Goal: Task Accomplishment & Management: Manage account settings

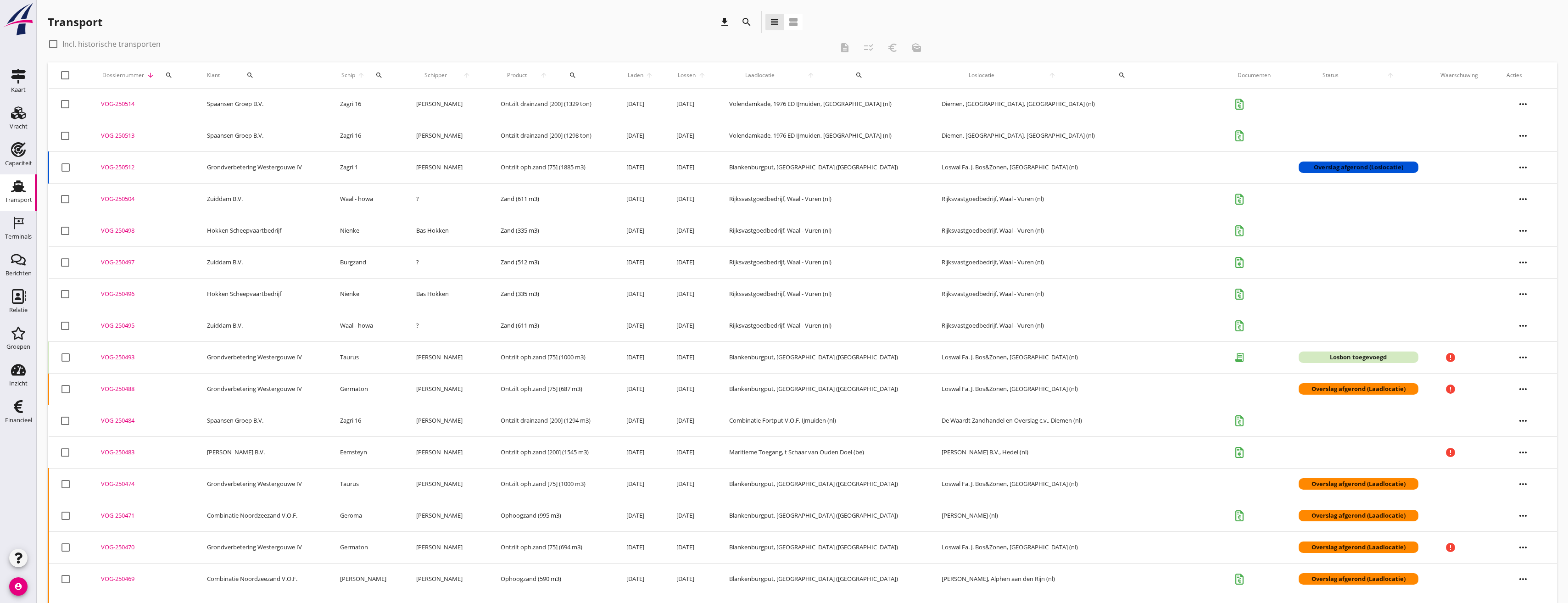
click at [0, 174] on link "Transport Transport" at bounding box center [18, 192] width 37 height 37
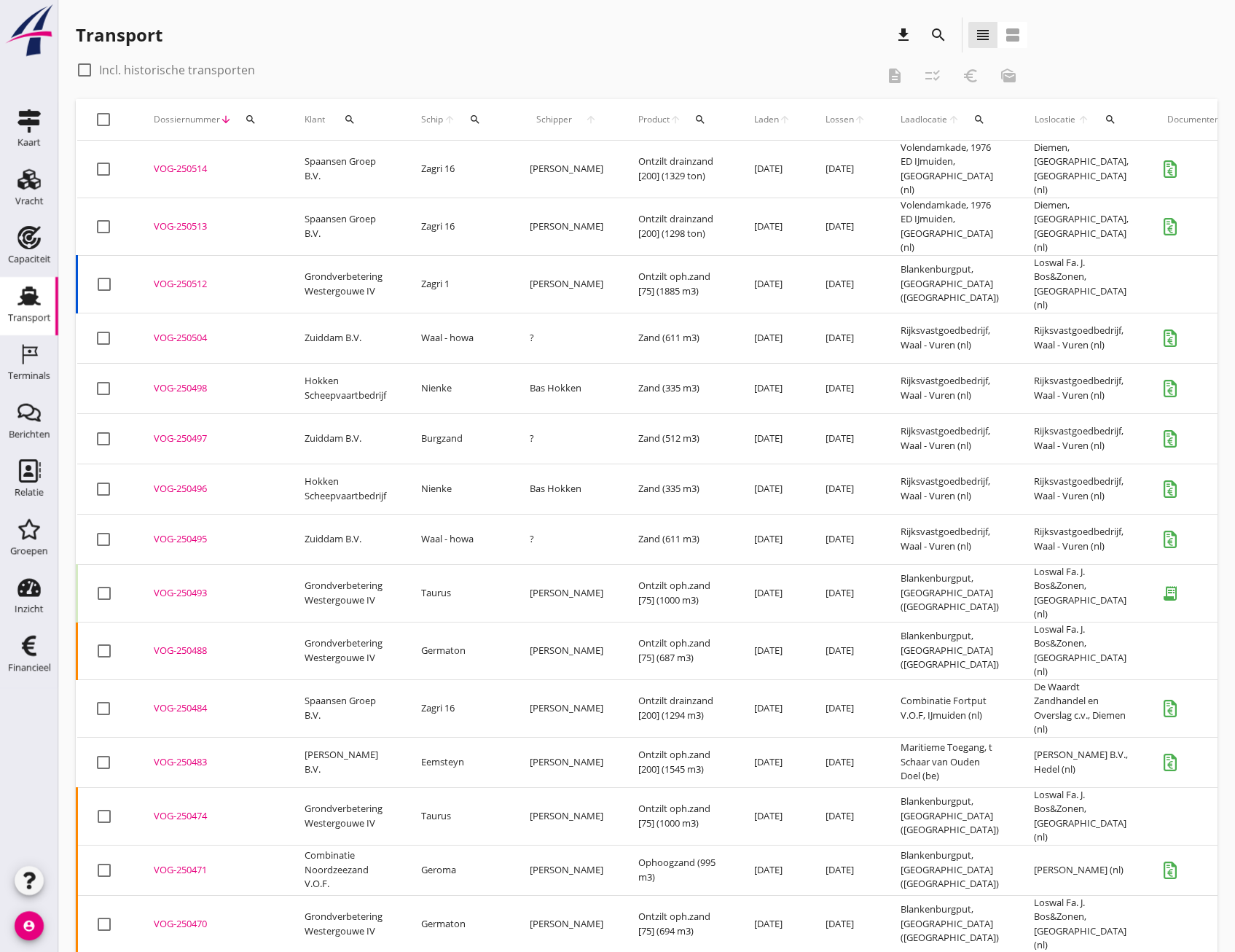
click at [348, 114] on icon "search" at bounding box center [350, 120] width 12 height 12
click at [369, 159] on input "Zoeken op opdrachtgever..." at bounding box center [412, 161] width 152 height 23
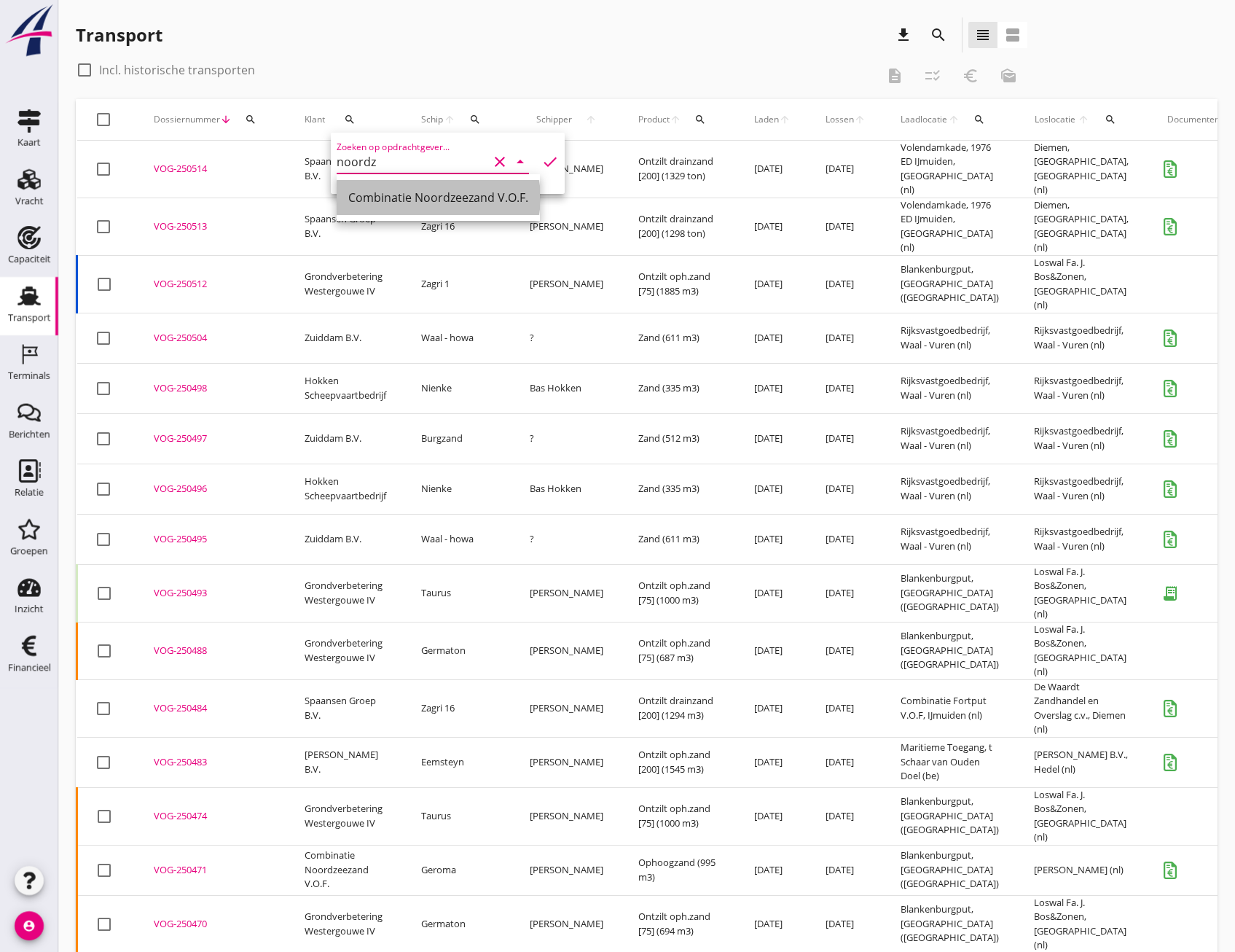
click at [391, 194] on div "Combinatie Noordzeezand V.O.F." at bounding box center [438, 197] width 180 height 17
type input "Combinatie Noordzeezand V.O.F."
click at [541, 159] on icon "check" at bounding box center [550, 161] width 17 height 17
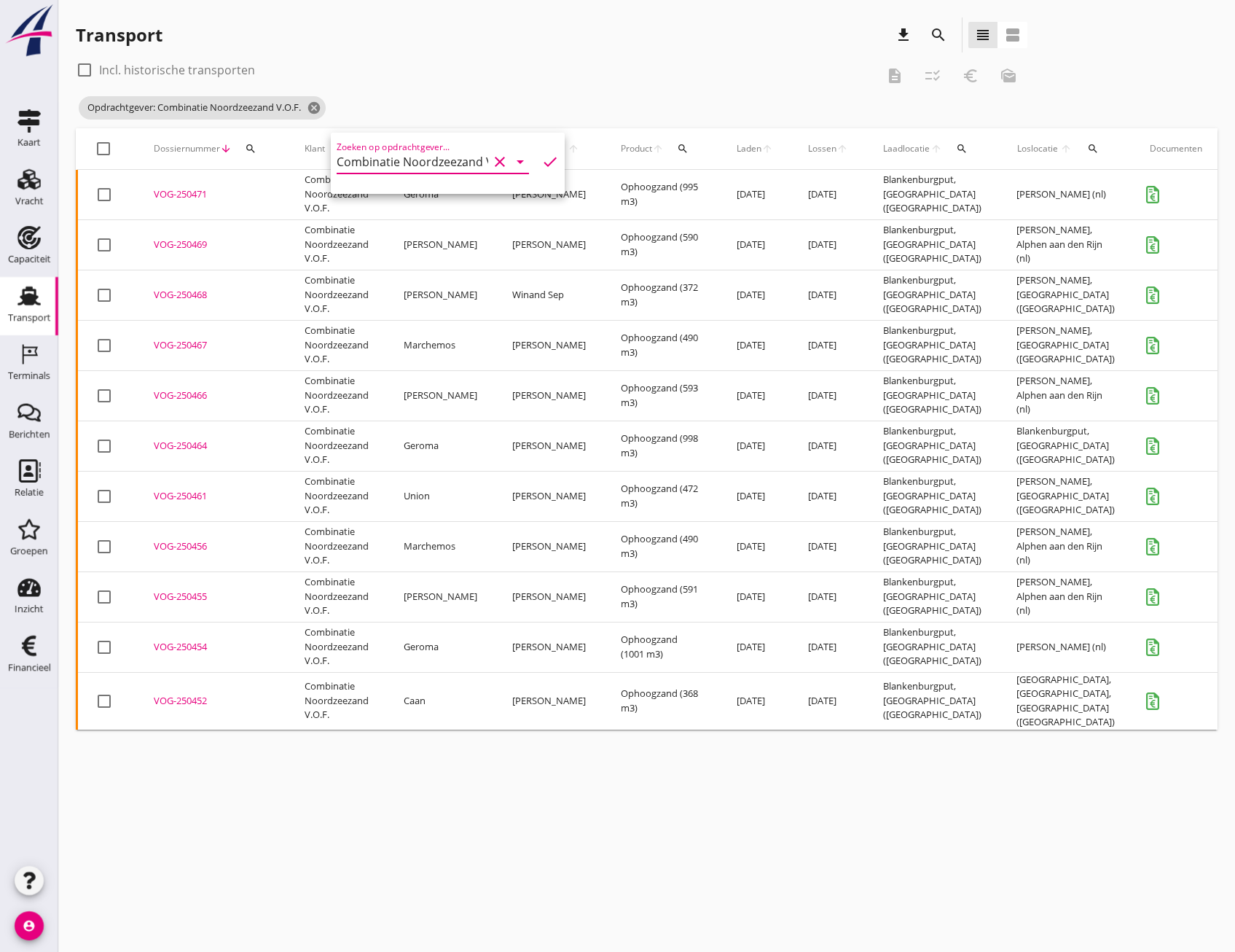
click at [195, 197] on div "VOG-250471" at bounding box center [212, 194] width 116 height 14
click at [191, 253] on td "VOG-250469 upload_file Drop hier uw bestand om het aan het dossier toe te voegen" at bounding box center [212, 245] width 151 height 50
click at [181, 295] on div "VOG-250468" at bounding box center [212, 295] width 116 height 14
click at [187, 342] on div "VOG-250467" at bounding box center [212, 345] width 116 height 14
click at [197, 395] on div "VOG-250466" at bounding box center [212, 395] width 116 height 14
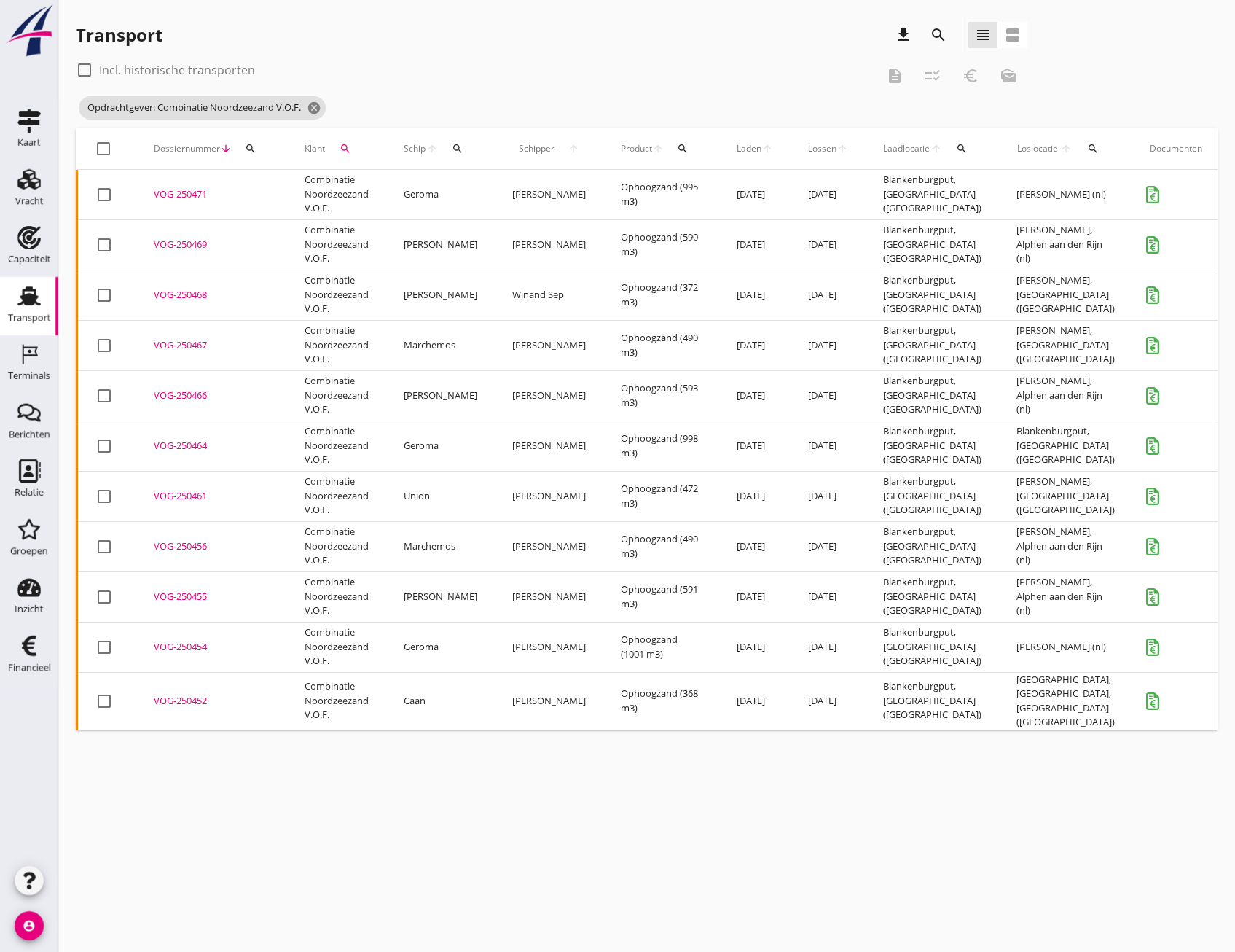
click at [187, 448] on div "VOG-250464" at bounding box center [212, 446] width 116 height 14
click at [194, 497] on div "VOG-250461" at bounding box center [212, 496] width 116 height 14
click at [200, 546] on div "VOG-250456" at bounding box center [212, 546] width 116 height 14
click at [199, 594] on div "VOG-250455" at bounding box center [212, 596] width 116 height 14
click at [182, 644] on div "VOG-250454" at bounding box center [212, 647] width 116 height 14
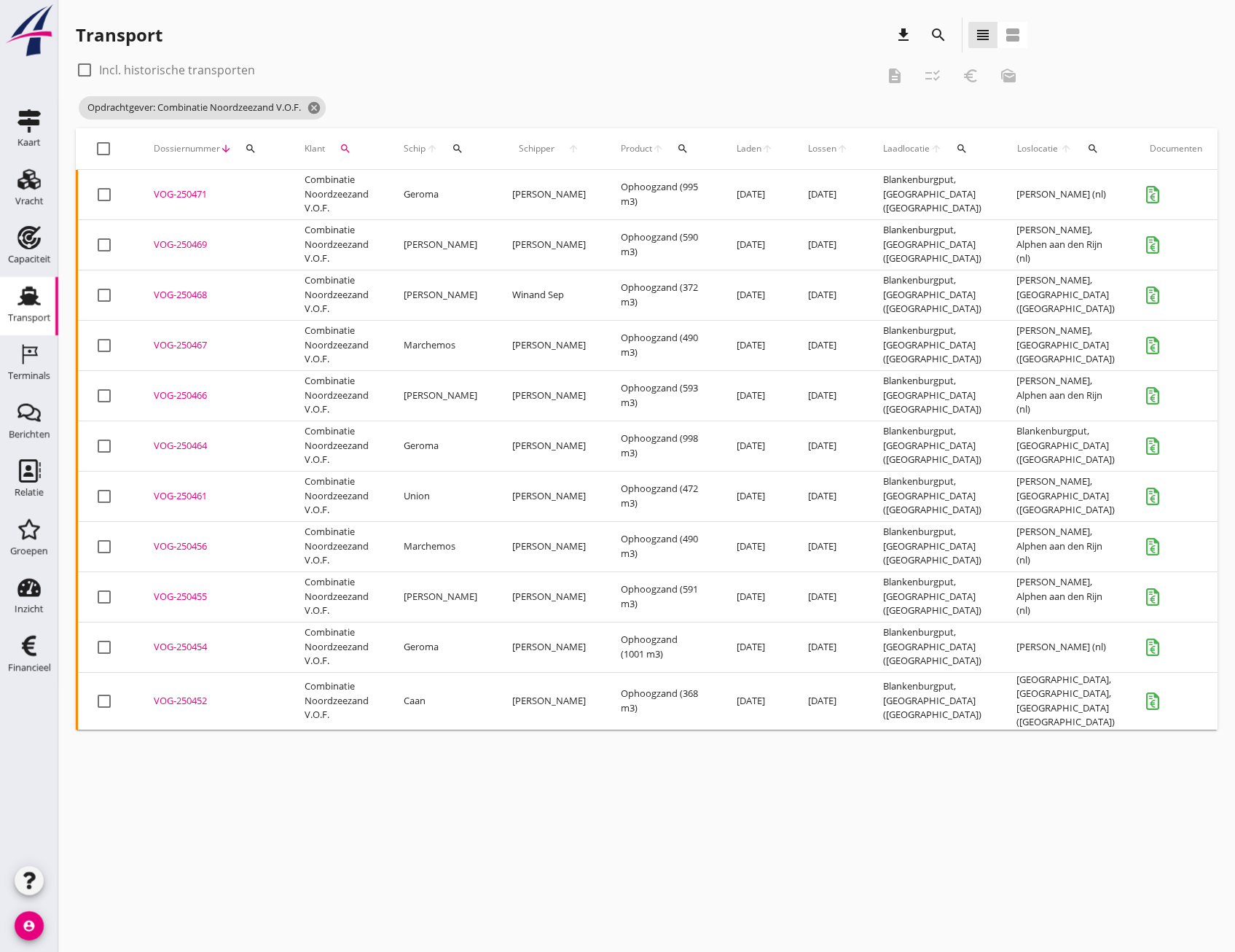
click at [184, 694] on div "VOG-250452" at bounding box center [212, 701] width 116 height 14
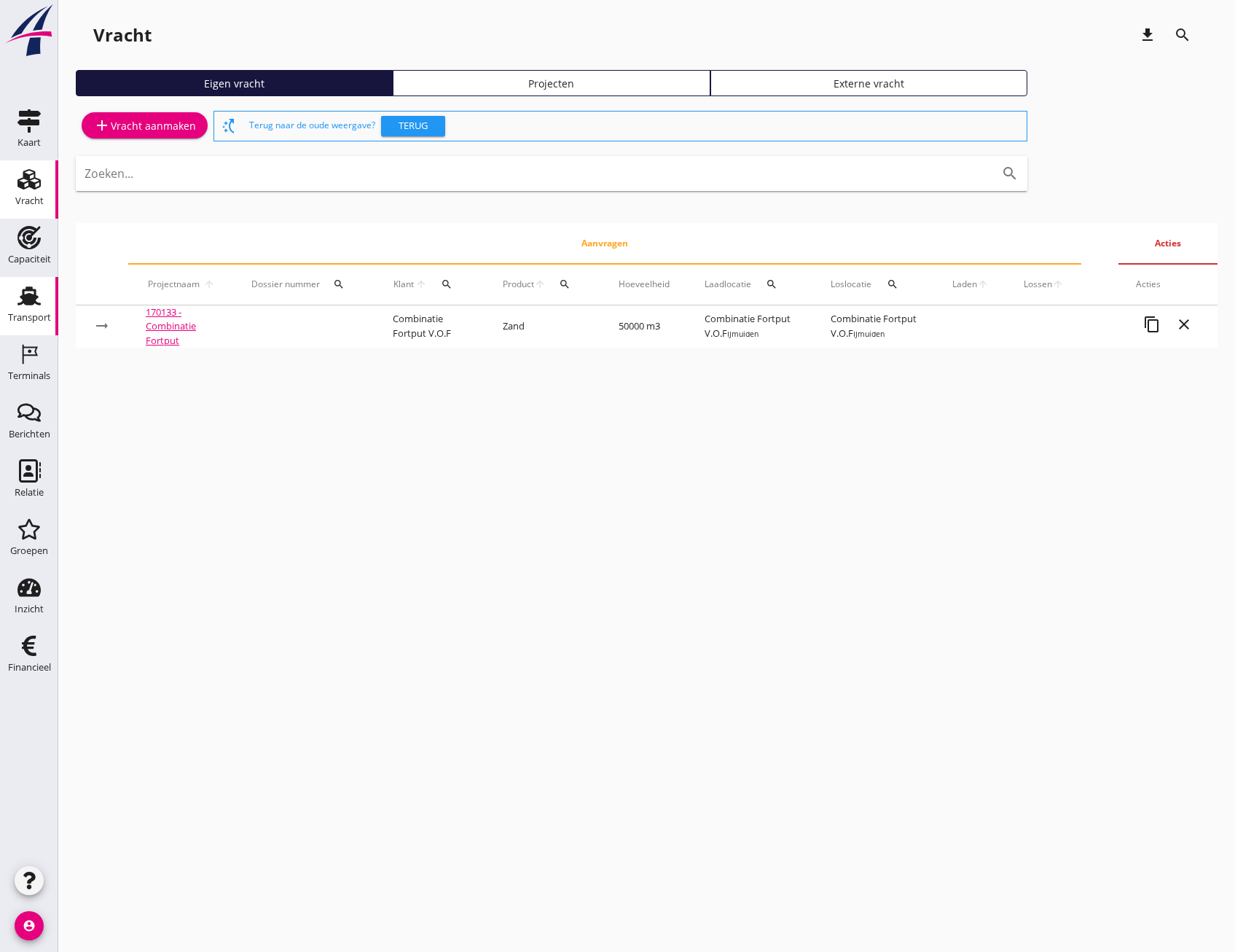
click at [20, 309] on div "Transport" at bounding box center [29, 317] width 43 height 20
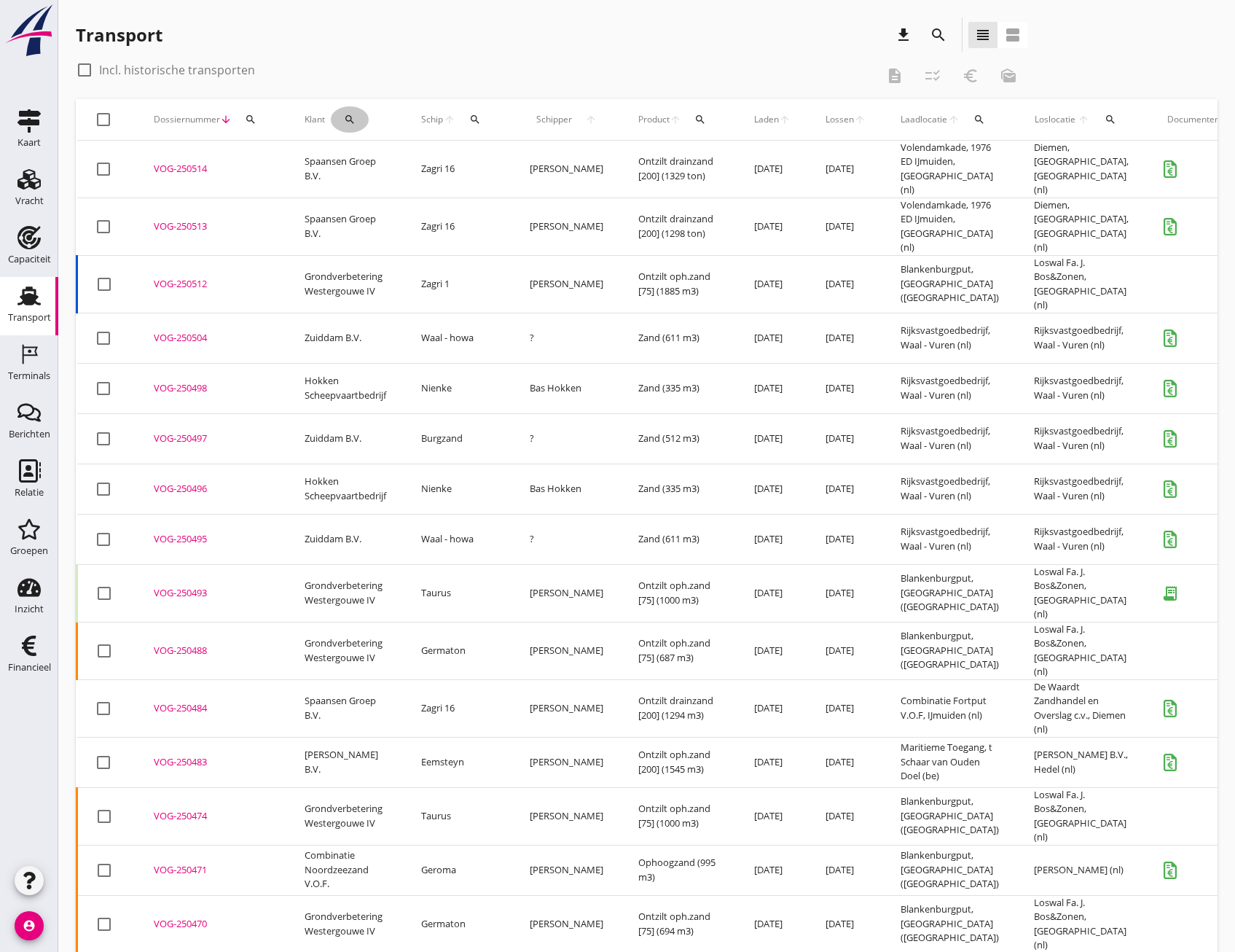
click at [354, 120] on icon "search" at bounding box center [350, 120] width 12 height 12
click at [422, 165] on input "Zoeken op opdrachtgever..." at bounding box center [412, 161] width 152 height 23
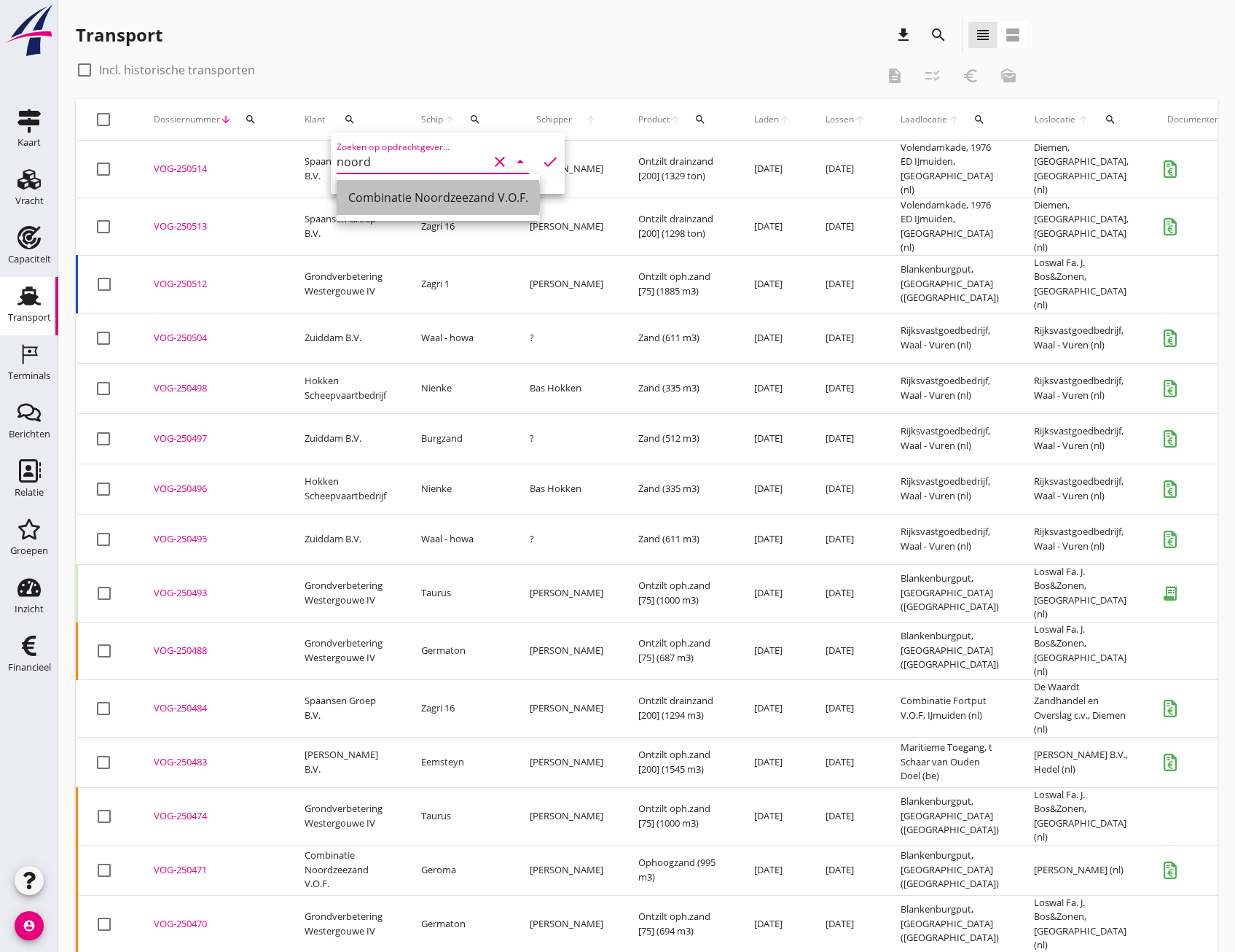
click at [434, 201] on div "Combinatie Noordzeezand V.O.F." at bounding box center [438, 197] width 180 height 17
type input "Combinatie Noordzeezand V.O.F."
click at [541, 159] on icon "check" at bounding box center [550, 161] width 17 height 17
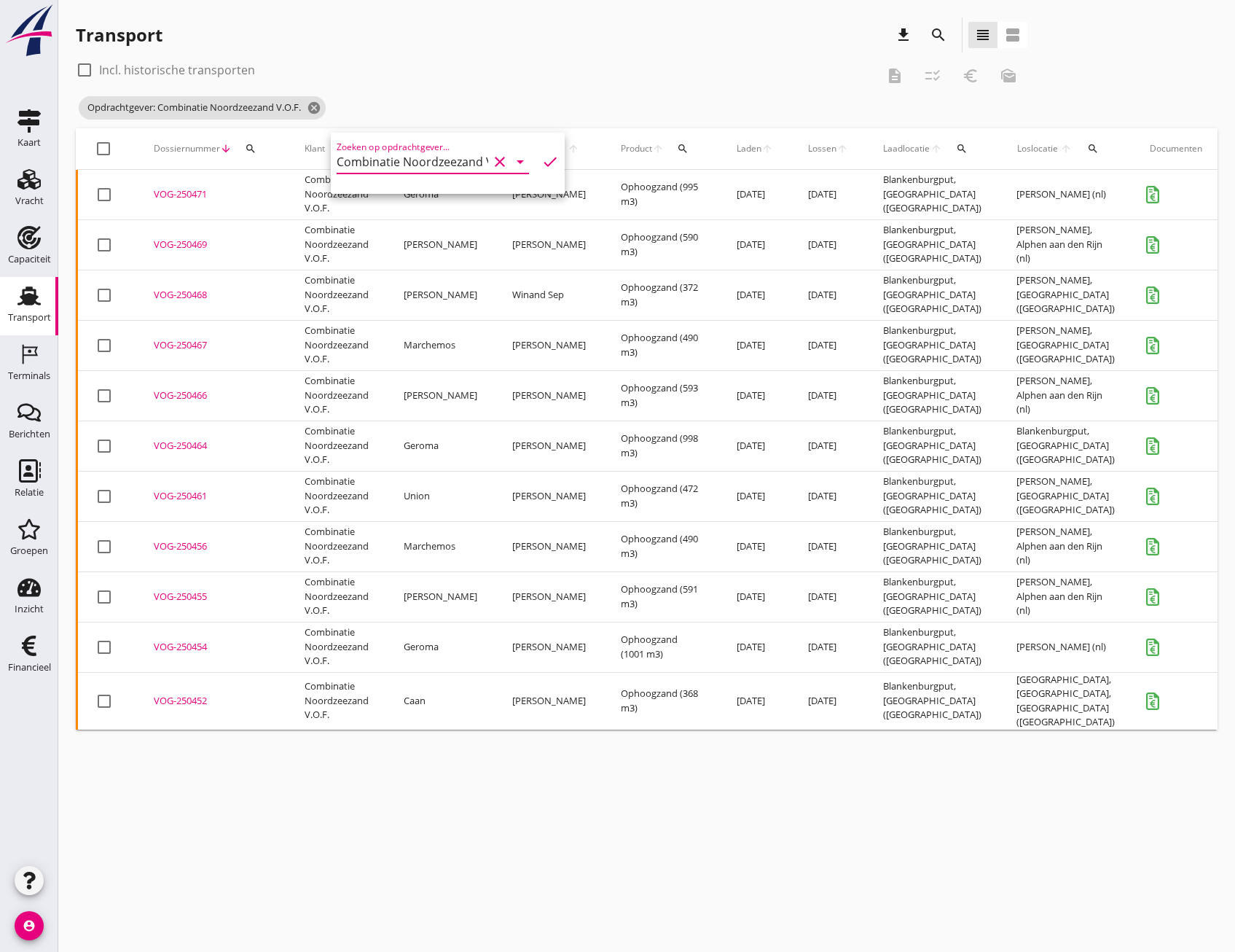
click at [176, 192] on div "VOG-250471" at bounding box center [212, 194] width 116 height 14
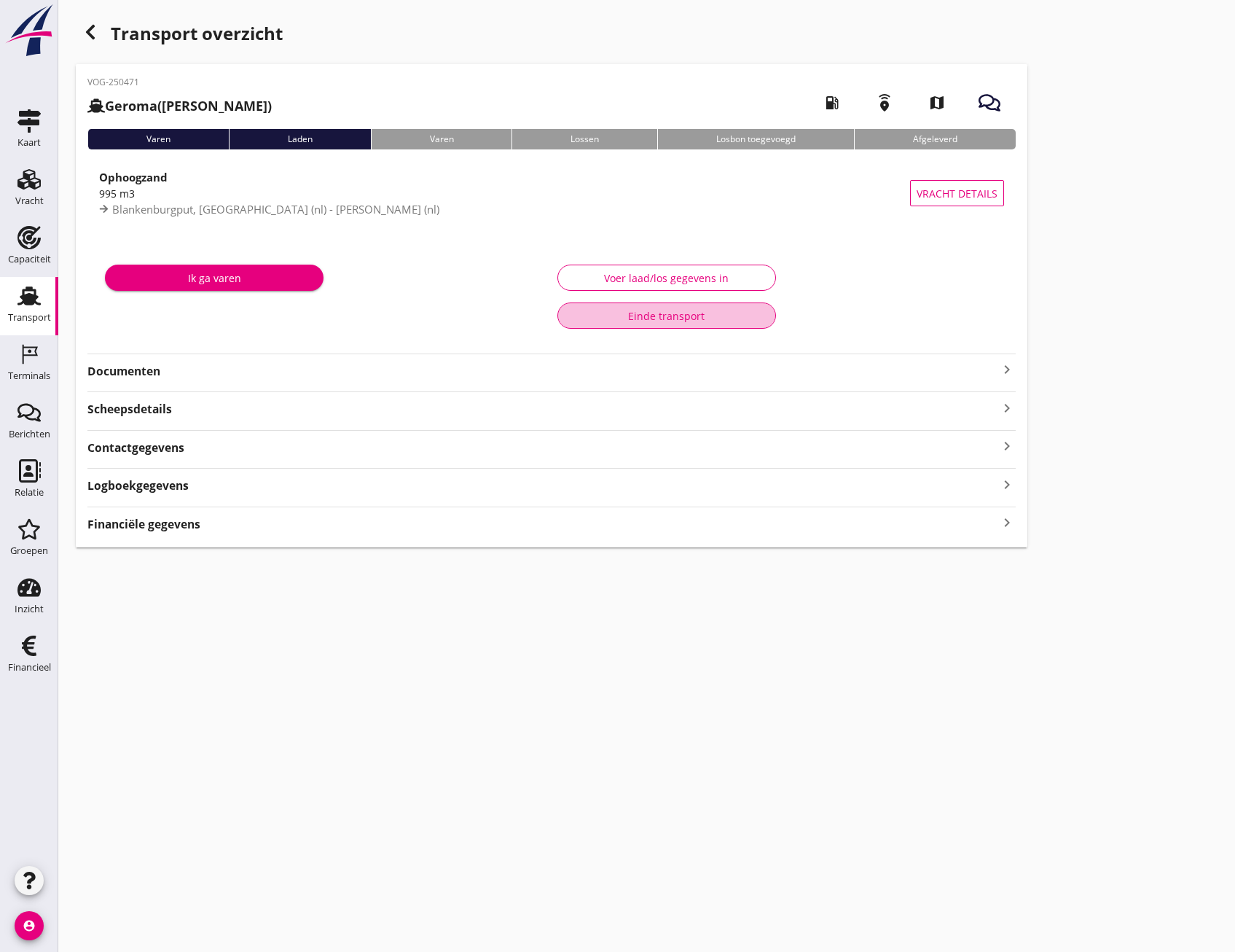
click at [605, 313] on div "Einde transport" at bounding box center [667, 316] width 194 height 15
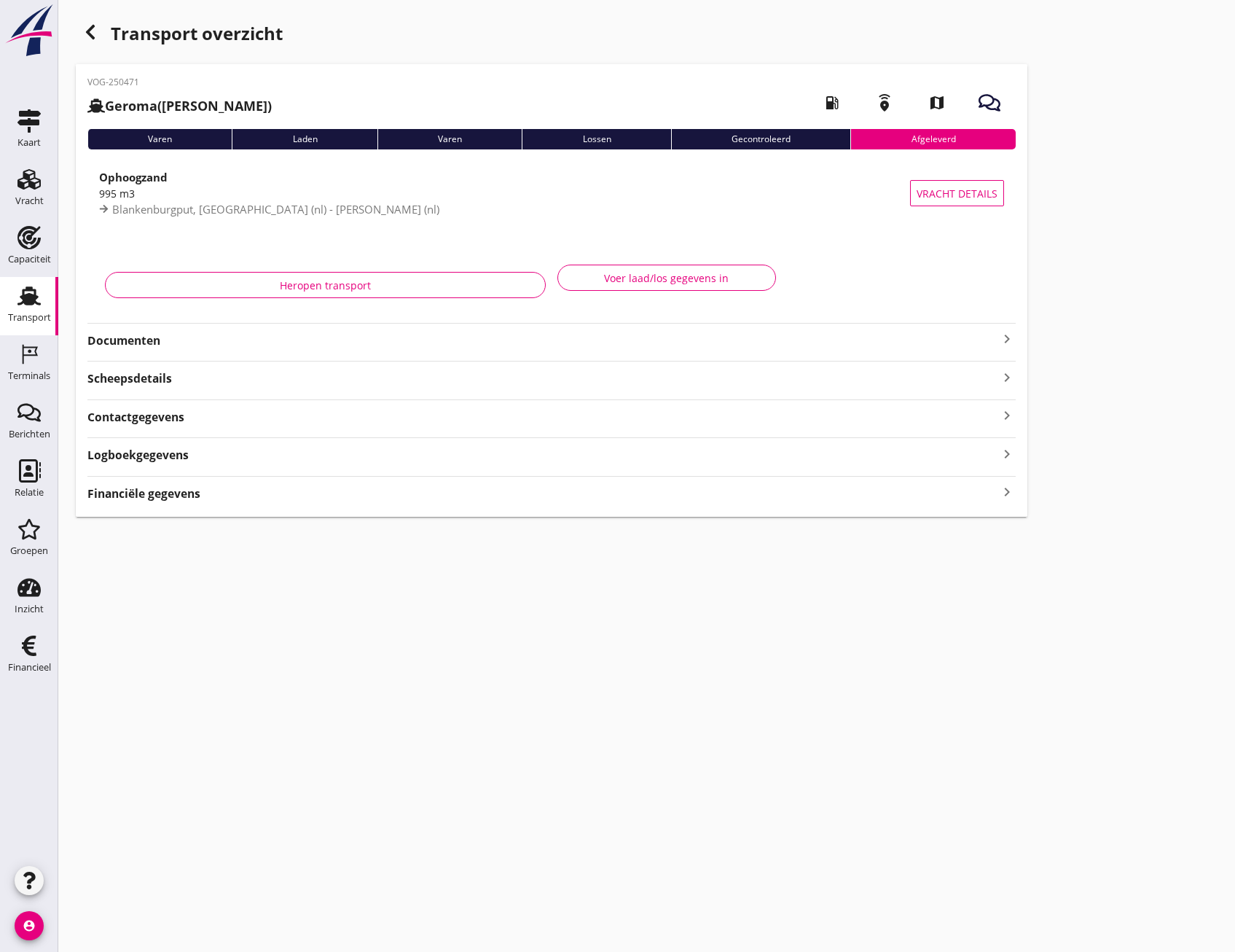
click at [88, 31] on use "button" at bounding box center [90, 32] width 9 height 14
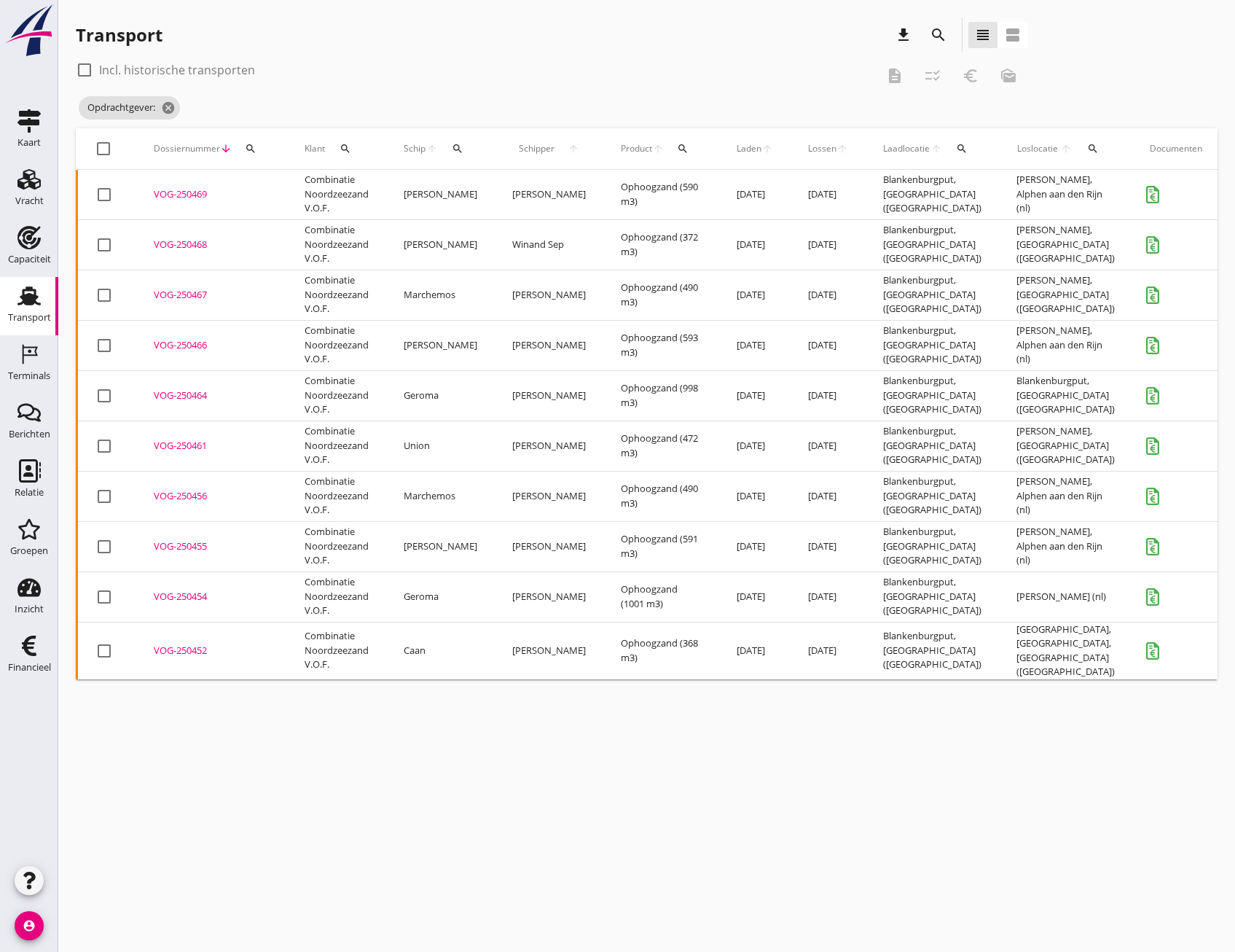
click at [206, 192] on div "VOG-250469" at bounding box center [212, 194] width 116 height 14
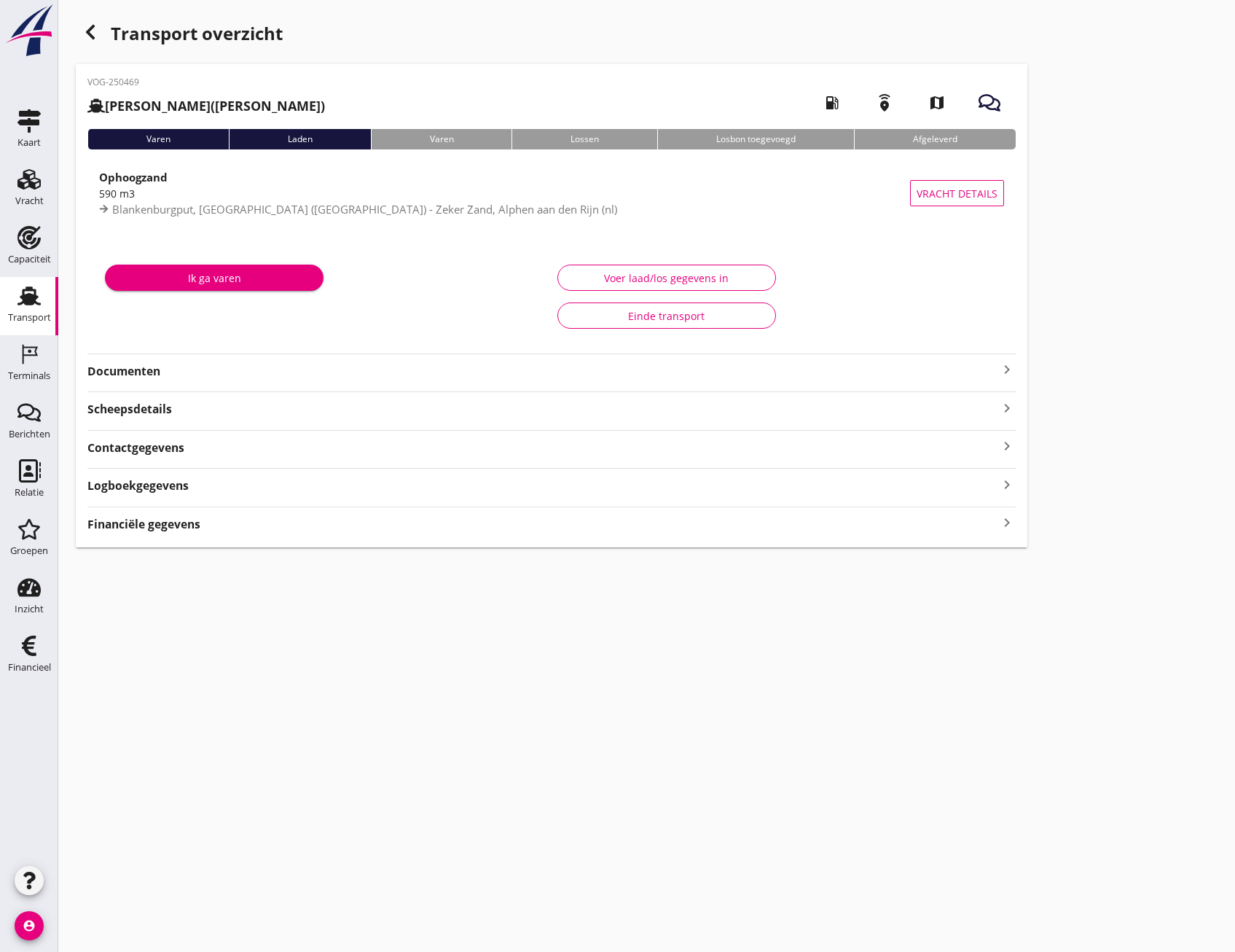
click at [662, 319] on div "Einde transport" at bounding box center [667, 316] width 194 height 15
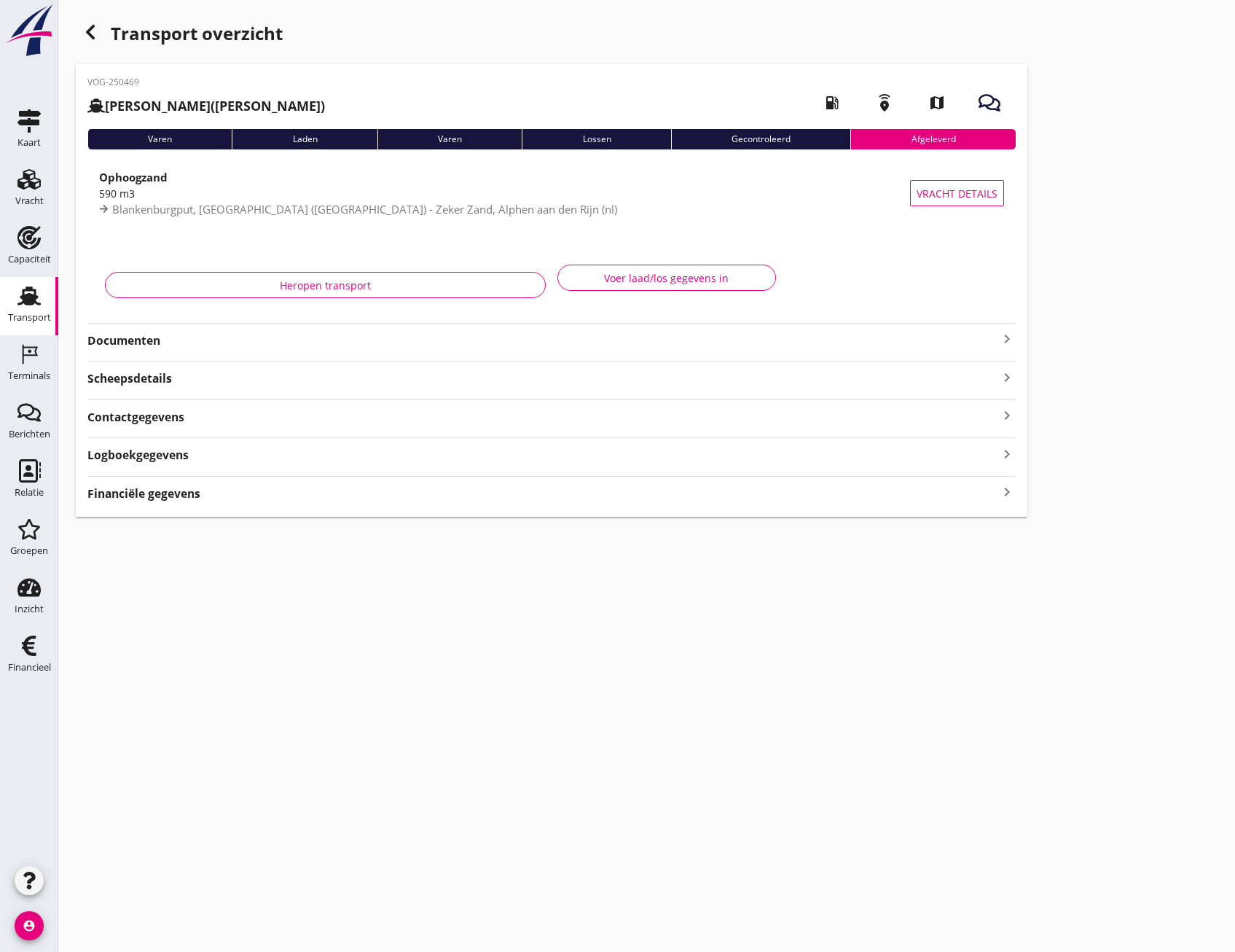
click at [87, 29] on icon "button" at bounding box center [90, 32] width 17 height 17
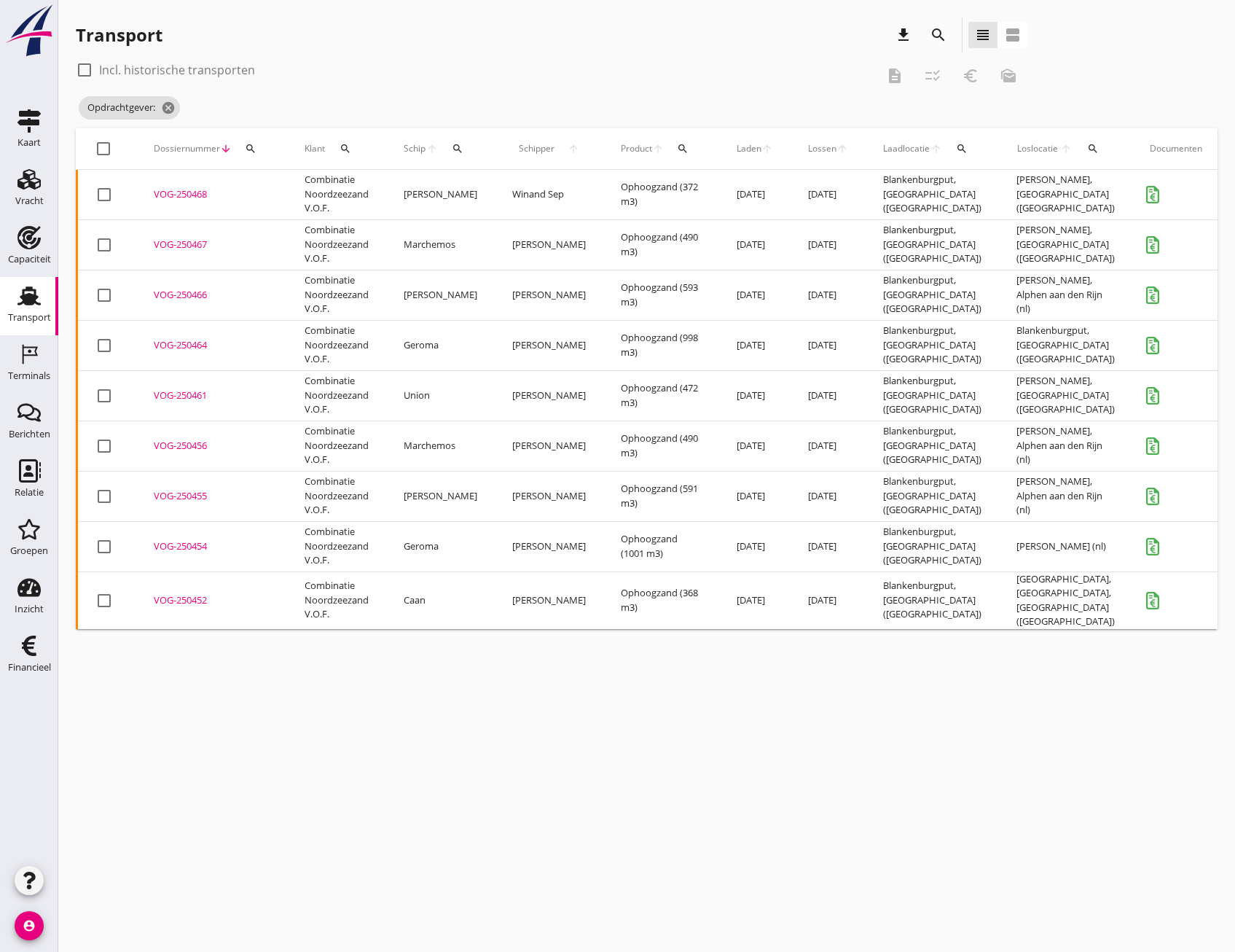
click at [197, 194] on div "VOG-250468" at bounding box center [212, 194] width 116 height 14
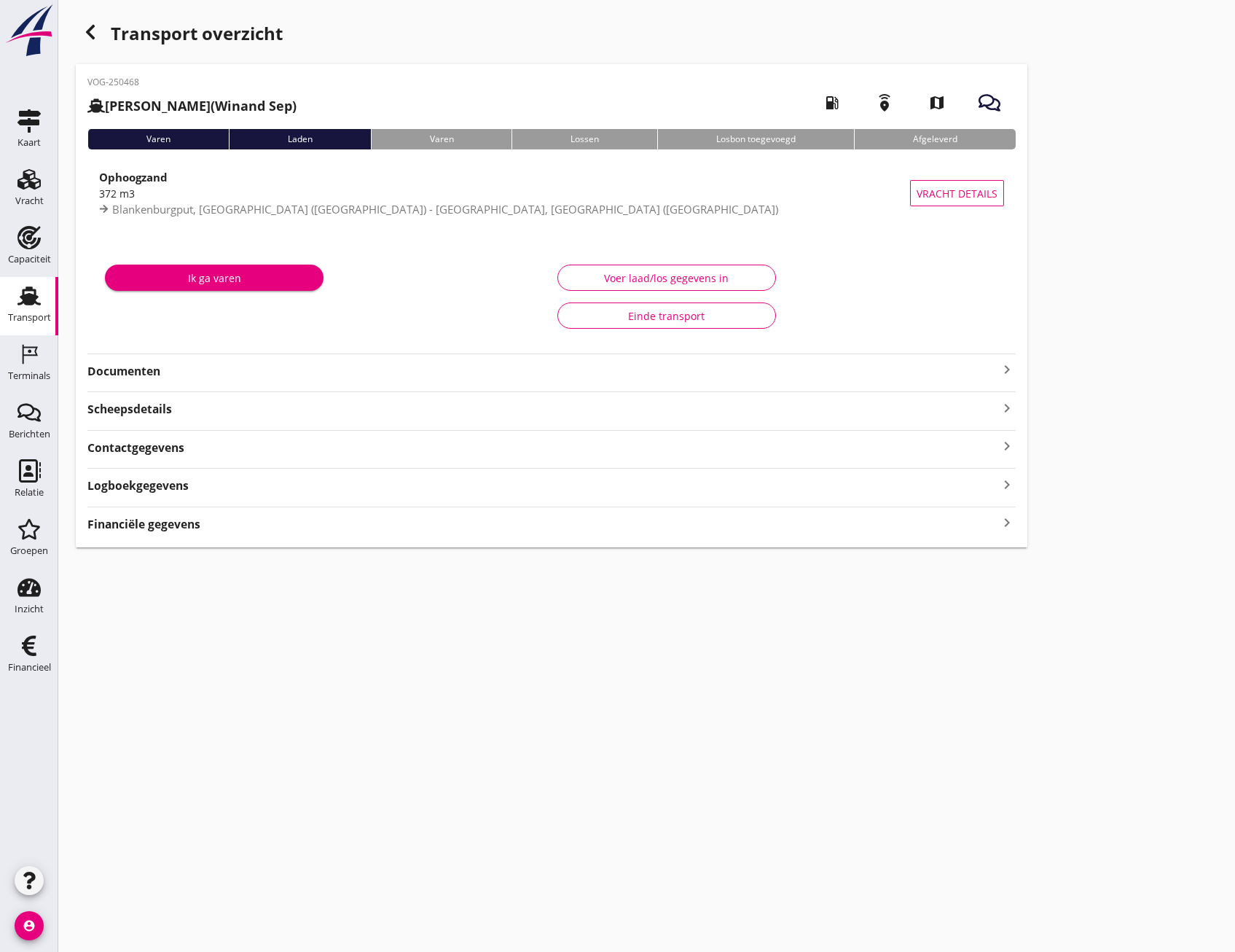
click at [644, 311] on div "Einde transport" at bounding box center [667, 316] width 194 height 15
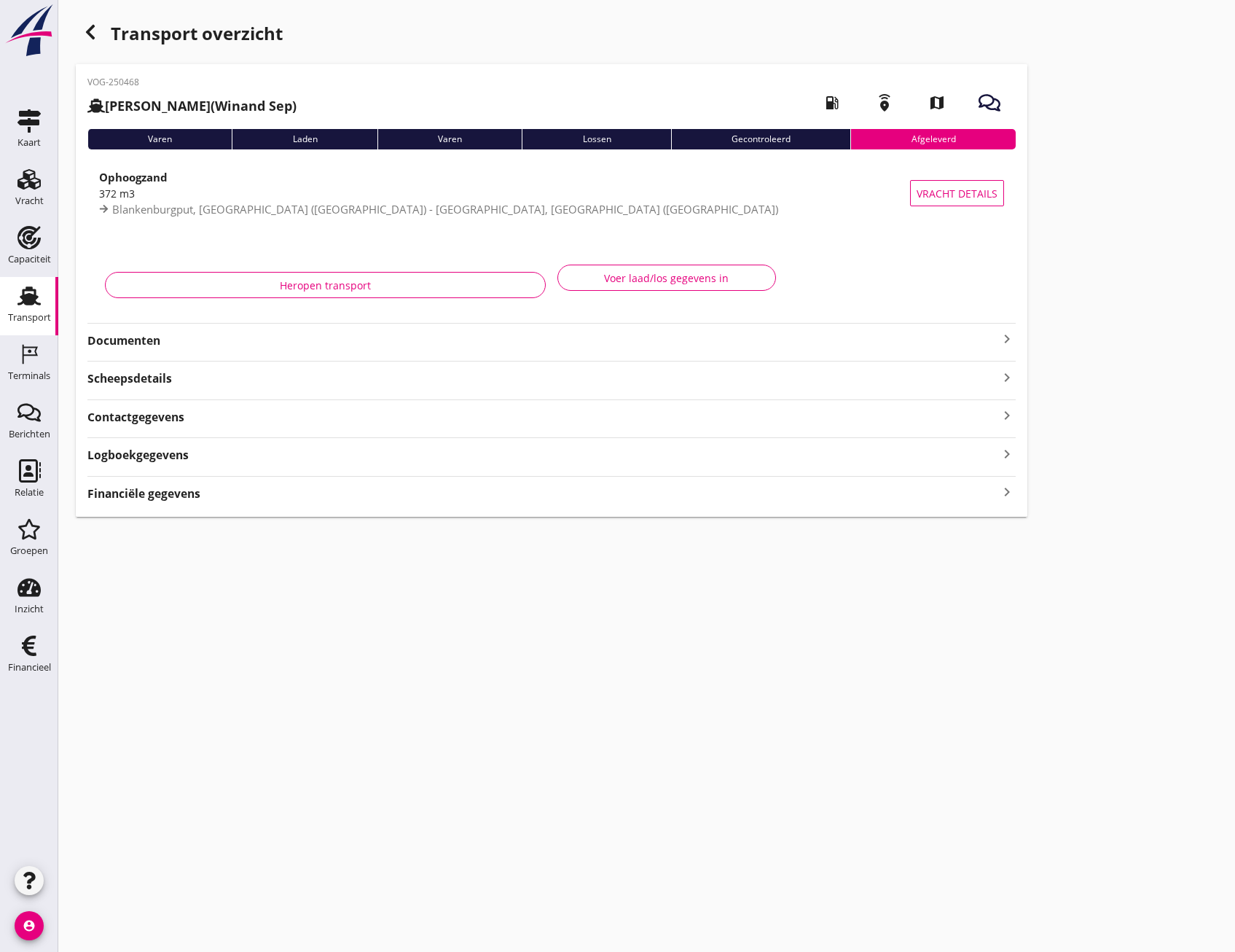
click at [93, 34] on icon "button" at bounding box center [90, 32] width 17 height 17
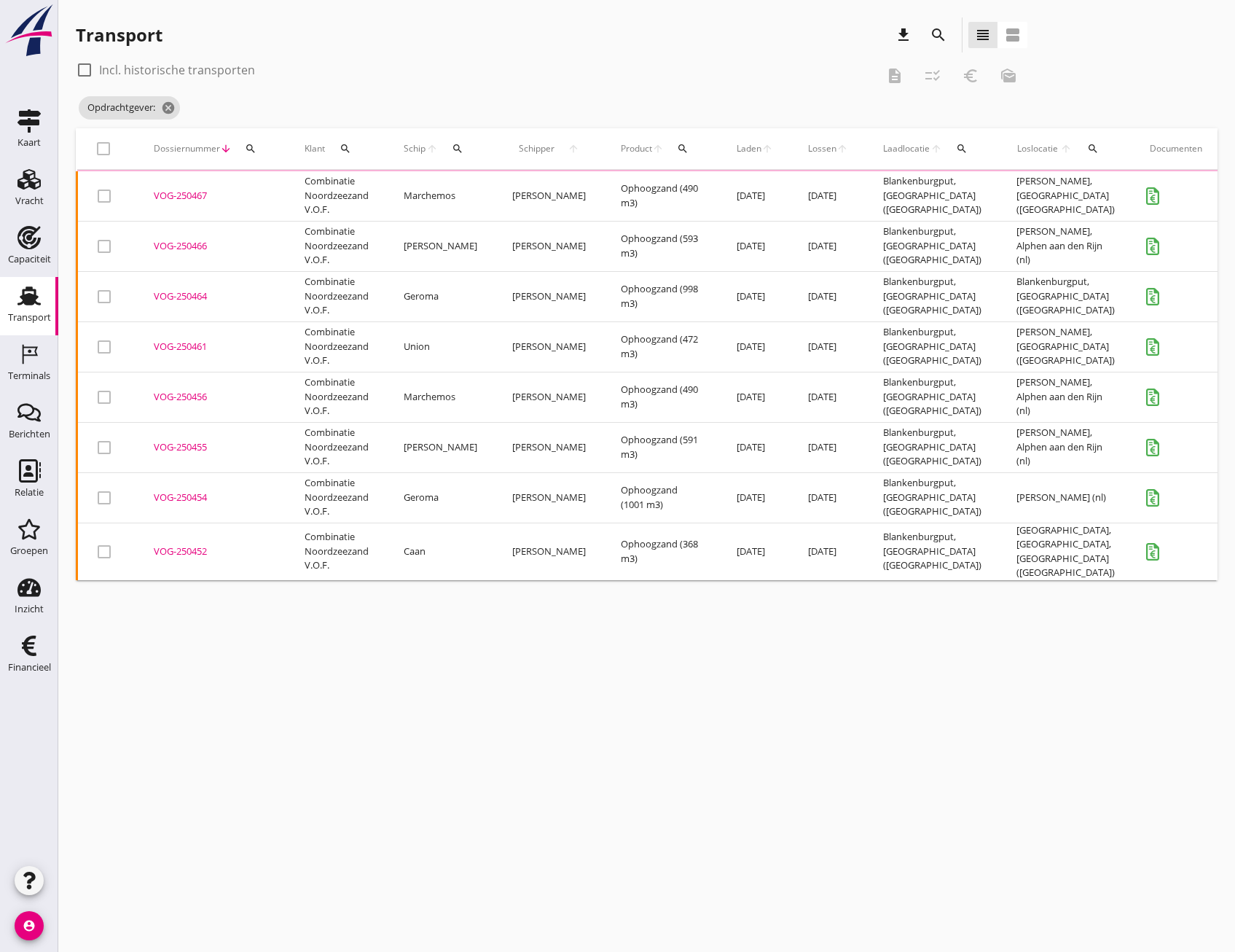
click at [181, 196] on div "VOG-250467" at bounding box center [212, 195] width 116 height 14
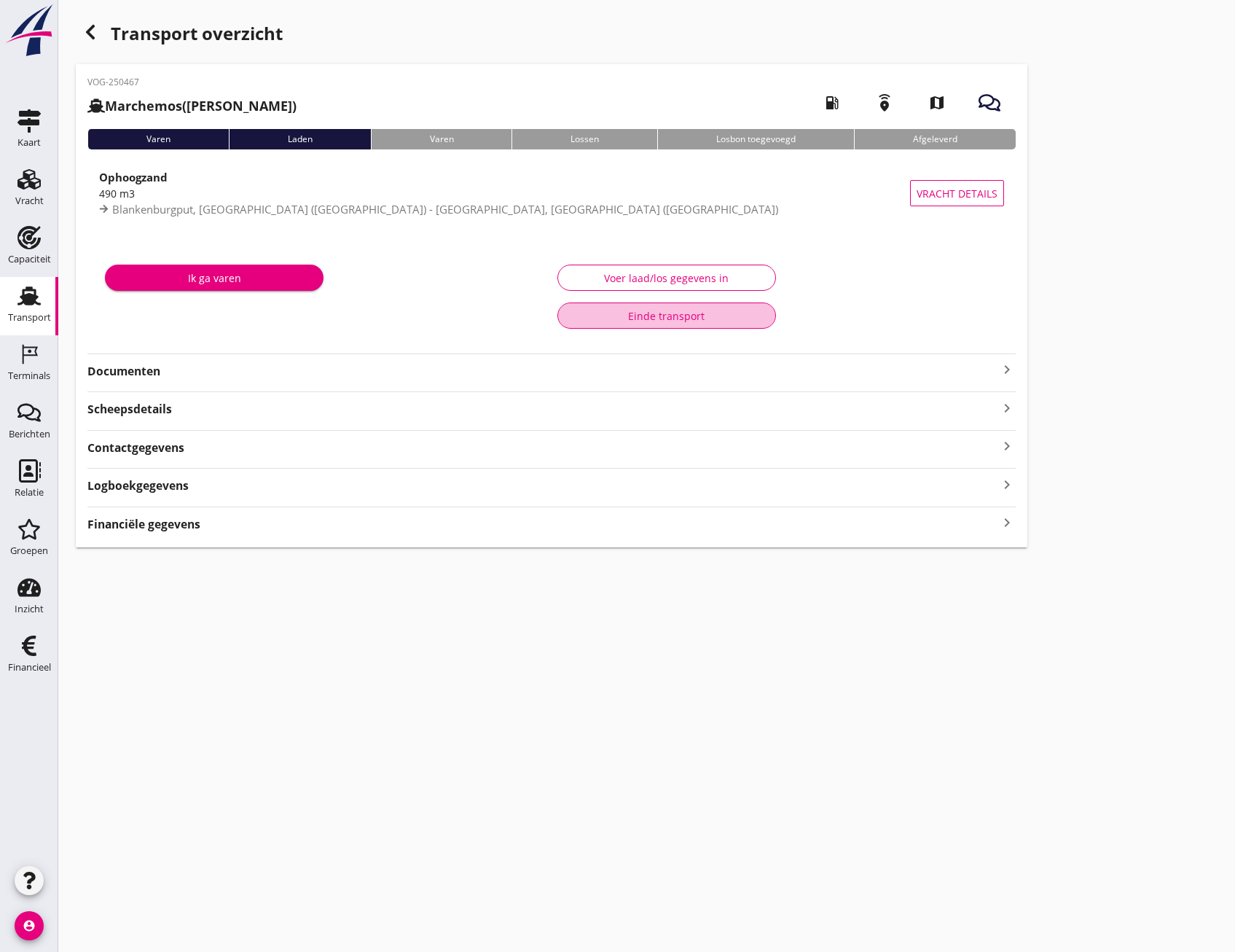
click at [666, 318] on div "Einde transport" at bounding box center [667, 316] width 194 height 15
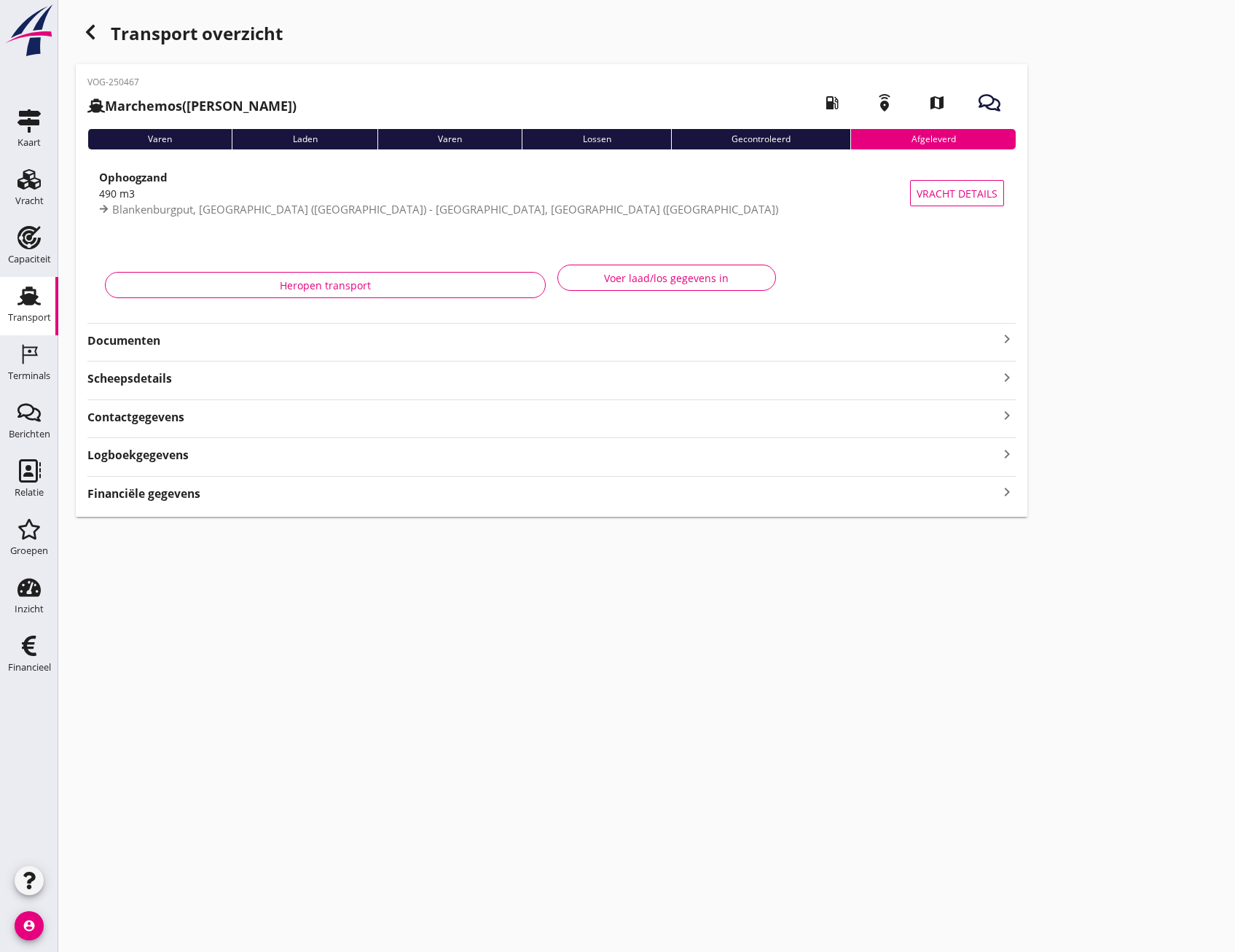
click at [90, 27] on icon "button" at bounding box center [90, 32] width 17 height 17
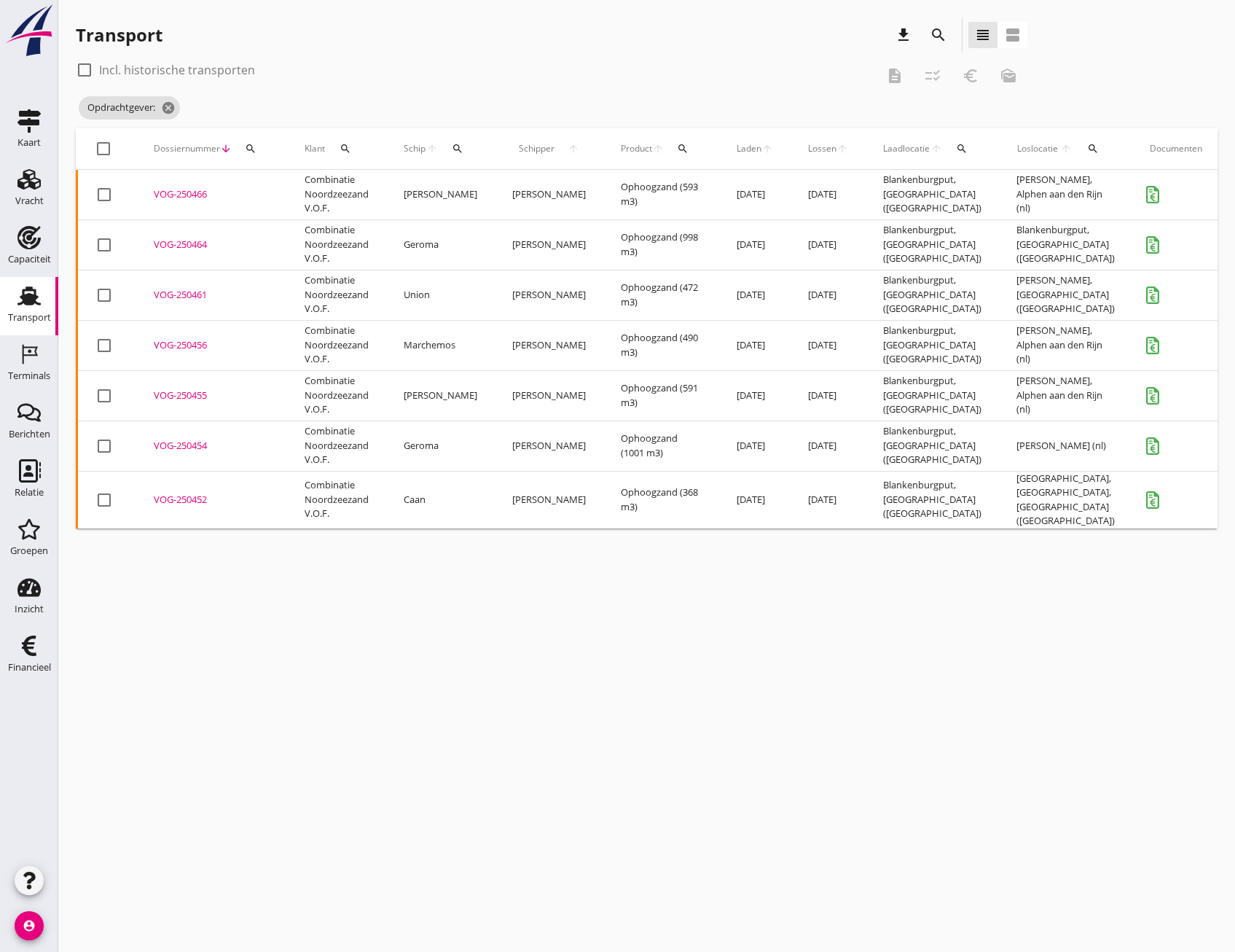
click at [198, 196] on div "VOG-250466" at bounding box center [212, 194] width 116 height 14
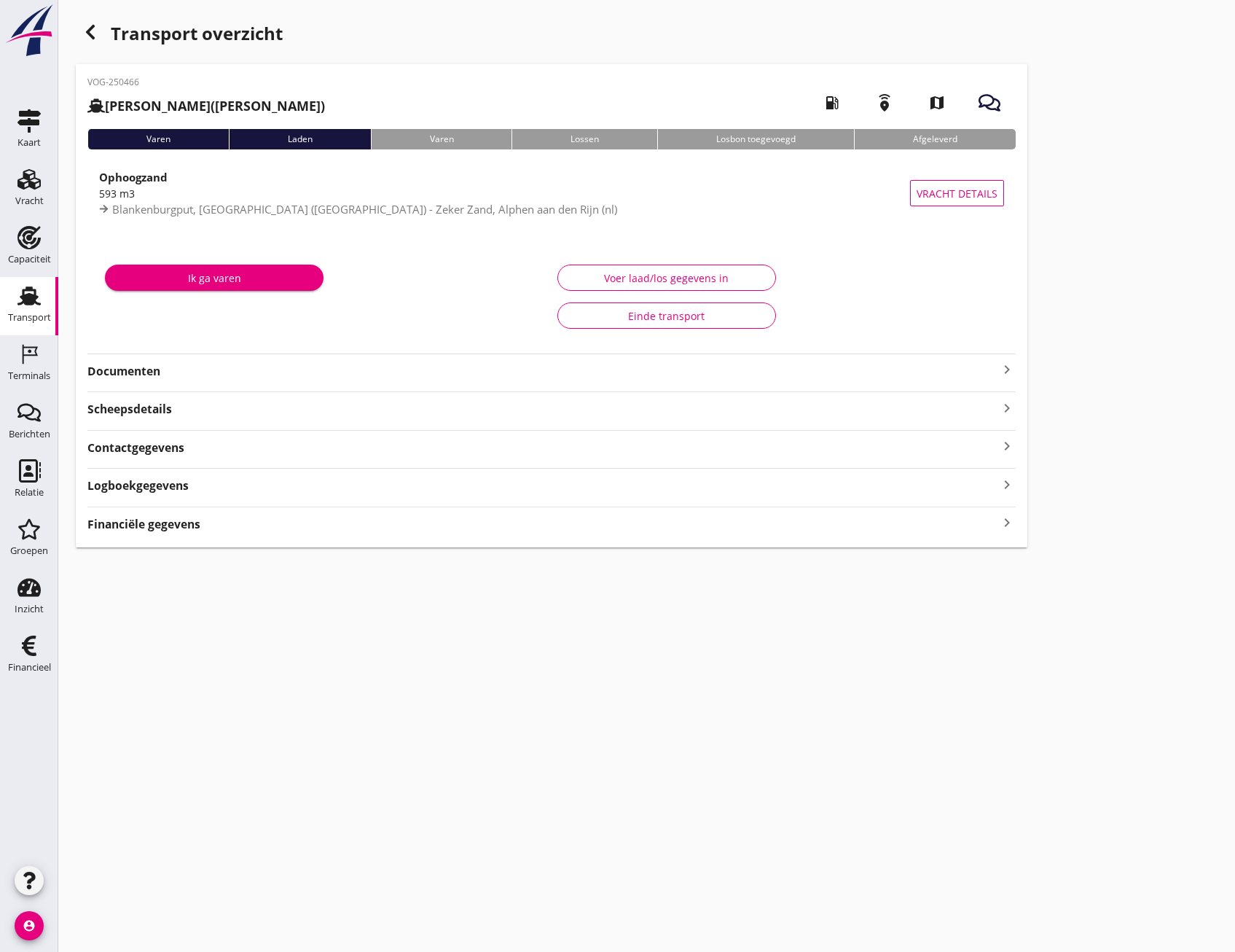
click at [618, 317] on div "Einde transport" at bounding box center [667, 316] width 194 height 15
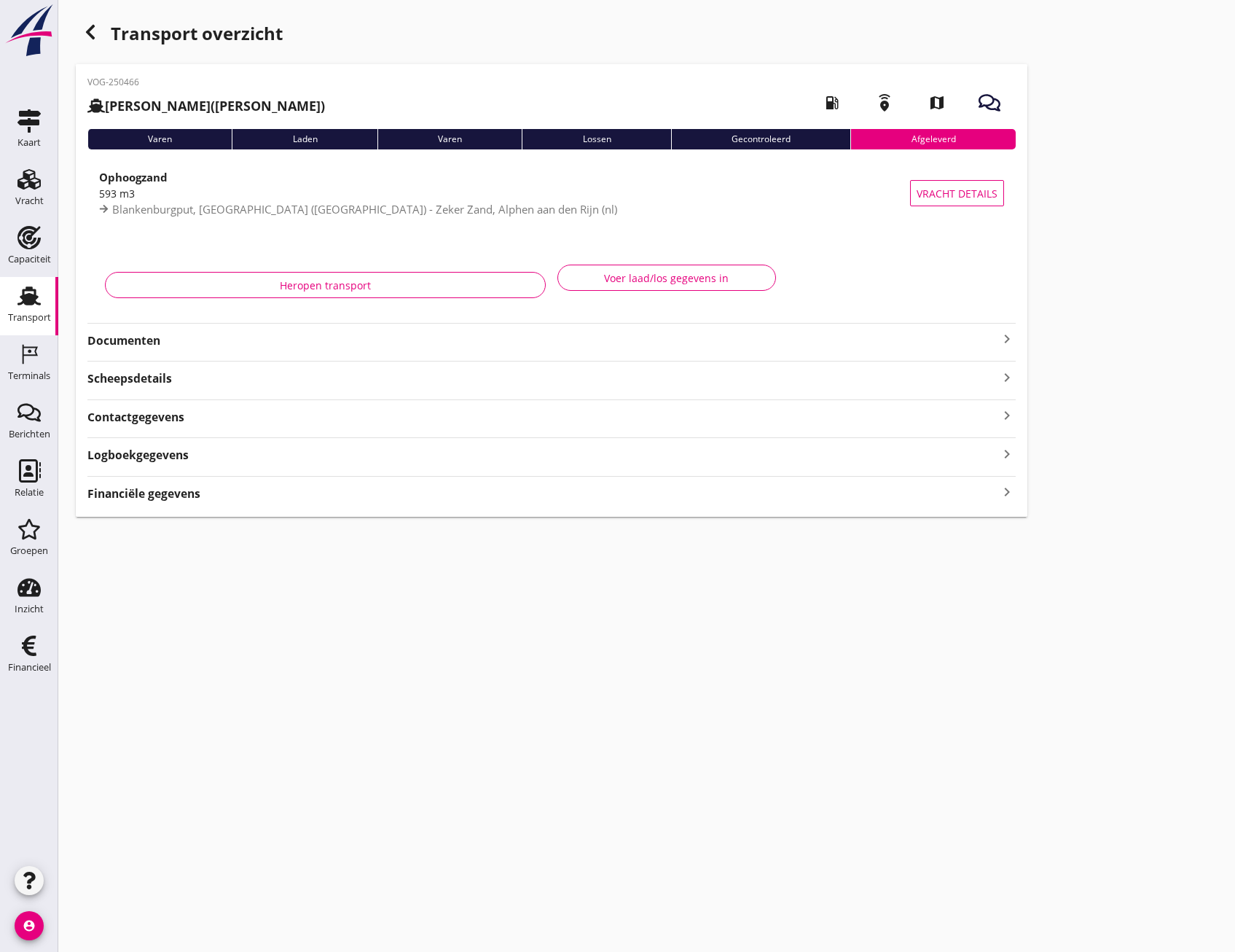
click at [1092, 268] on div "Transport overzicht VOG-250466 Bas Anne (Bas Anne) local_gas_station emergency_…" at bounding box center [646, 267] width 1177 height 534
click at [95, 36] on icon "button" at bounding box center [90, 32] width 17 height 17
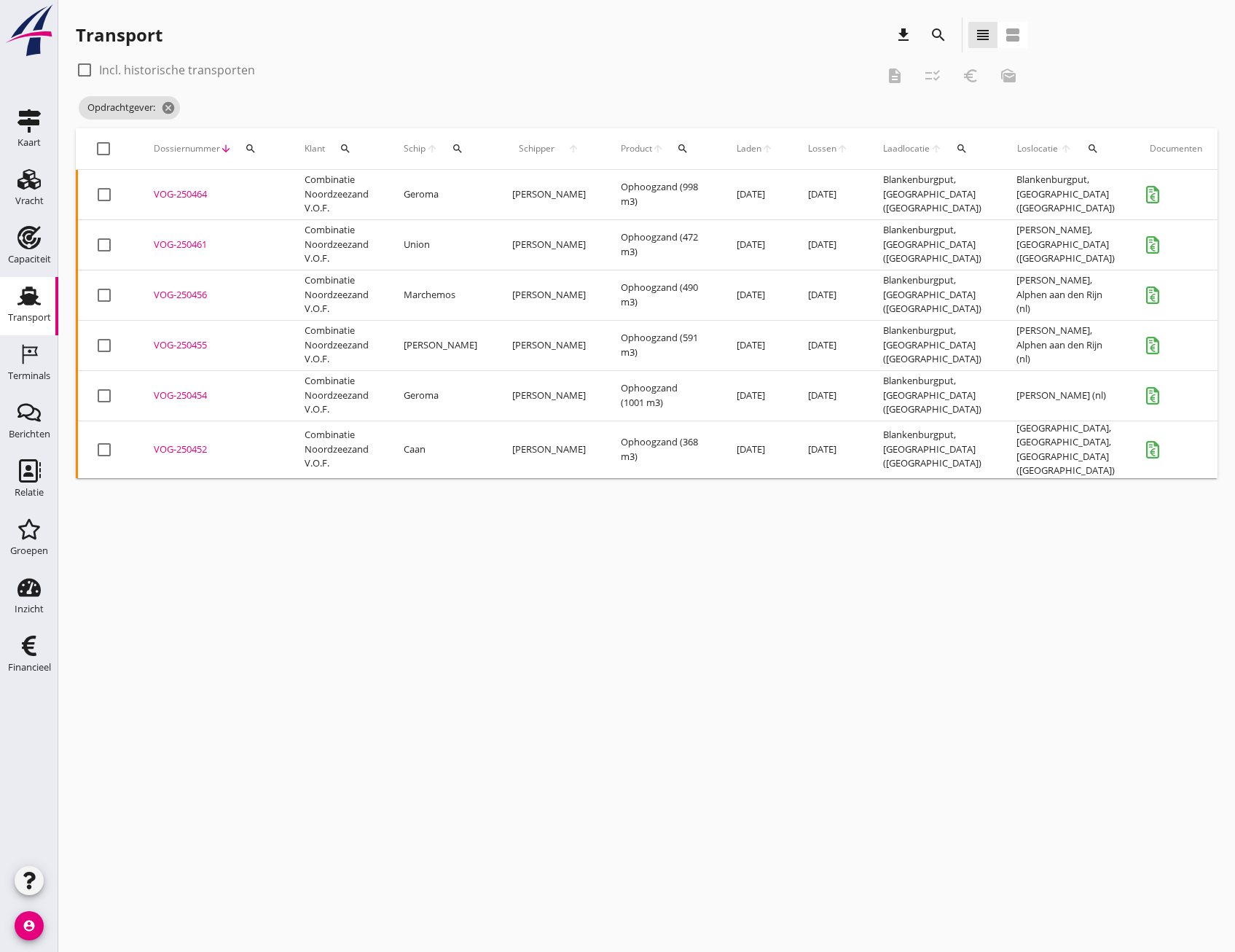
click at [174, 193] on div "VOG-250464" at bounding box center [212, 194] width 116 height 14
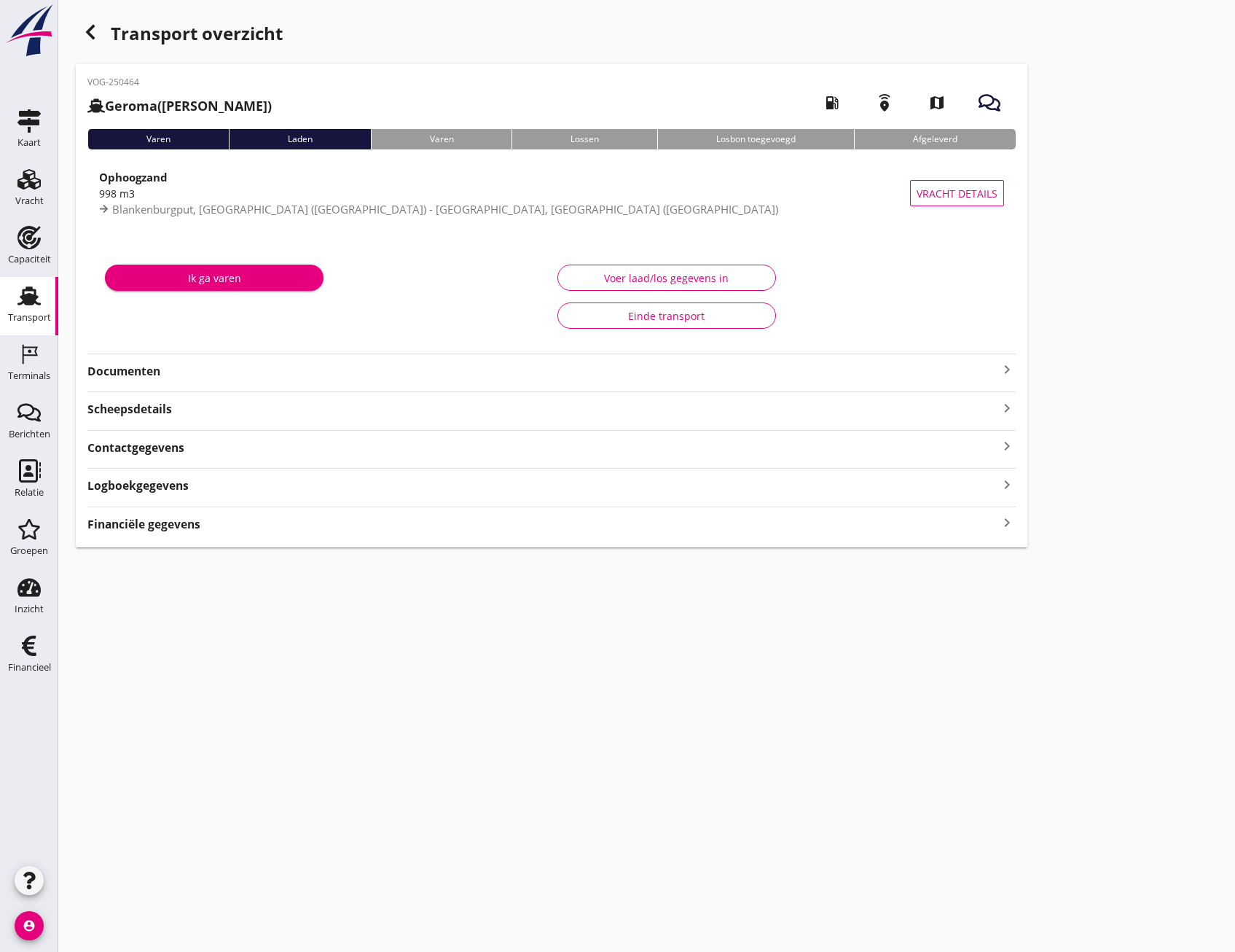
click at [666, 316] on div "Einde transport" at bounding box center [667, 316] width 194 height 15
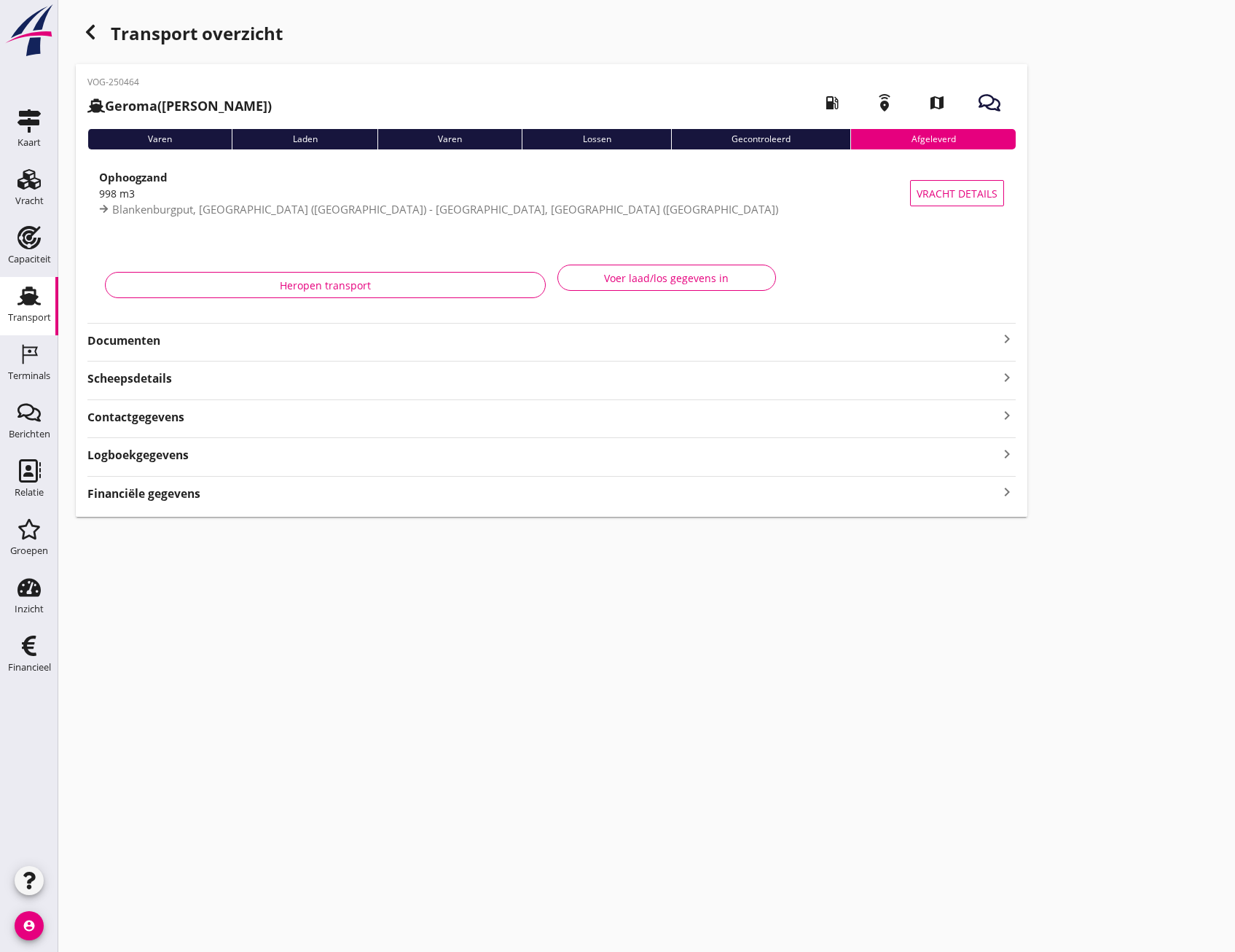
click at [88, 31] on use "button" at bounding box center [90, 32] width 9 height 14
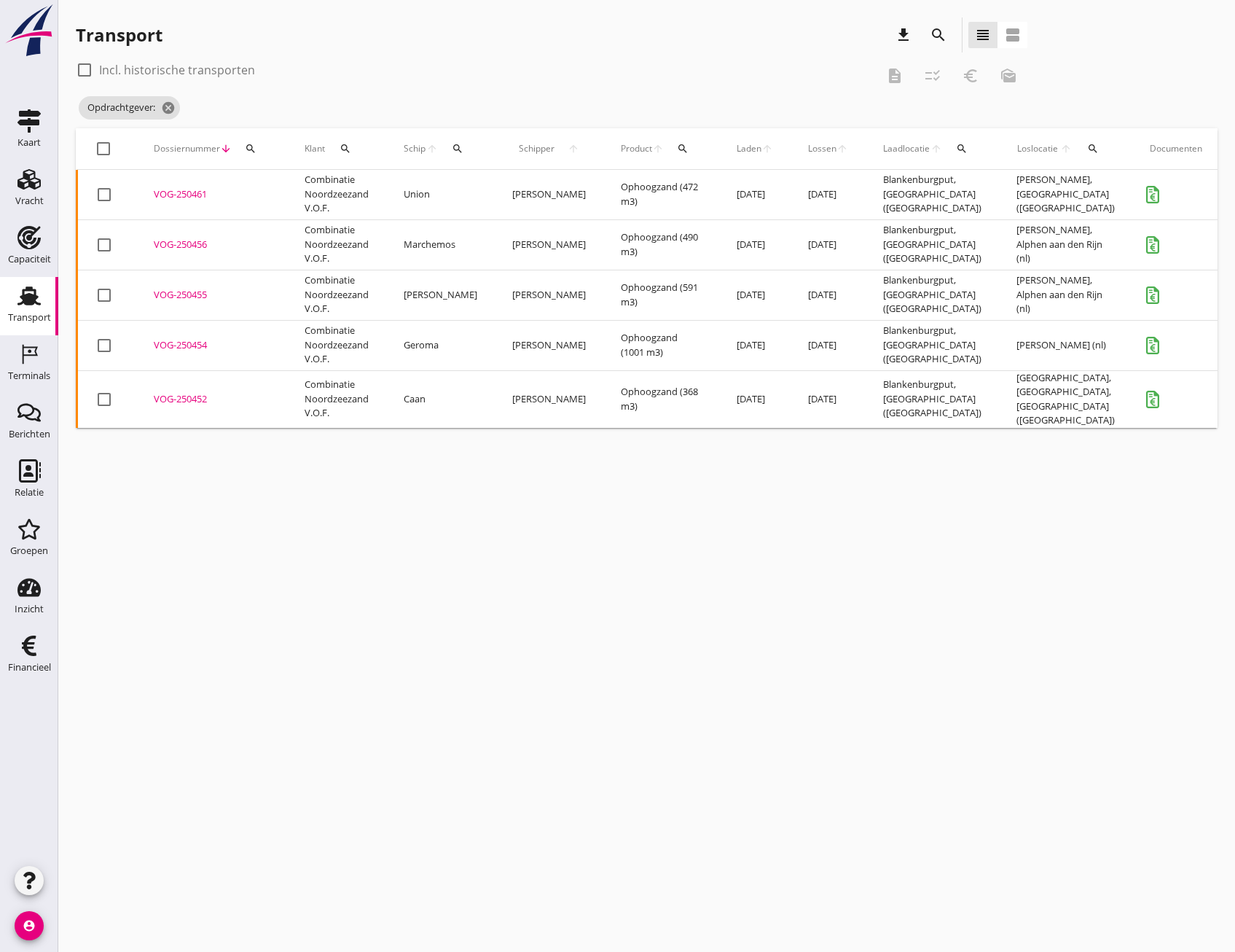
click at [196, 196] on div "VOG-250461" at bounding box center [212, 194] width 116 height 14
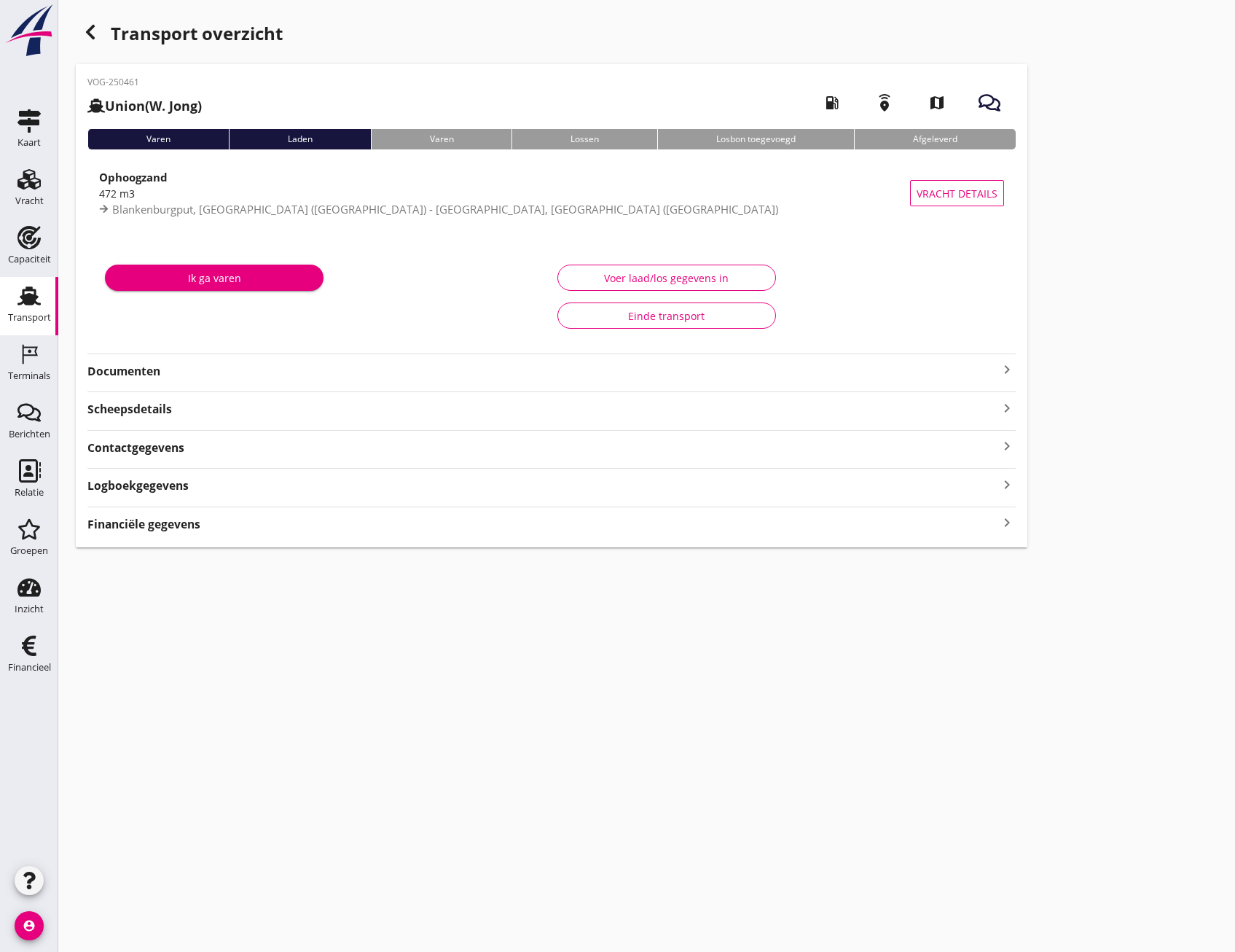
click at [668, 318] on div "Einde transport" at bounding box center [667, 316] width 194 height 15
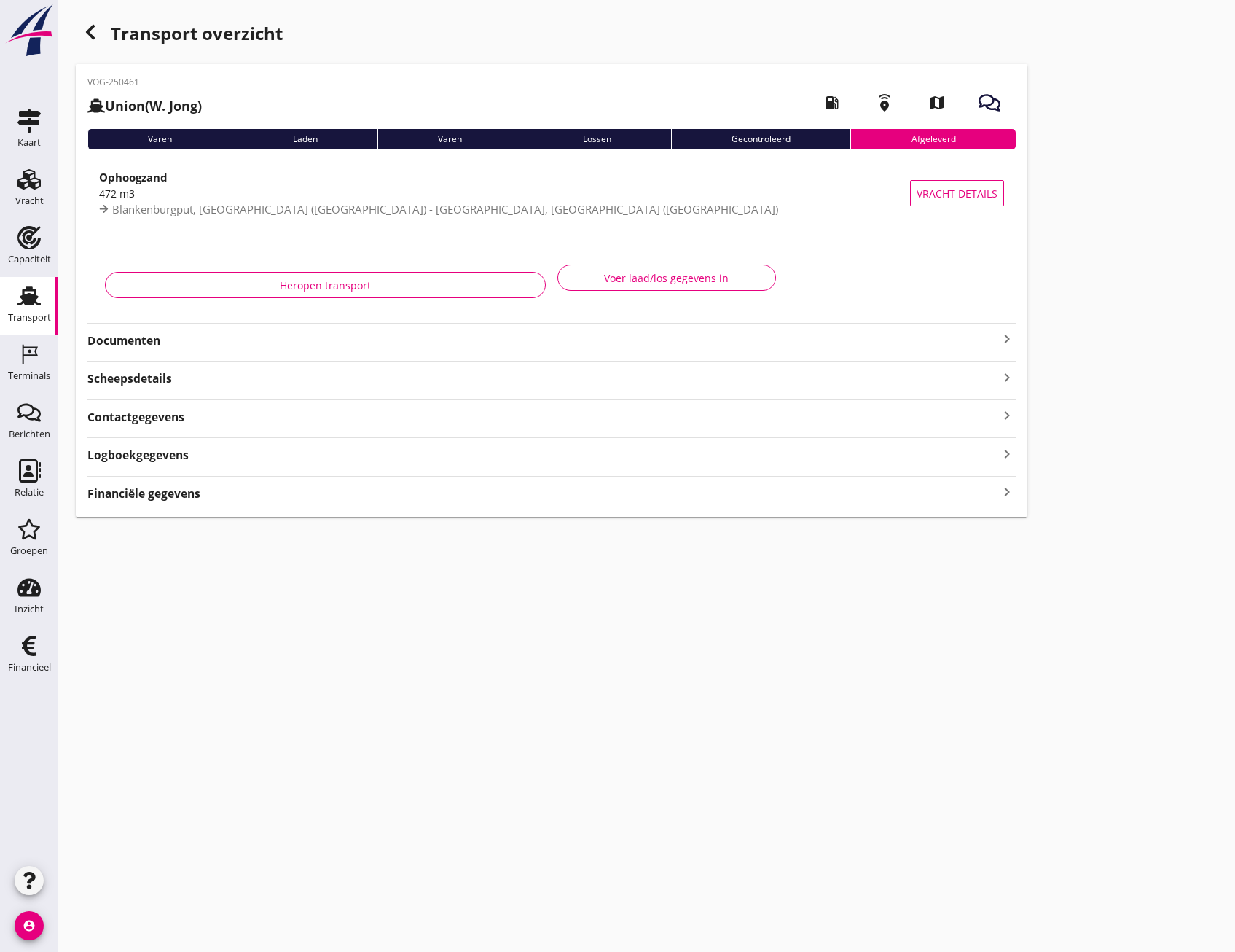
click at [93, 31] on icon "button" at bounding box center [90, 32] width 17 height 17
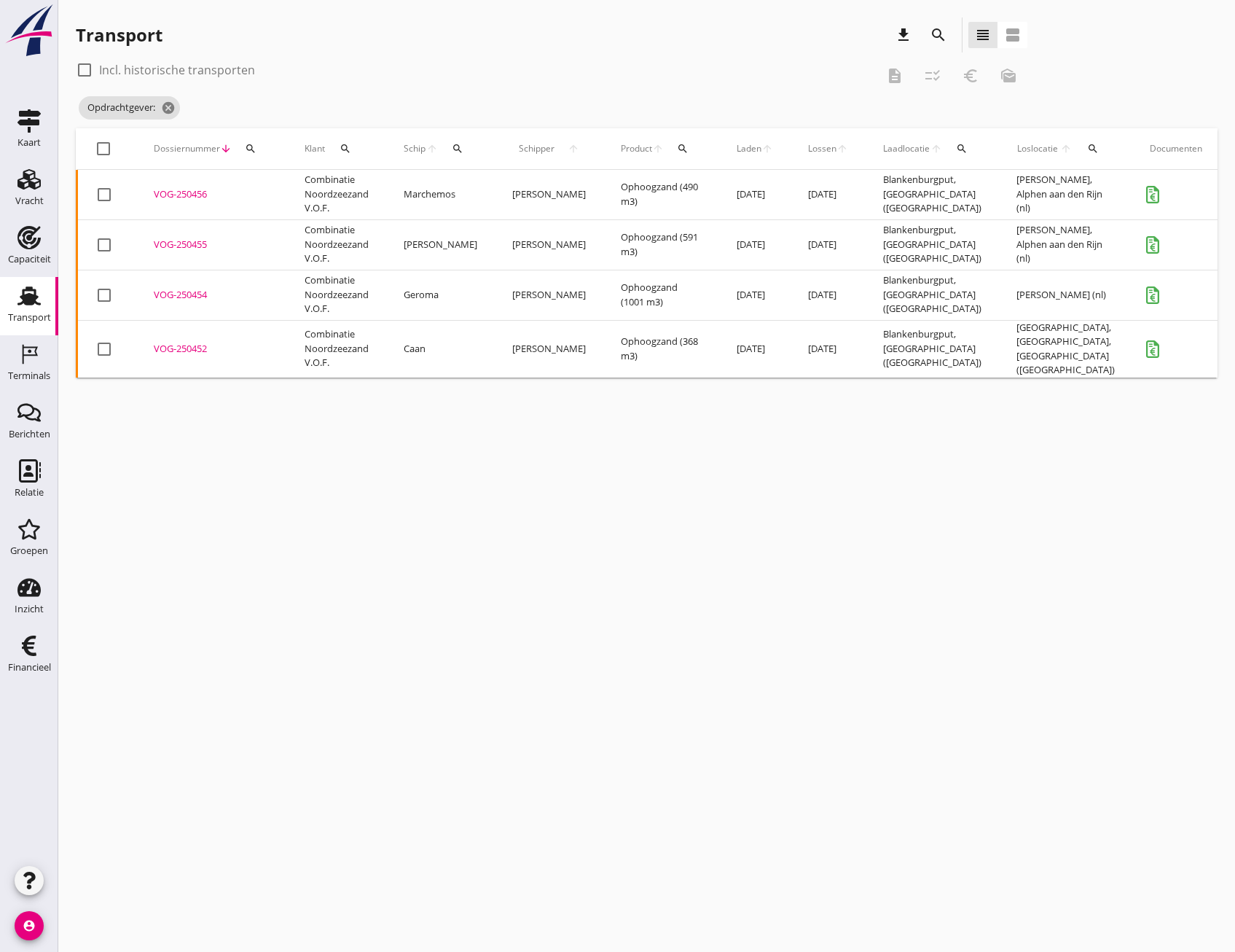
click at [198, 192] on div "VOG-250456" at bounding box center [212, 194] width 116 height 14
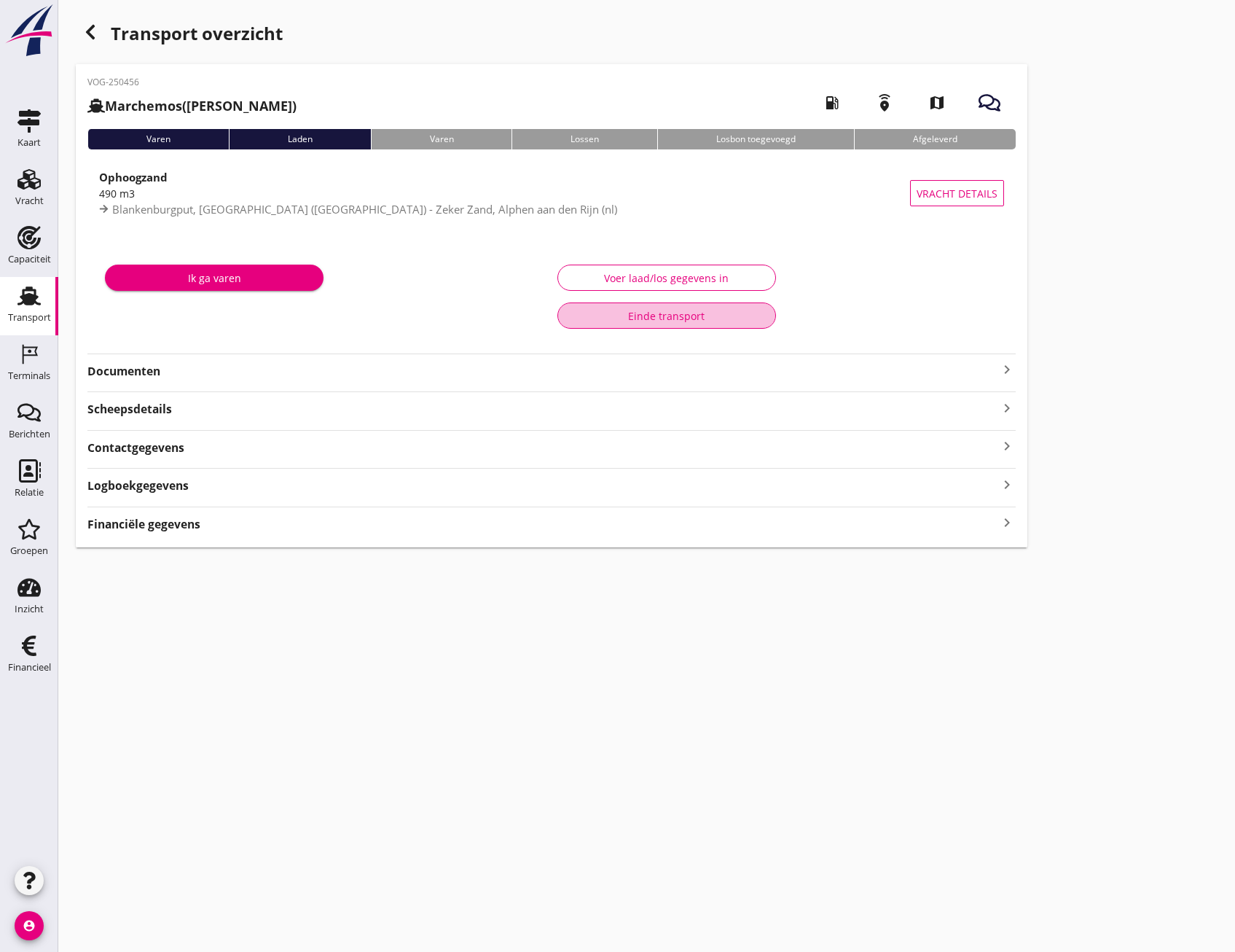
click at [638, 309] on div "Einde transport" at bounding box center [667, 316] width 194 height 15
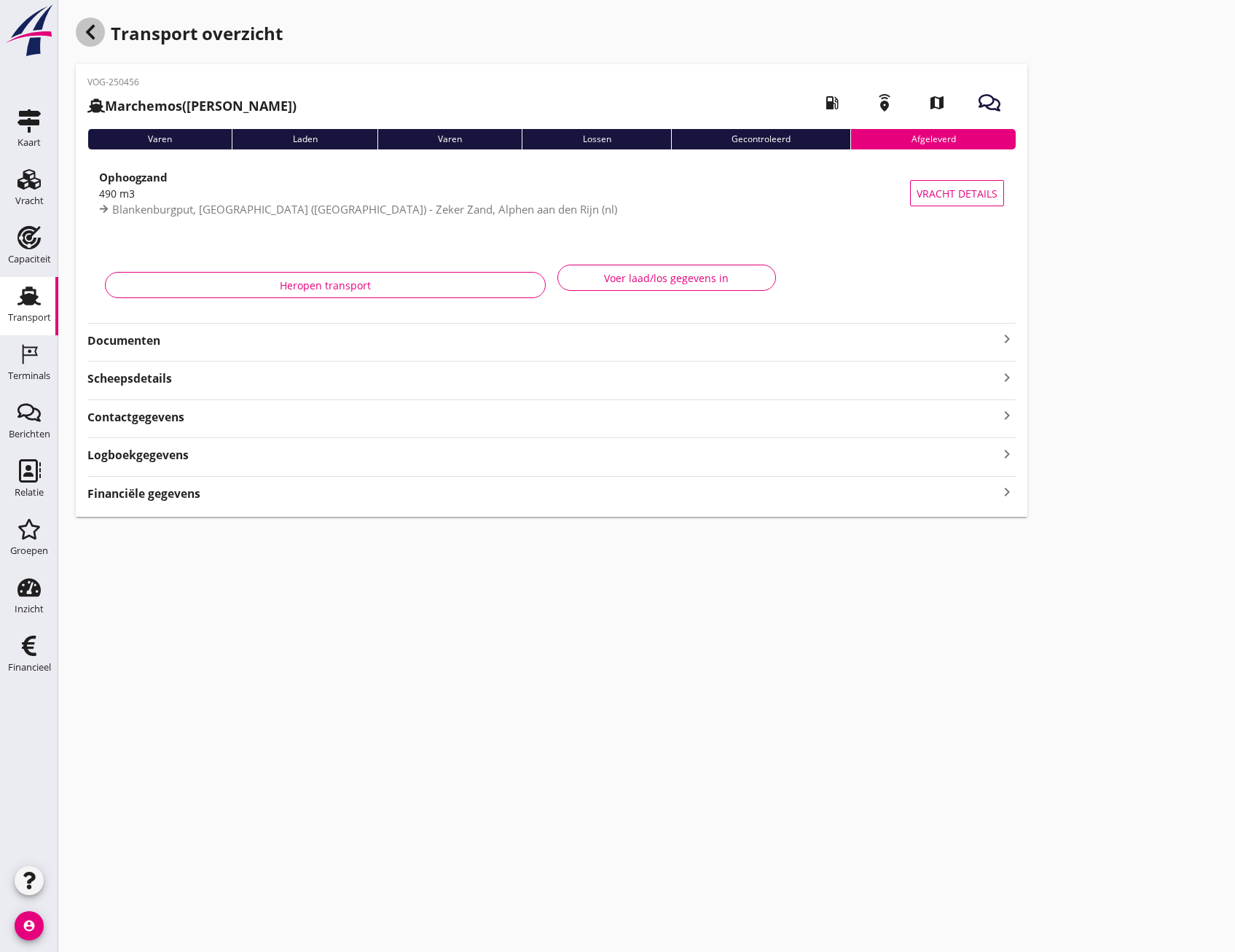
click at [95, 34] on icon "button" at bounding box center [90, 32] width 17 height 17
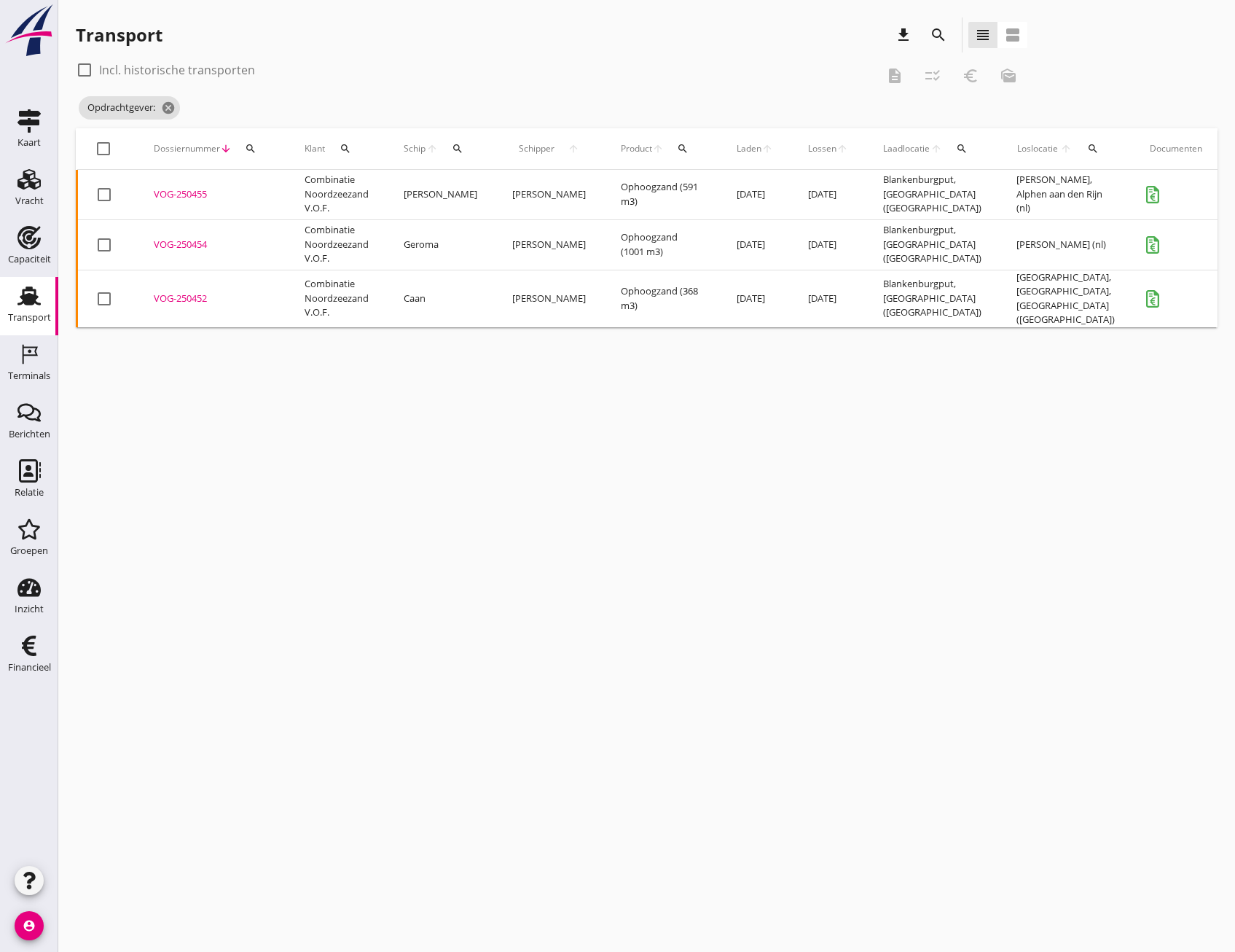
click at [200, 197] on div "VOG-250455" at bounding box center [212, 194] width 116 height 14
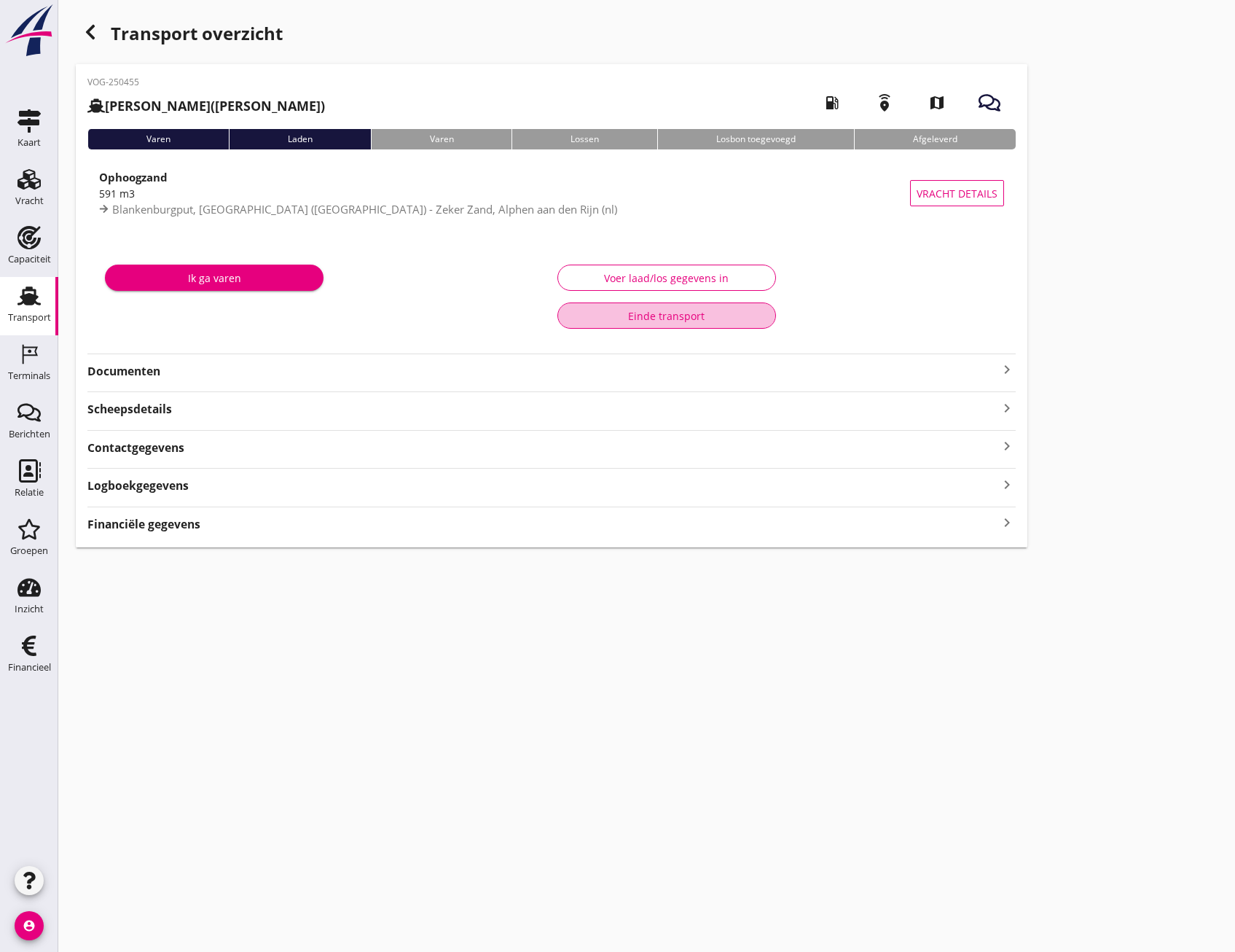
click at [738, 321] on div "Einde transport" at bounding box center [667, 316] width 194 height 15
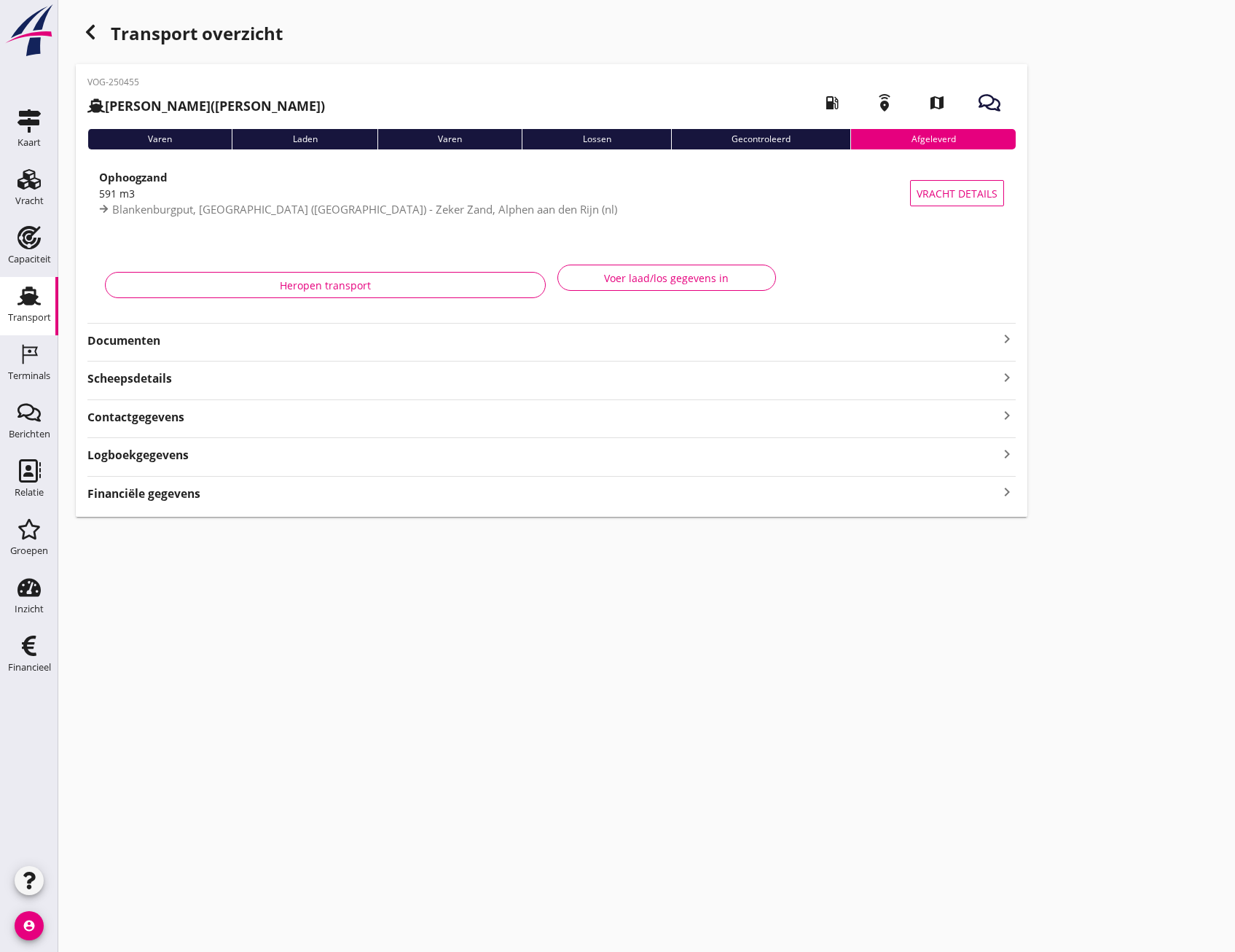
click at [87, 31] on icon "button" at bounding box center [90, 32] width 17 height 17
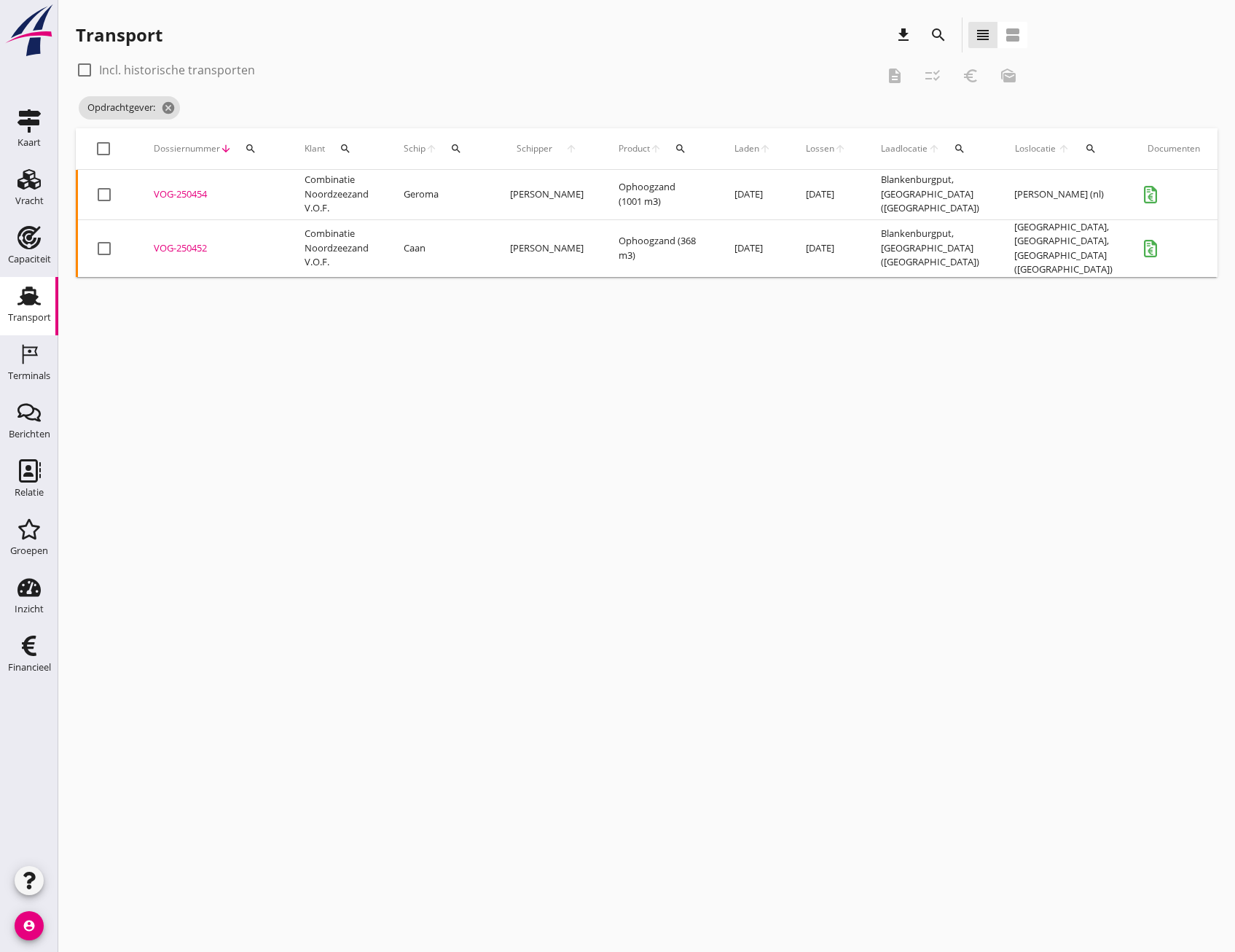
click at [178, 195] on div "VOG-250454" at bounding box center [212, 194] width 116 height 14
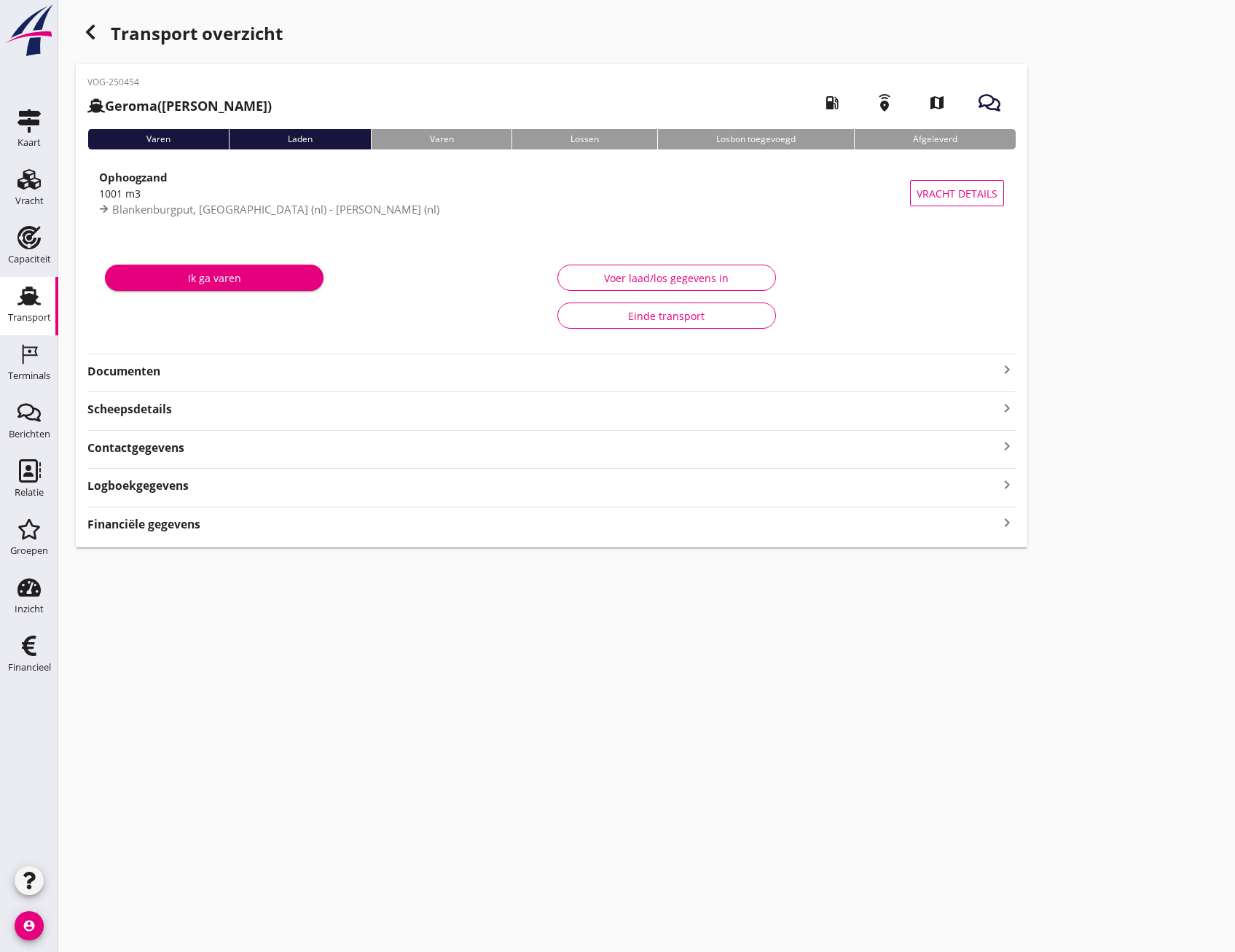
click at [1006, 525] on icon "keyboard_arrow_right" at bounding box center [1007, 523] width 17 height 19
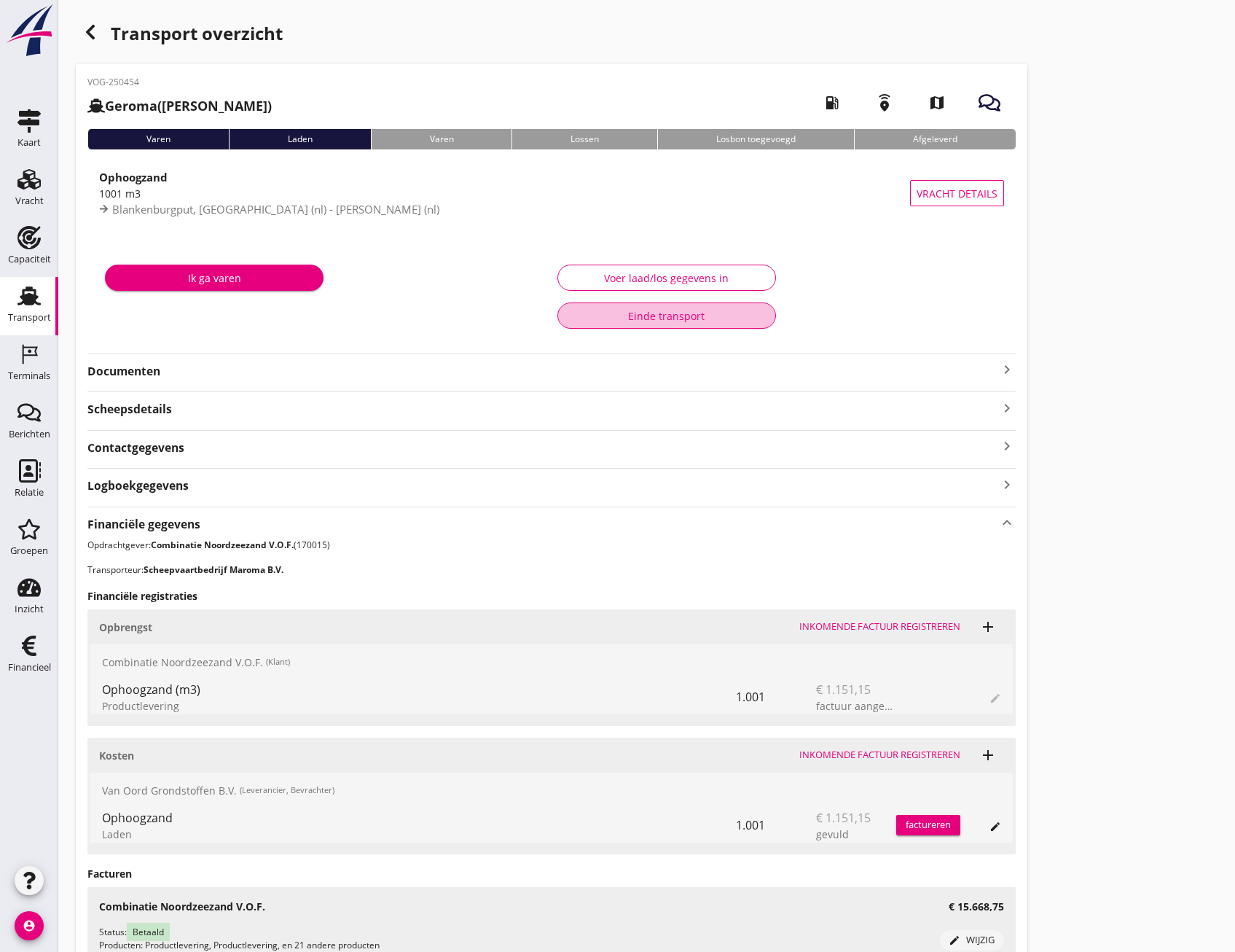
click at [665, 315] on div "Einde transport" at bounding box center [667, 316] width 194 height 15
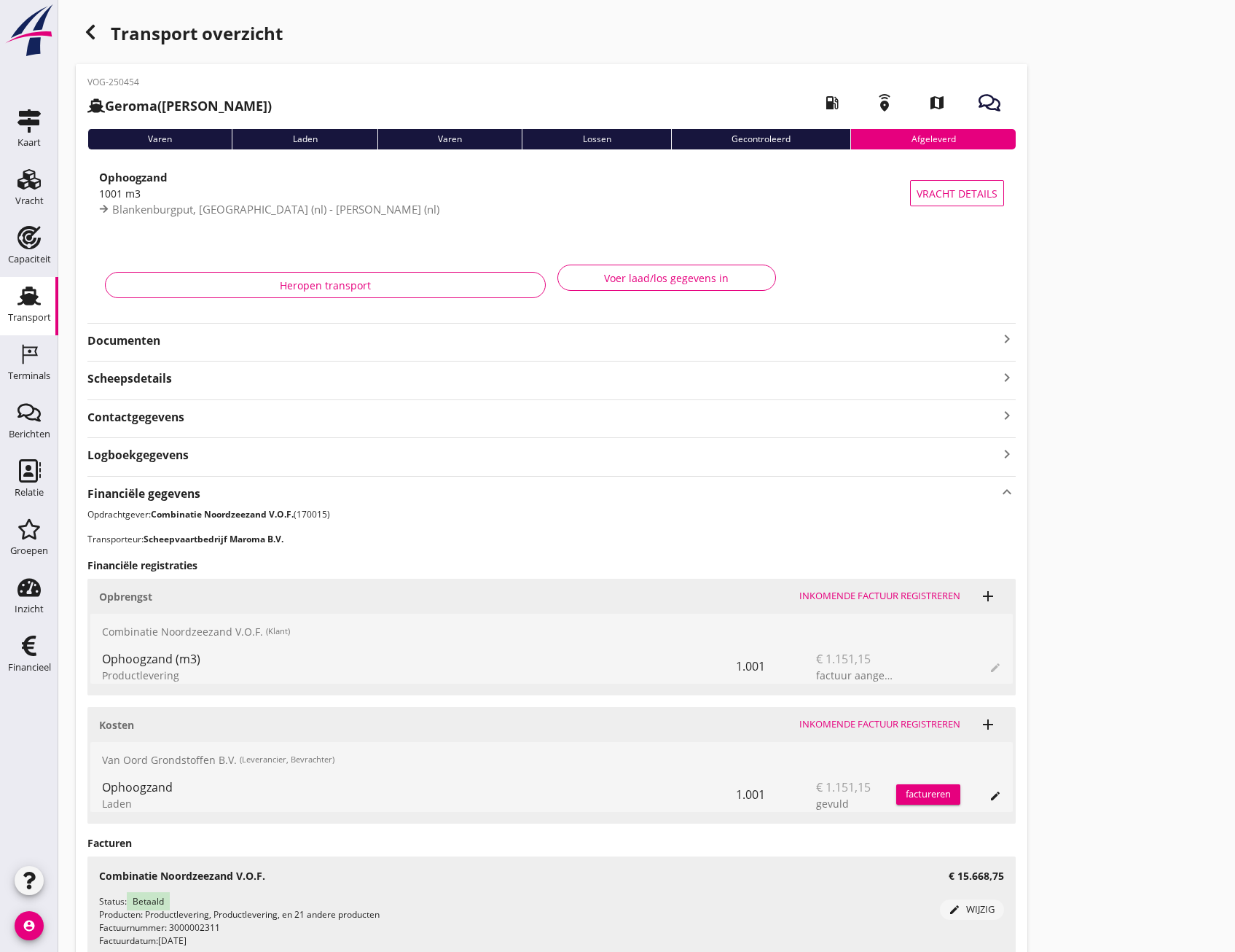
click at [25, 292] on icon "Transport" at bounding box center [29, 296] width 23 height 23
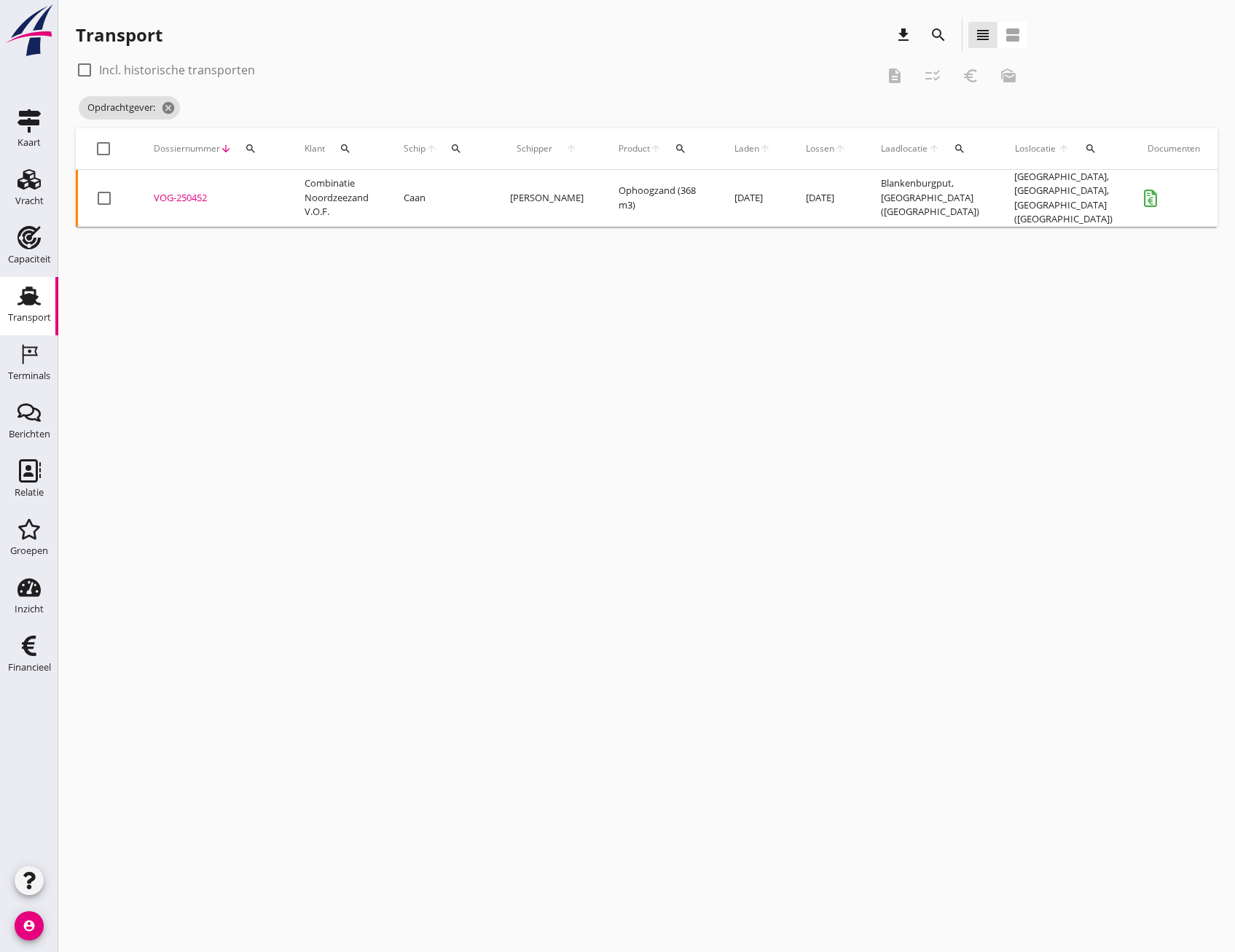
click at [171, 194] on div "VOG-250452" at bounding box center [212, 198] width 116 height 14
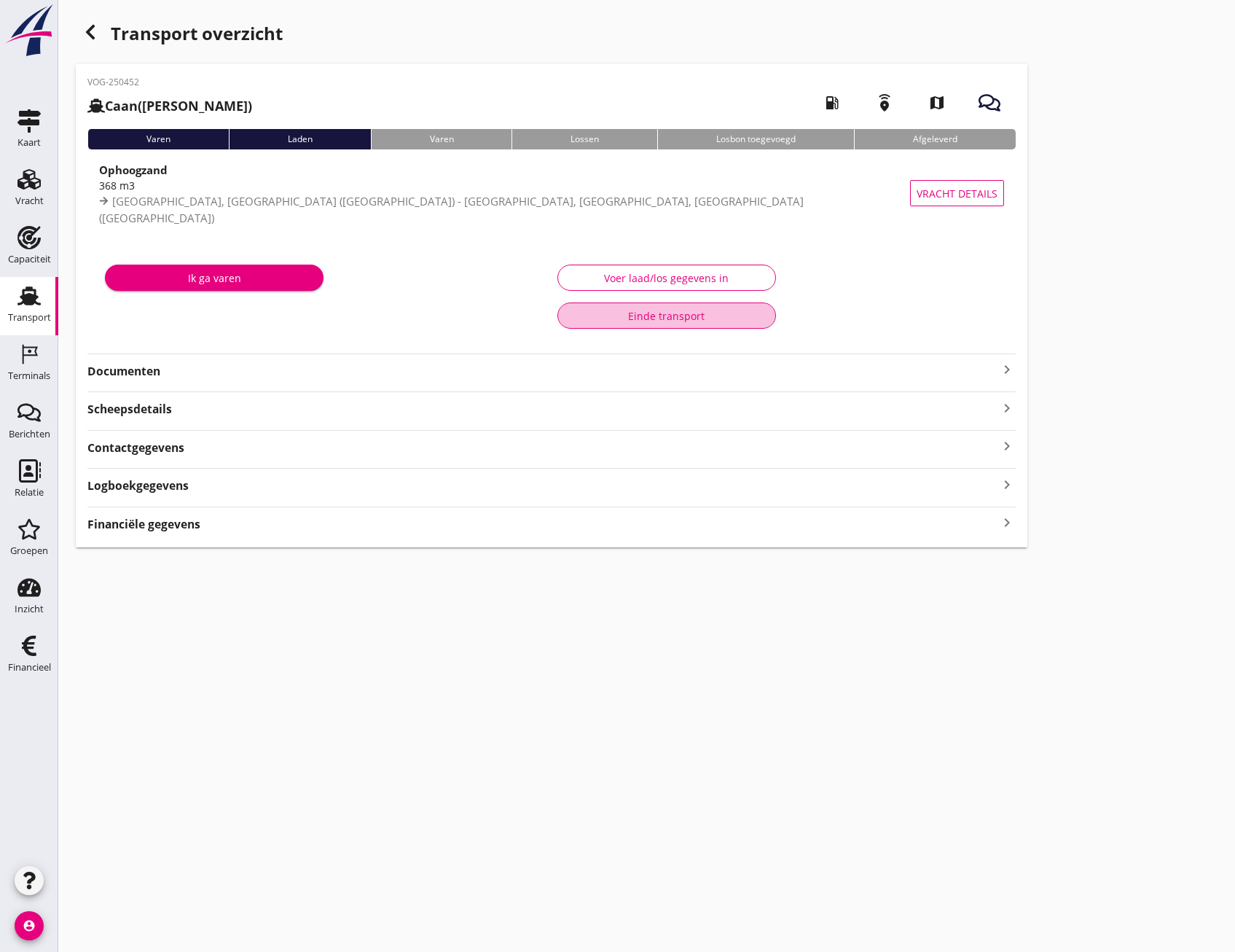
click at [721, 317] on div "Einde transport" at bounding box center [667, 316] width 194 height 15
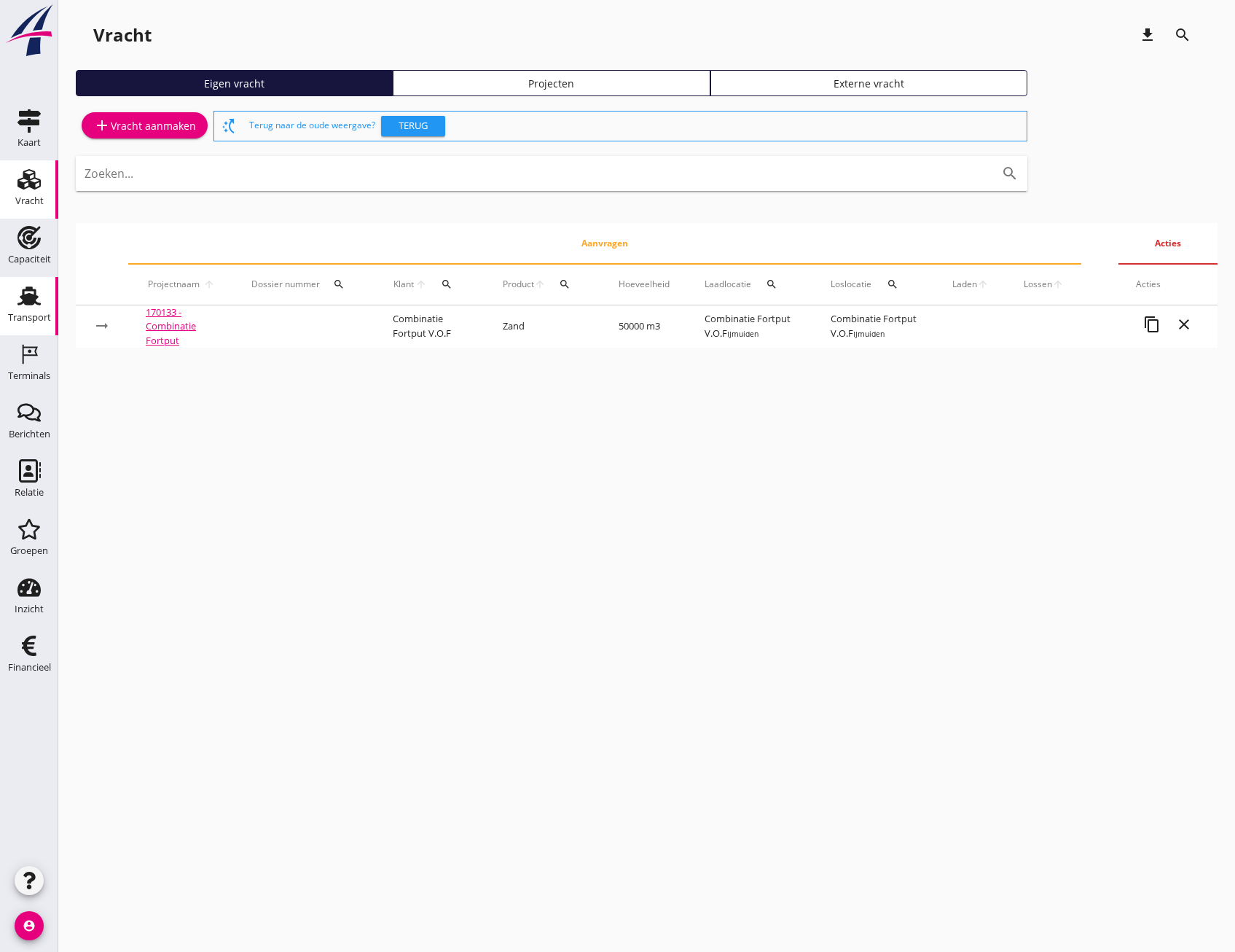
click at [21, 321] on div "Transport" at bounding box center [29, 317] width 43 height 10
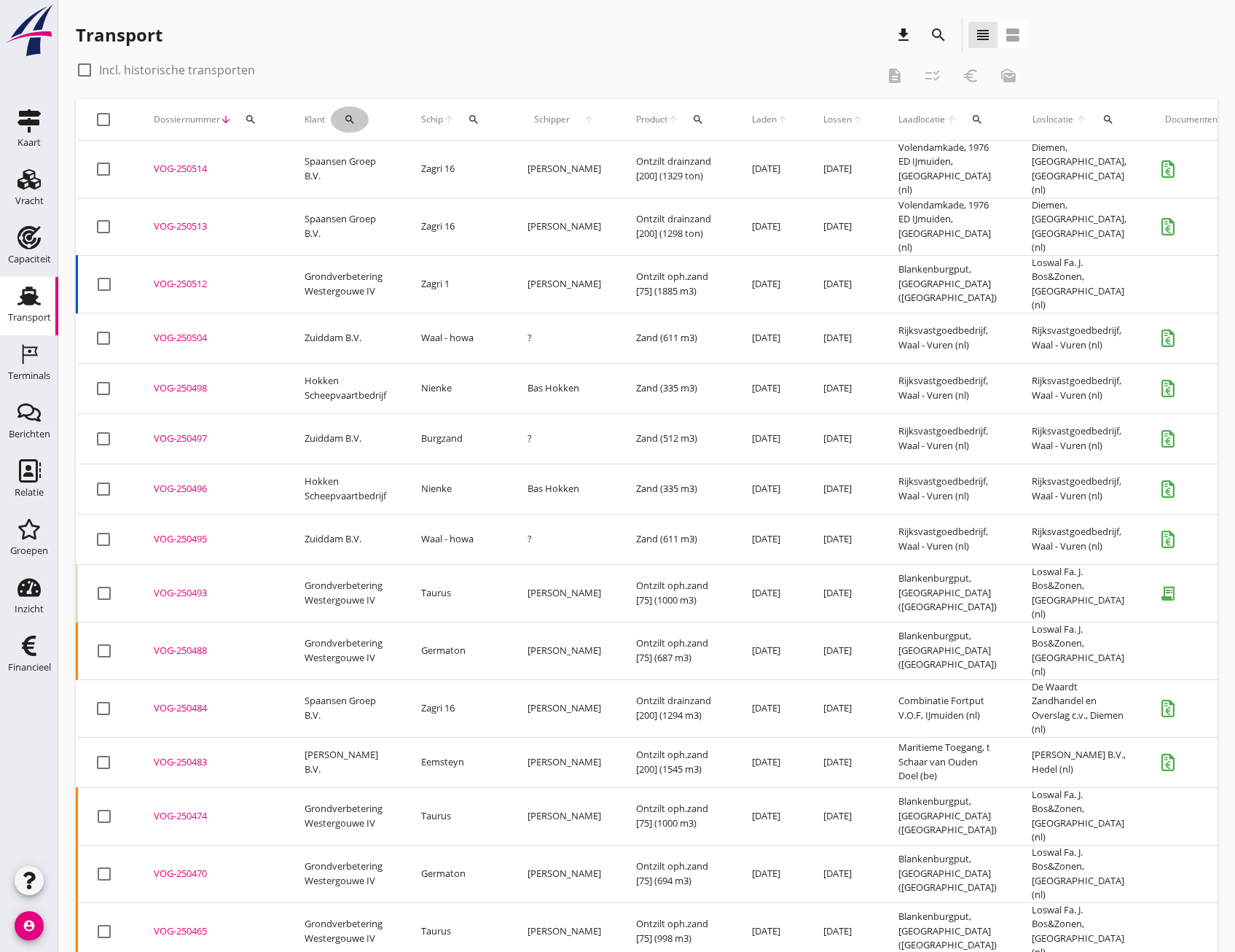
click at [352, 122] on icon "search" at bounding box center [350, 120] width 12 height 12
click at [359, 162] on input "Zoeken op opdrachtgever..." at bounding box center [412, 161] width 152 height 23
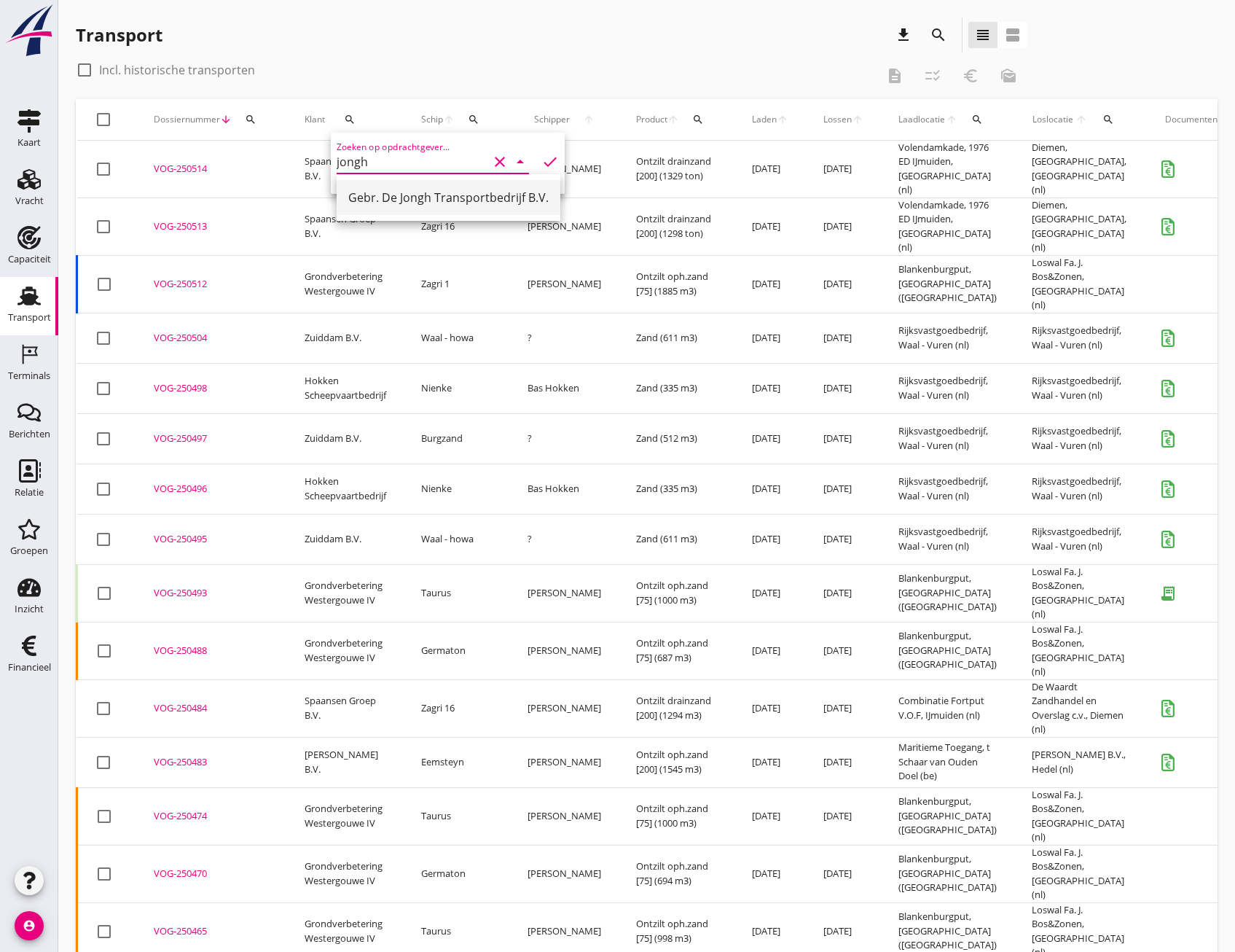
click at [384, 191] on div "Gebr. De Jongh Transportbedrijf B.V." at bounding box center [447, 197] width 200 height 17
type input "Gebr. De Jongh Transportbedrijf B.V."
click at [541, 164] on icon "check" at bounding box center [550, 161] width 17 height 17
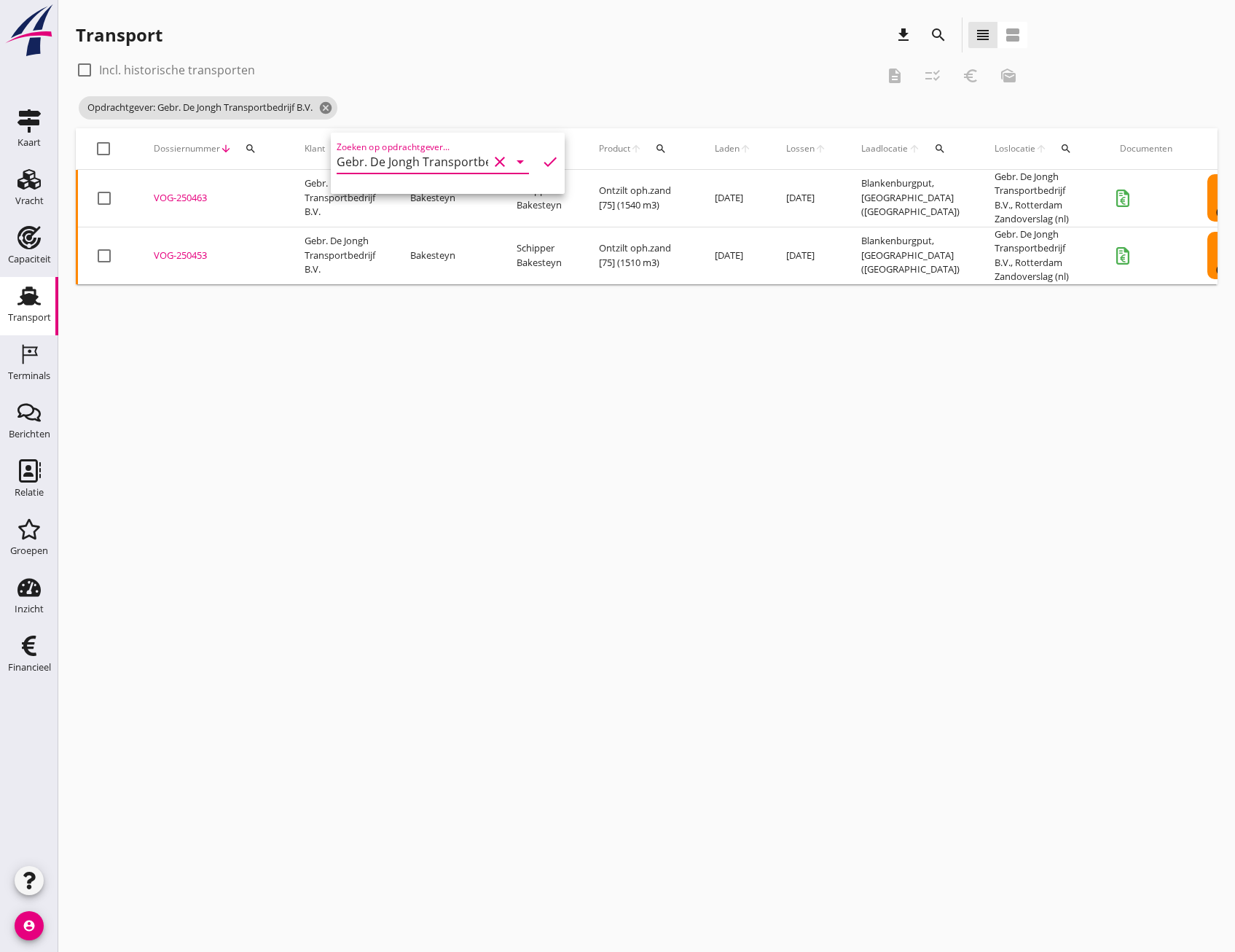
click at [190, 200] on div "VOG-250463" at bounding box center [212, 198] width 116 height 14
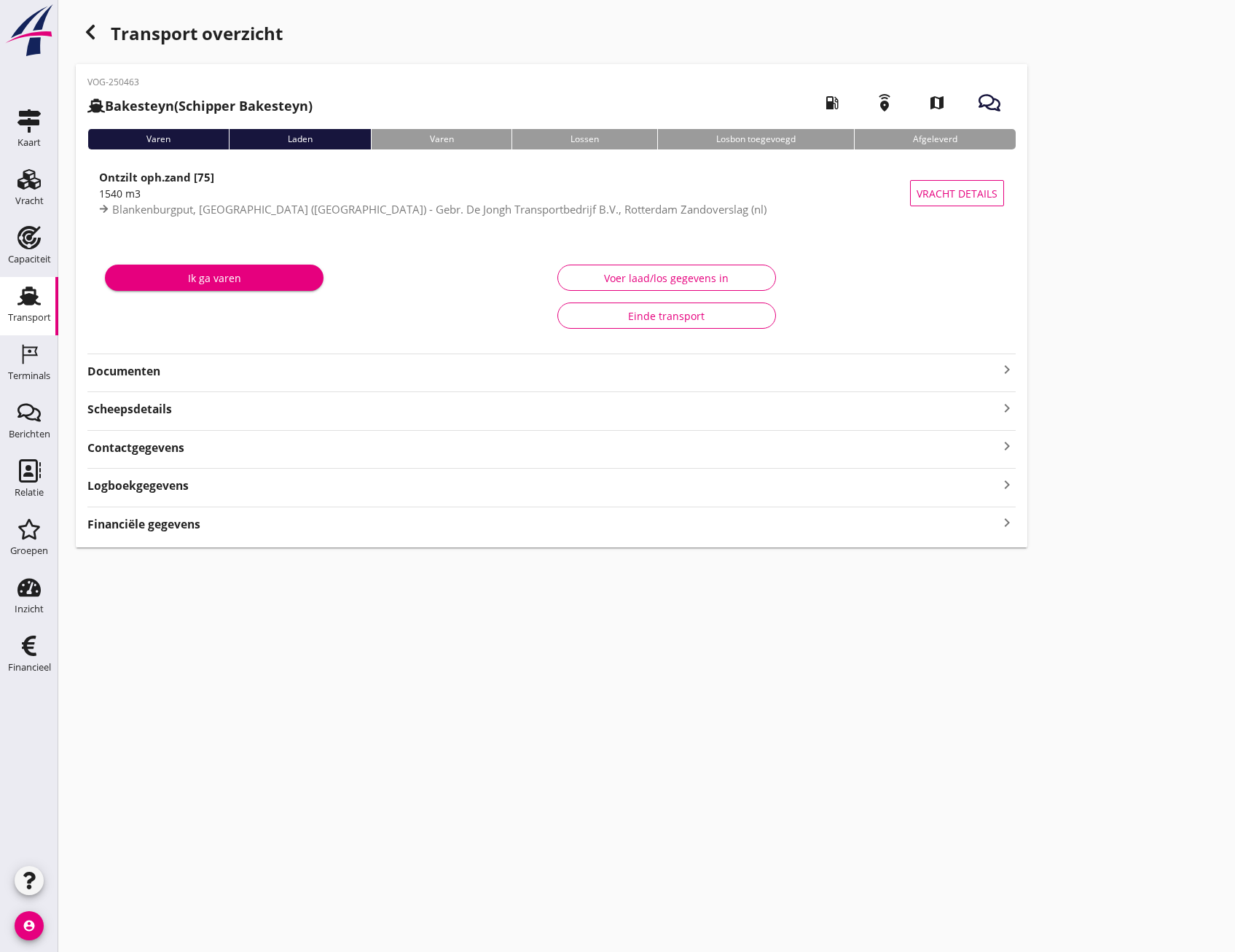
click at [1003, 527] on icon "keyboard_arrow_right" at bounding box center [1007, 523] width 17 height 19
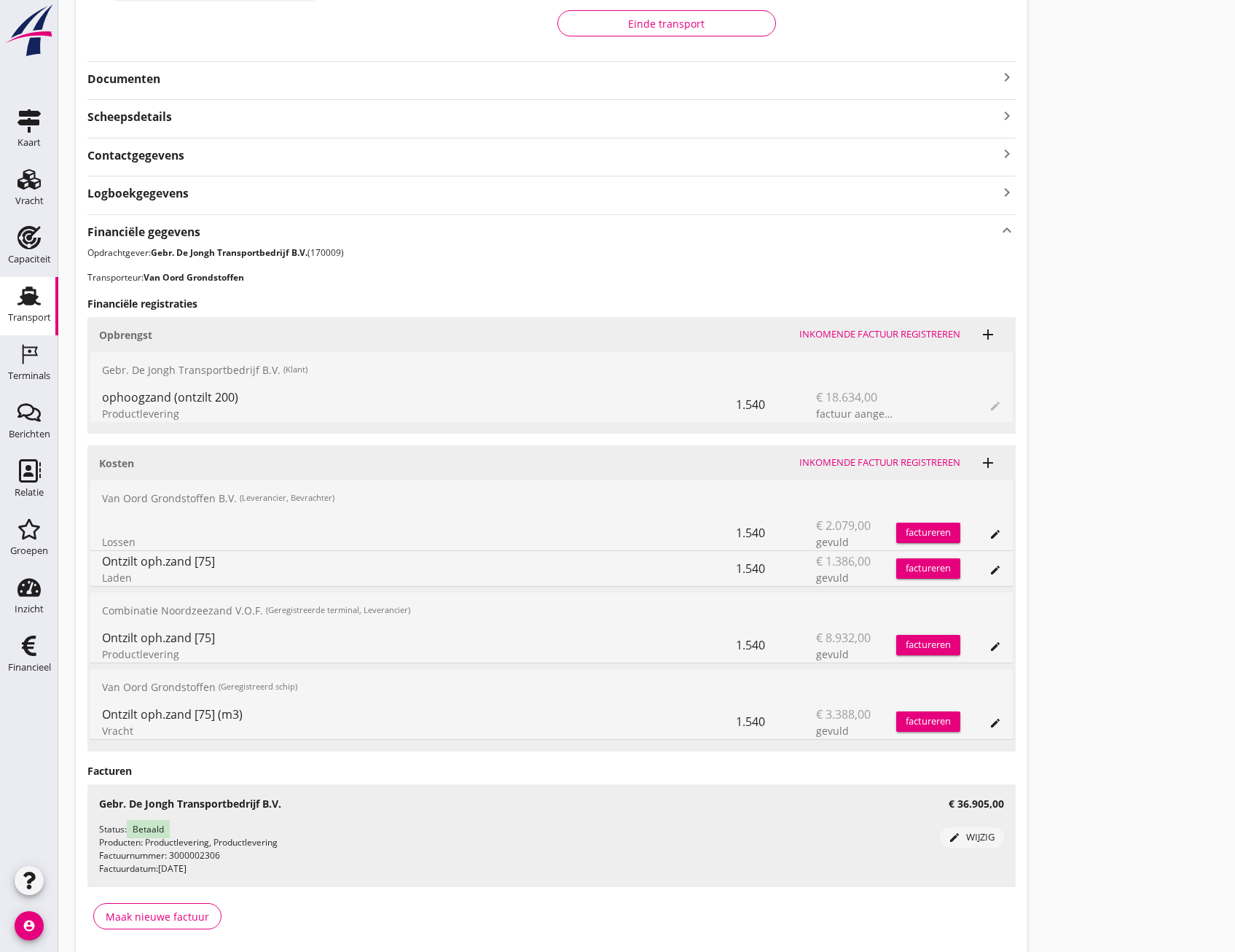
scroll to position [348, 0]
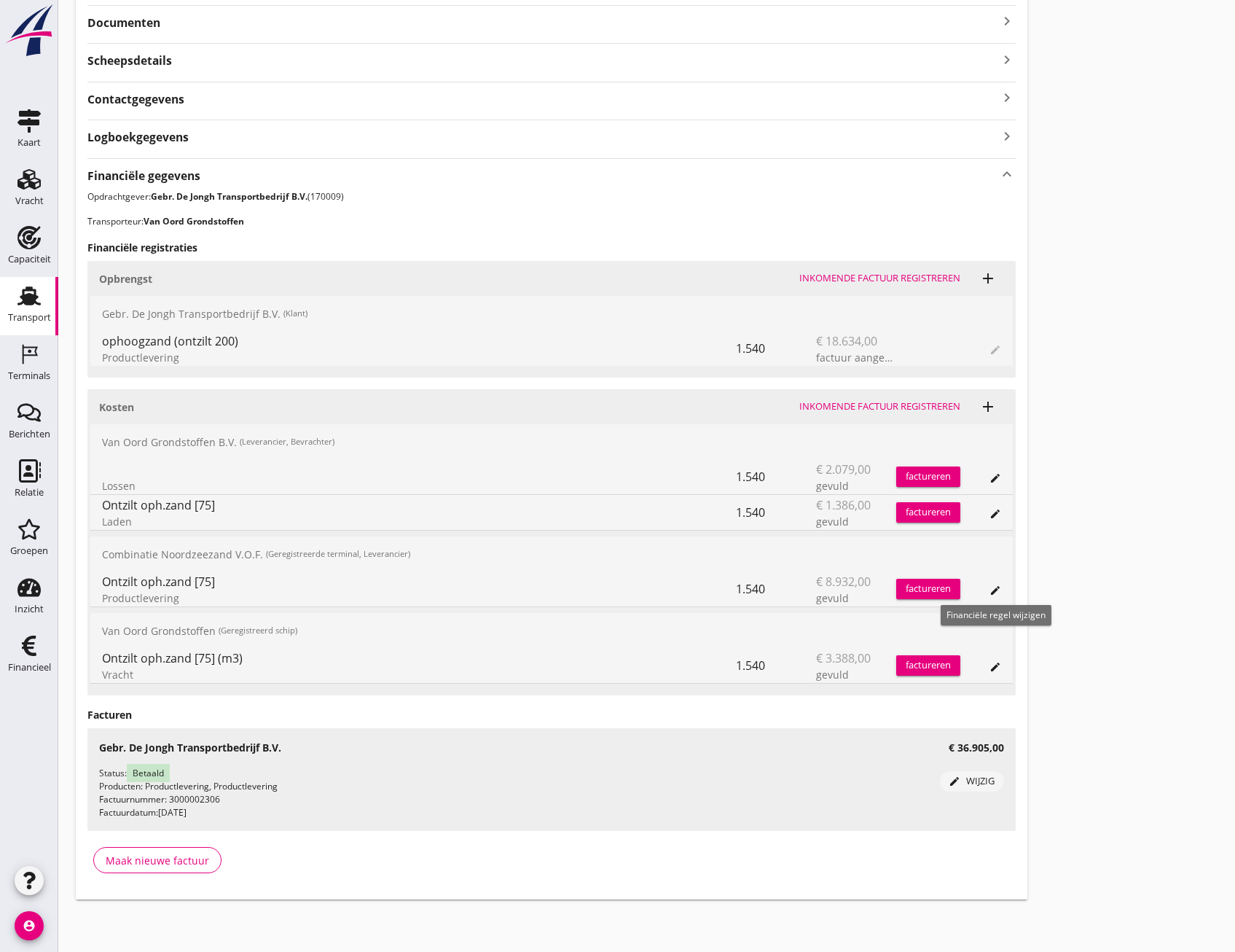
click at [991, 586] on icon "edit" at bounding box center [995, 591] width 12 height 12
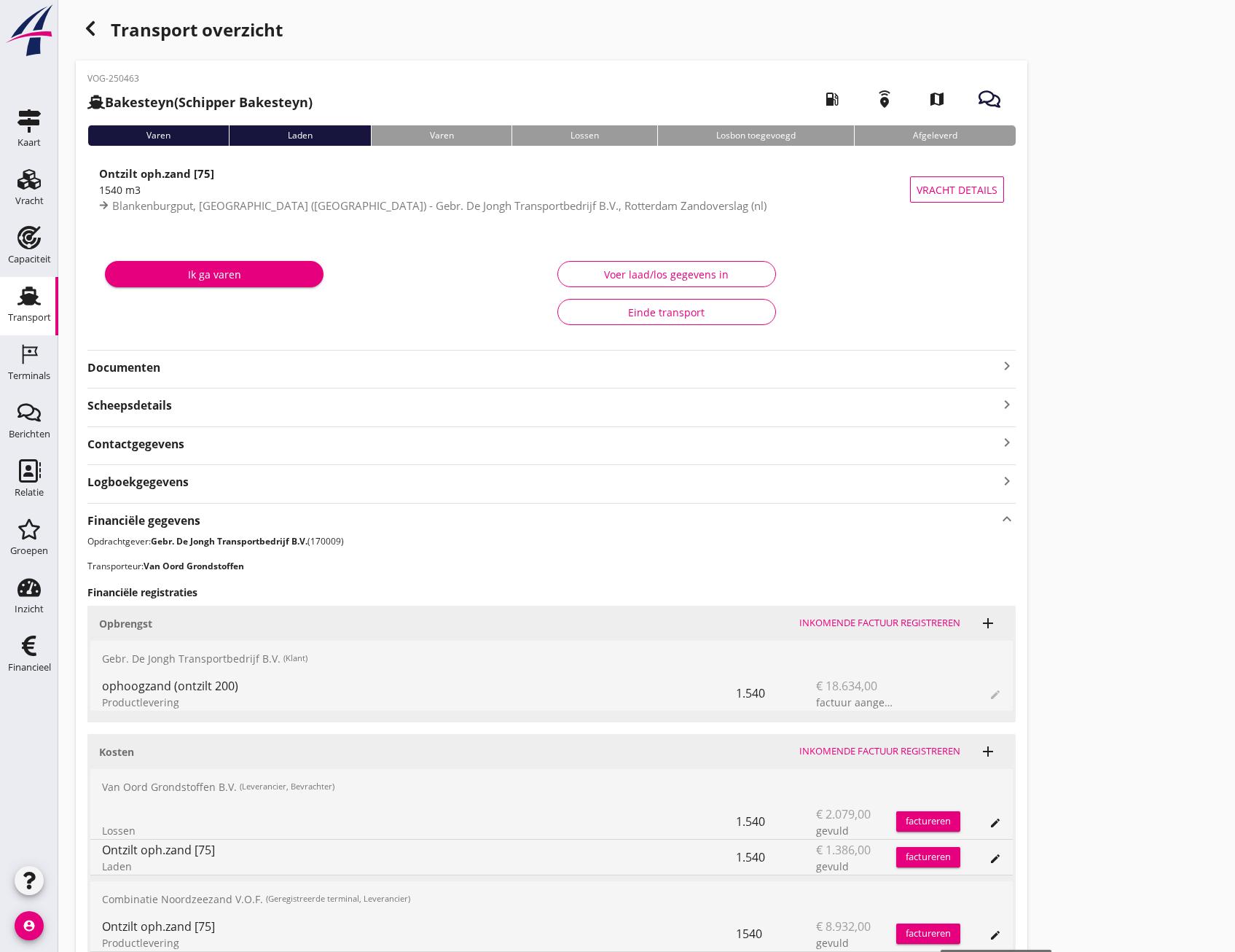
scroll to position [0, 0]
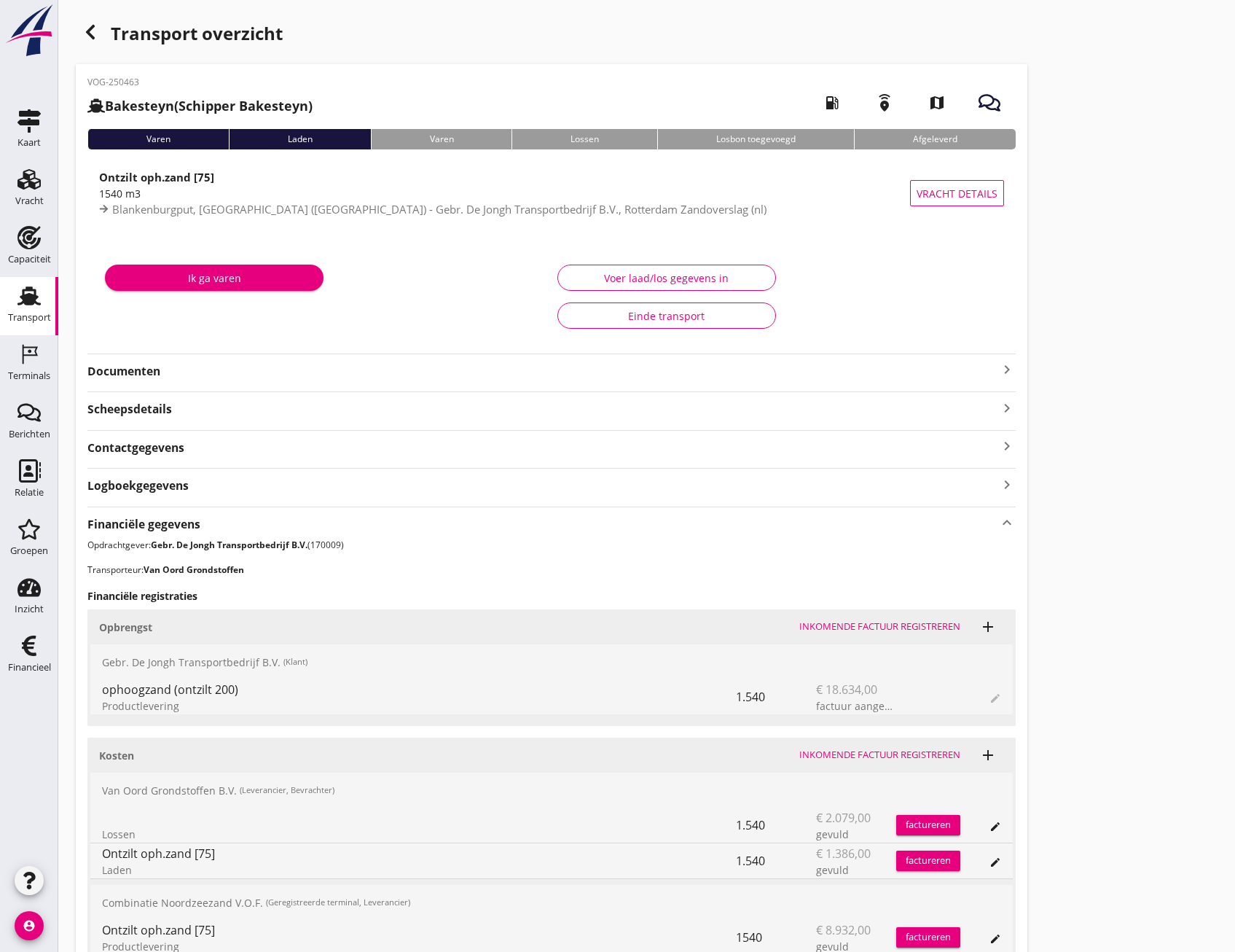
click at [668, 320] on div "Einde transport" at bounding box center [667, 316] width 194 height 15
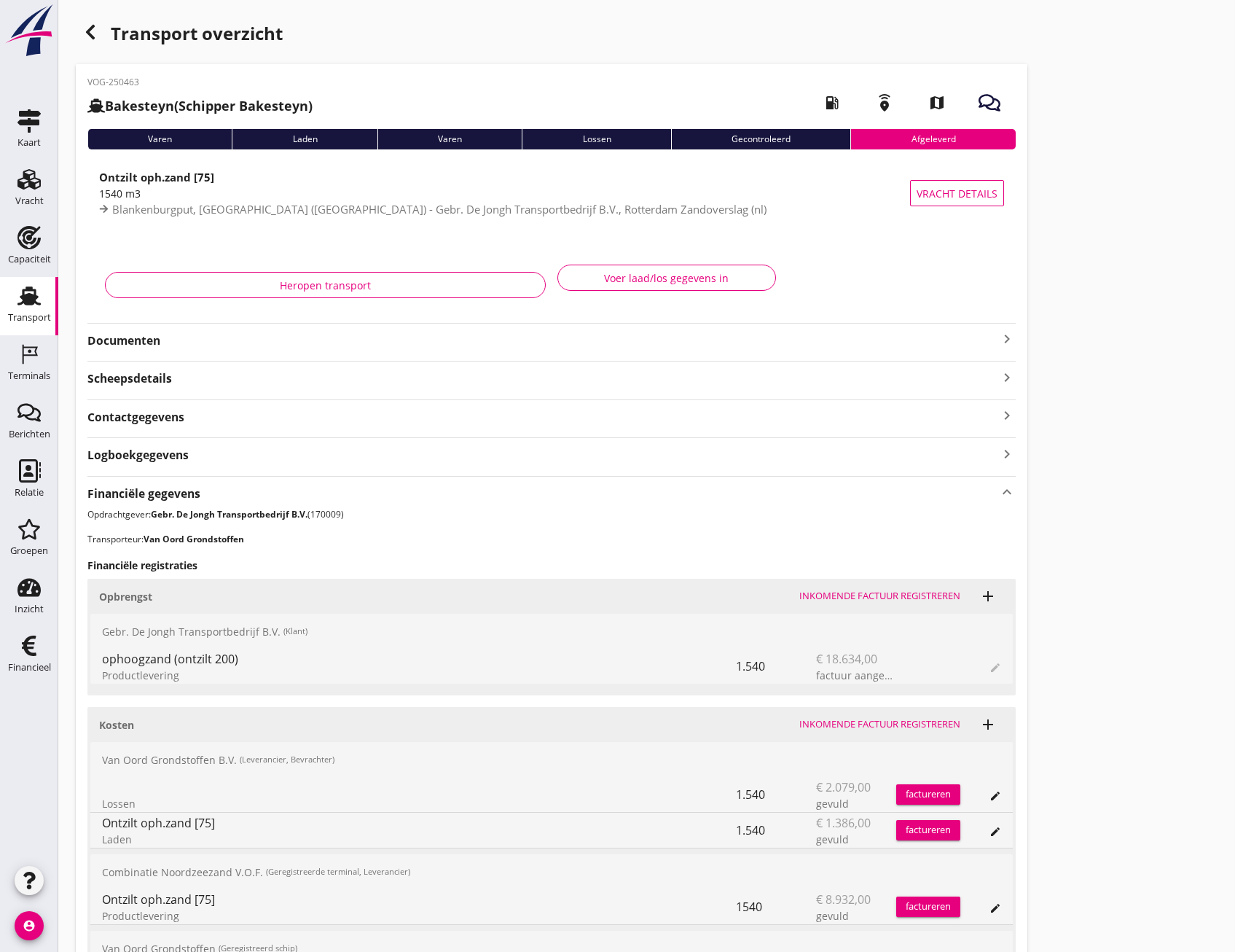
click at [90, 31] on use "button" at bounding box center [90, 32] width 9 height 14
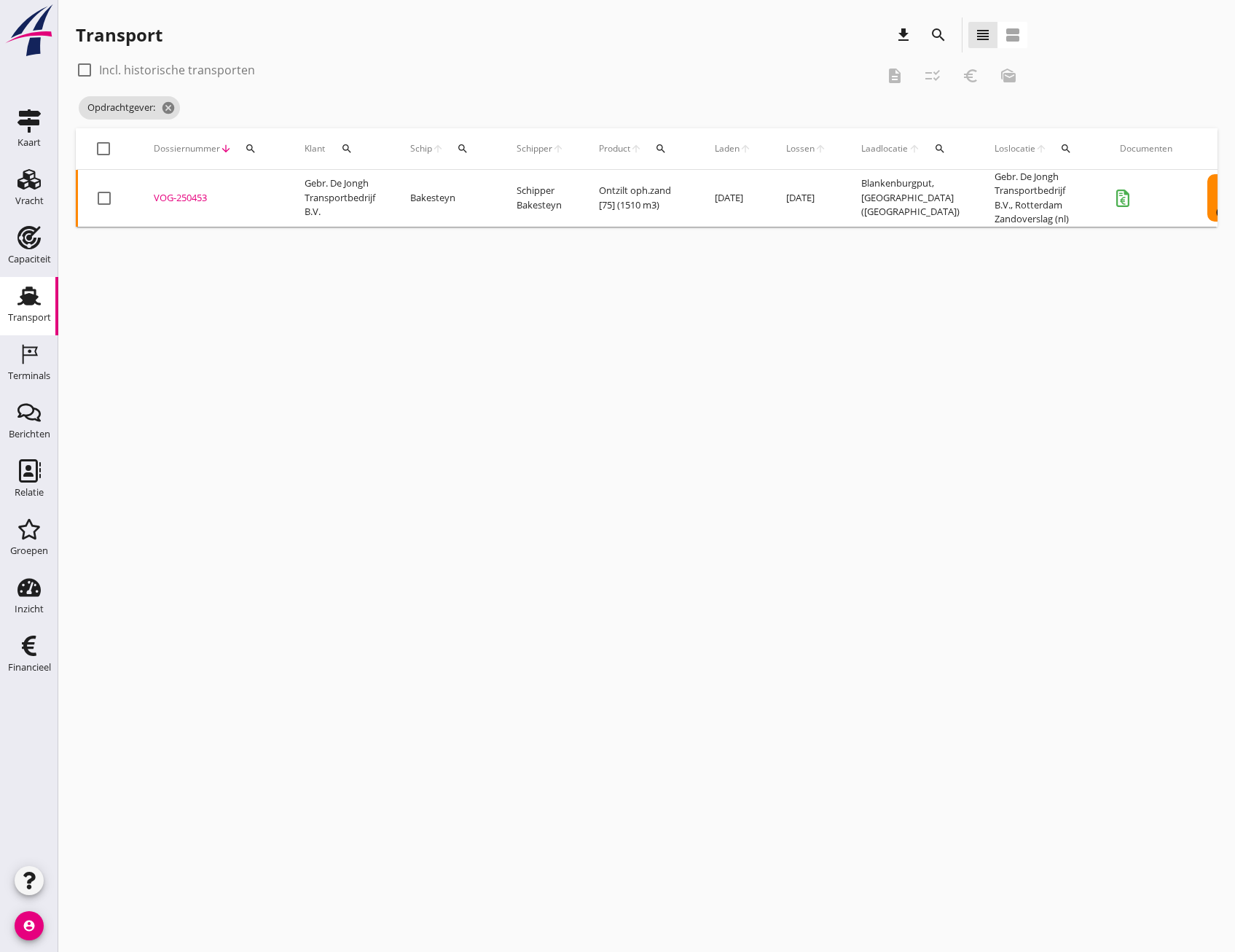
click at [166, 194] on div "VOG-250453" at bounding box center [212, 198] width 116 height 14
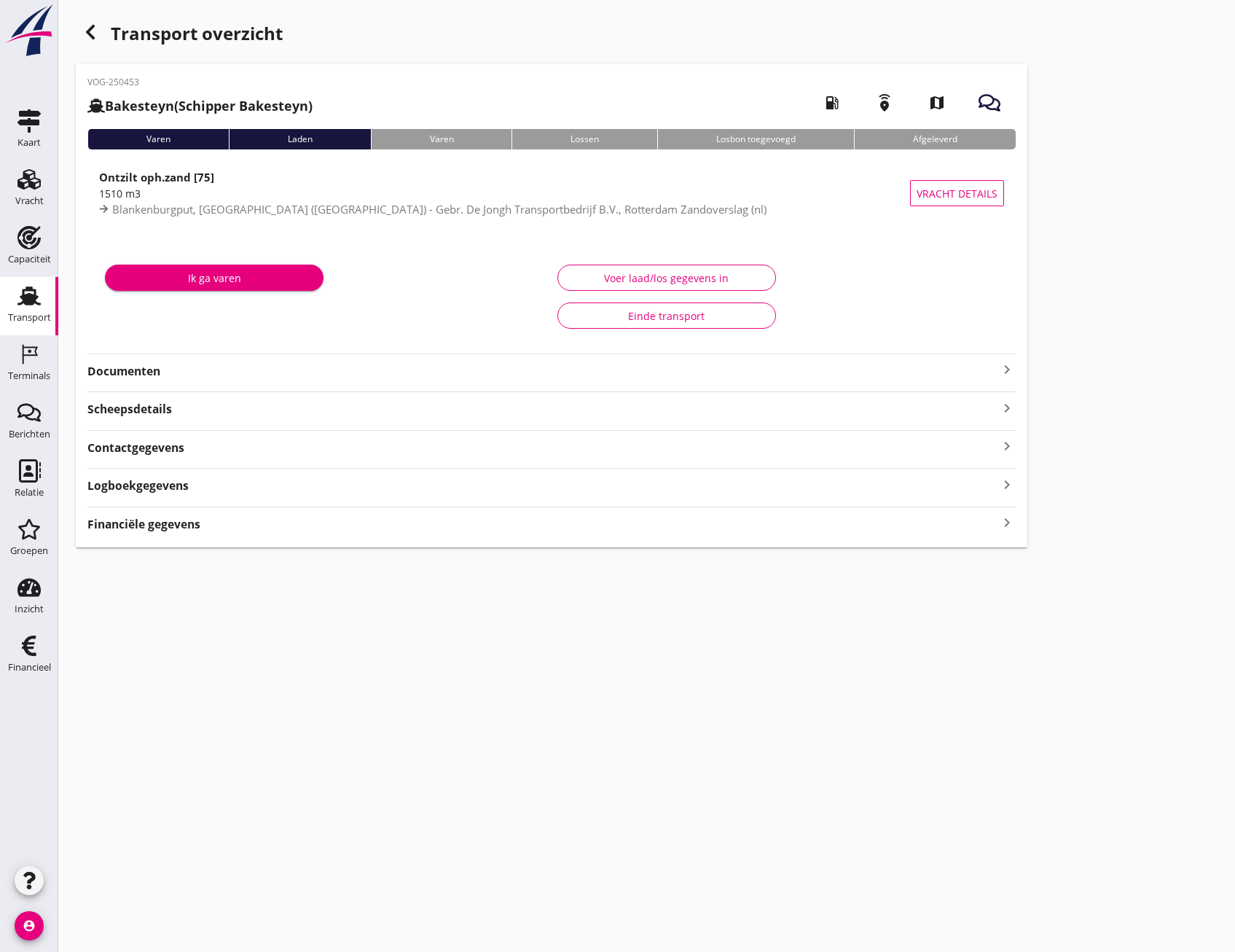
click at [1006, 523] on icon "keyboard_arrow_right" at bounding box center [1007, 523] width 17 height 19
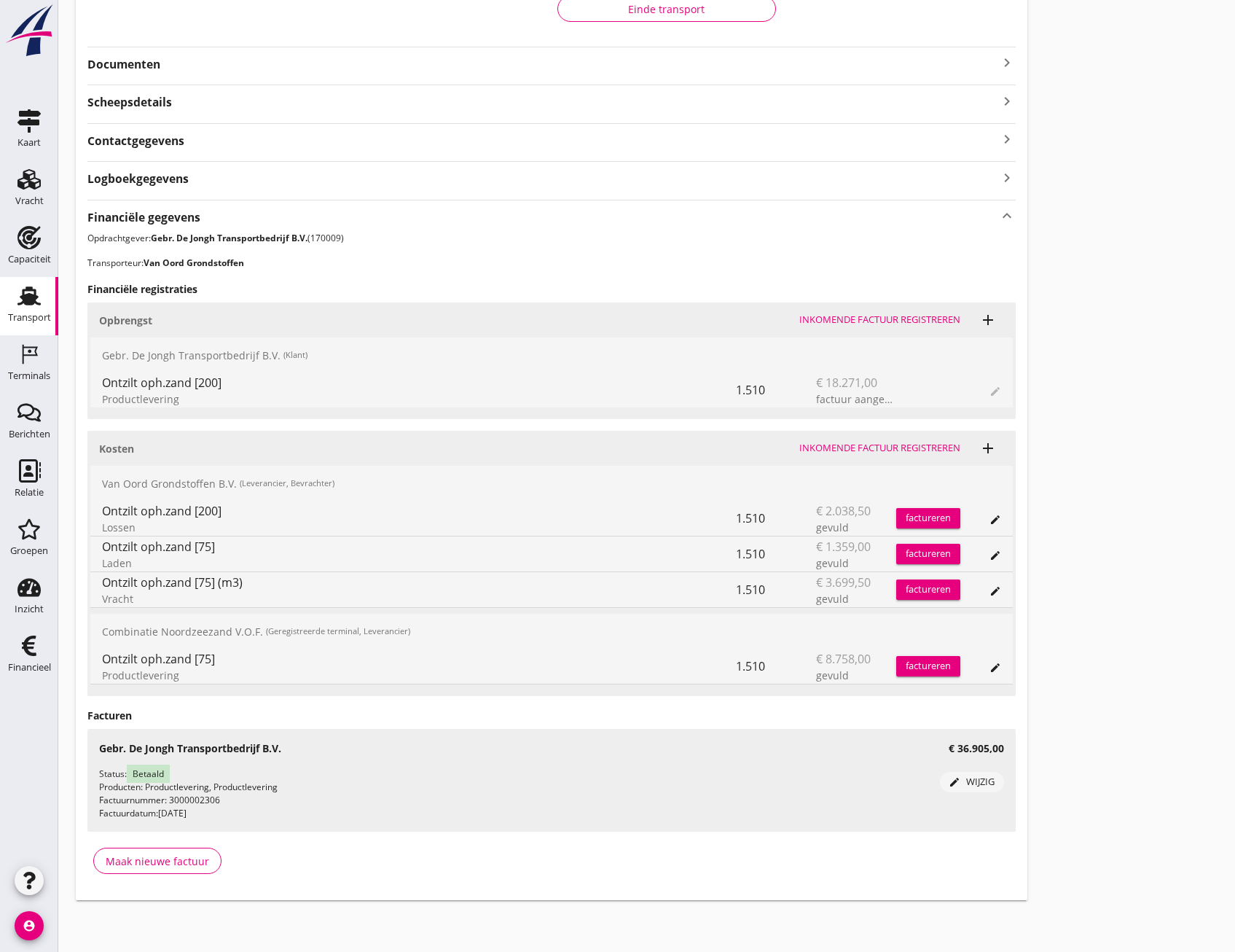
scroll to position [307, 0]
click at [993, 662] on icon "edit" at bounding box center [995, 667] width 12 height 12
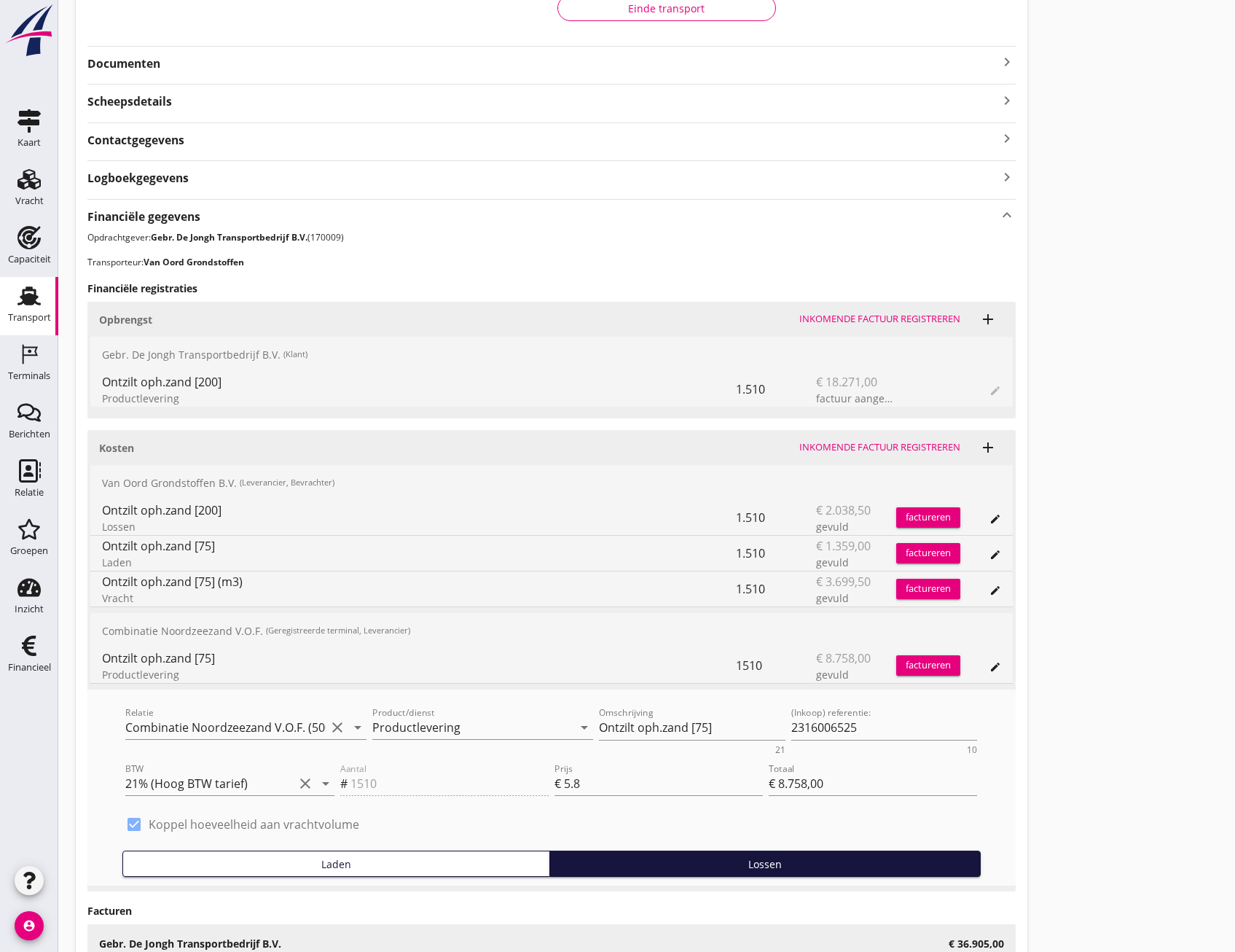
click at [1086, 593] on div "Transport overzicht VOG-250453 Bakesteyn (Schipper Bakesteyn) local_gas_station…" at bounding box center [646, 402] width 1177 height 1420
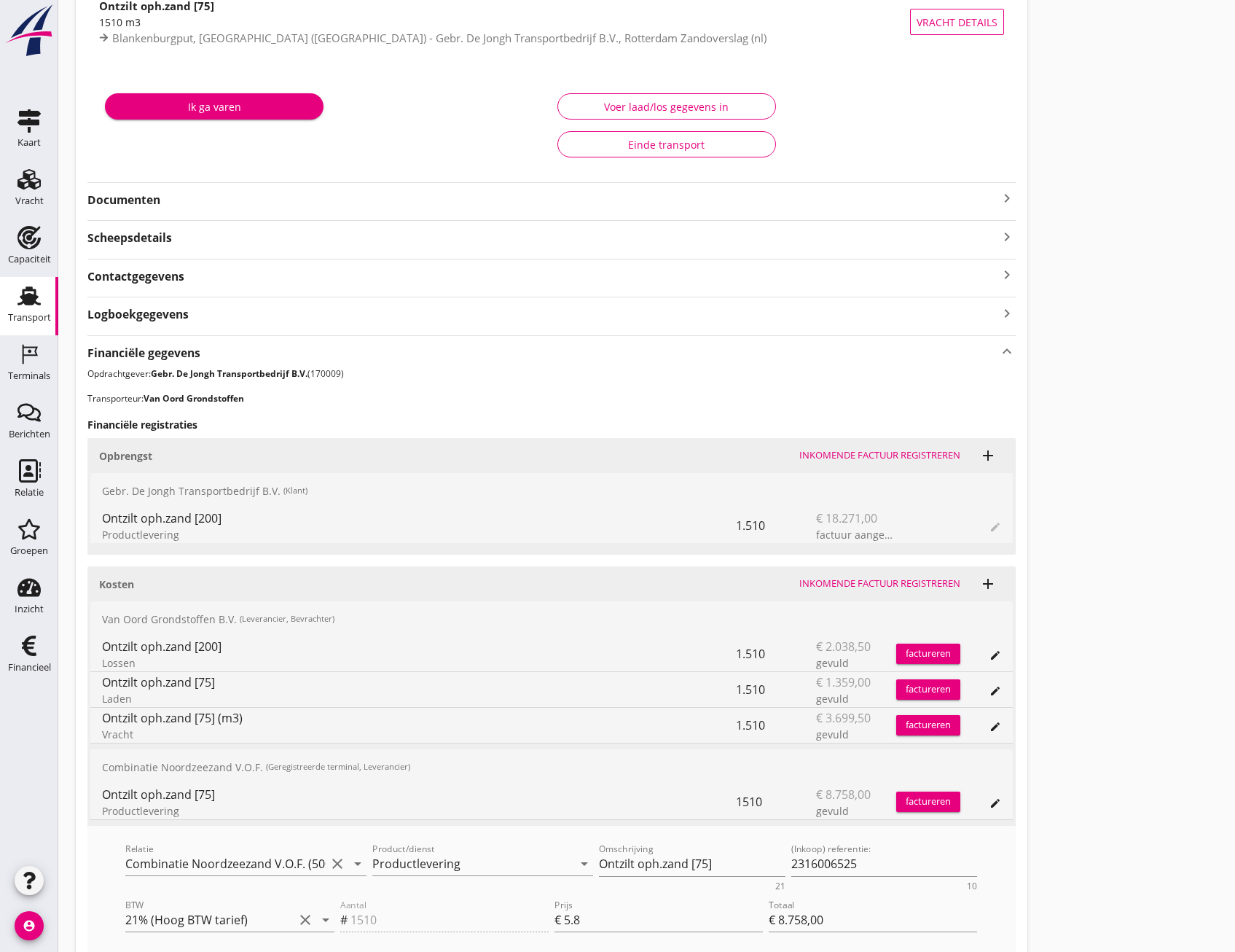
scroll to position [161, 0]
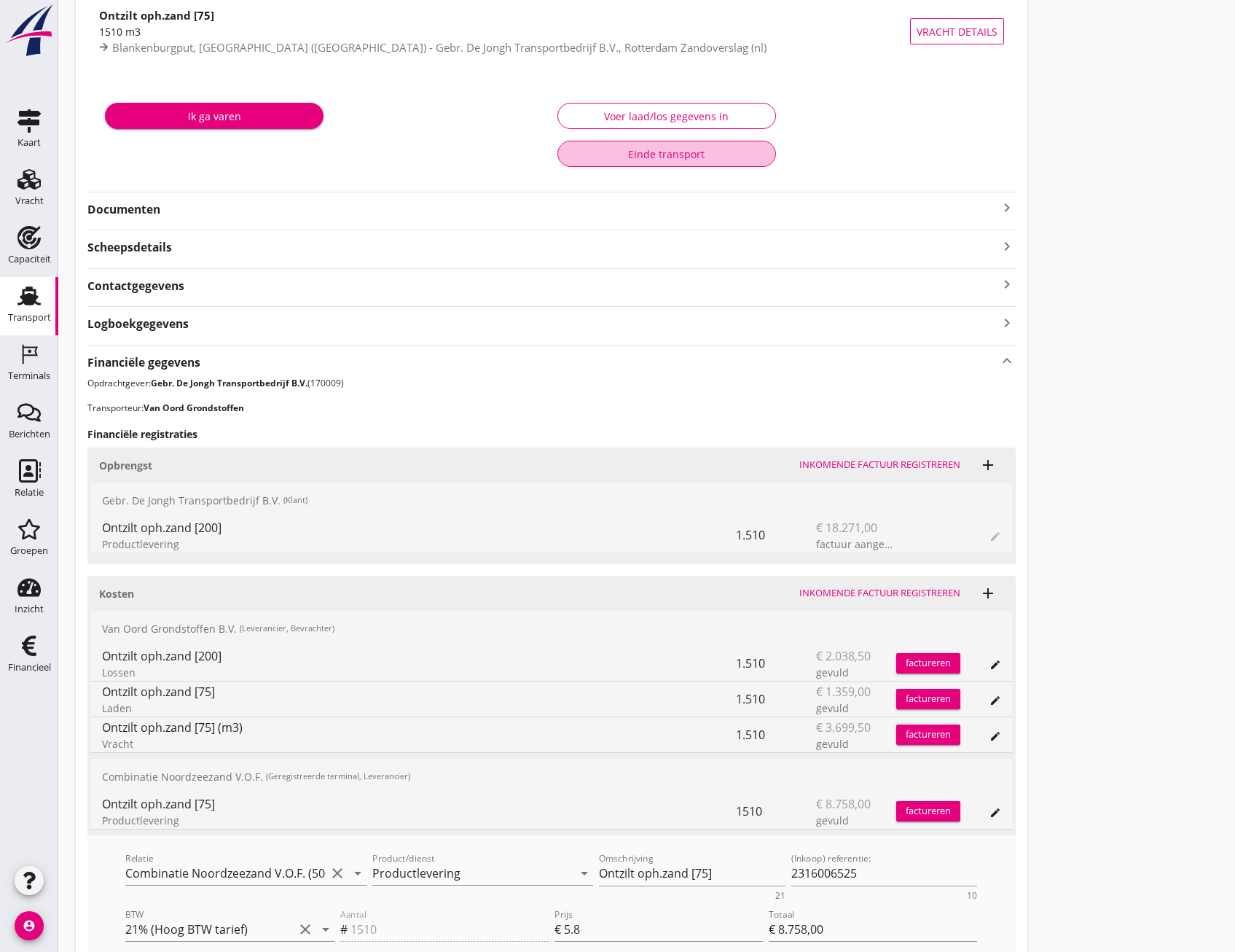
click at [689, 158] on div "Einde transport" at bounding box center [667, 155] width 194 height 15
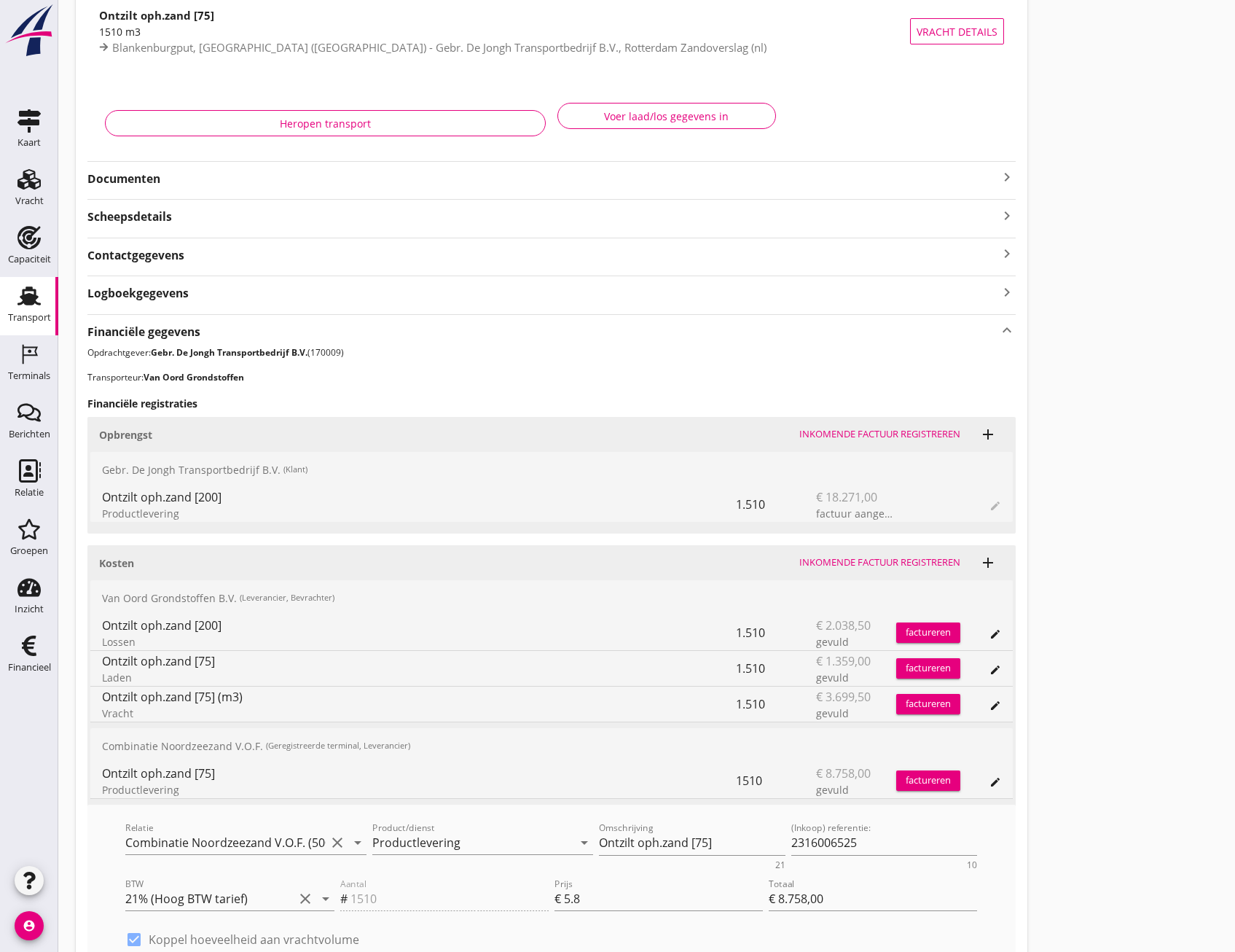
click at [1173, 178] on div "Transport overzicht VOG-250453 Bakesteyn (Schipper Bakesteyn) local_gas_station…" at bounding box center [646, 534] width 1177 height 1390
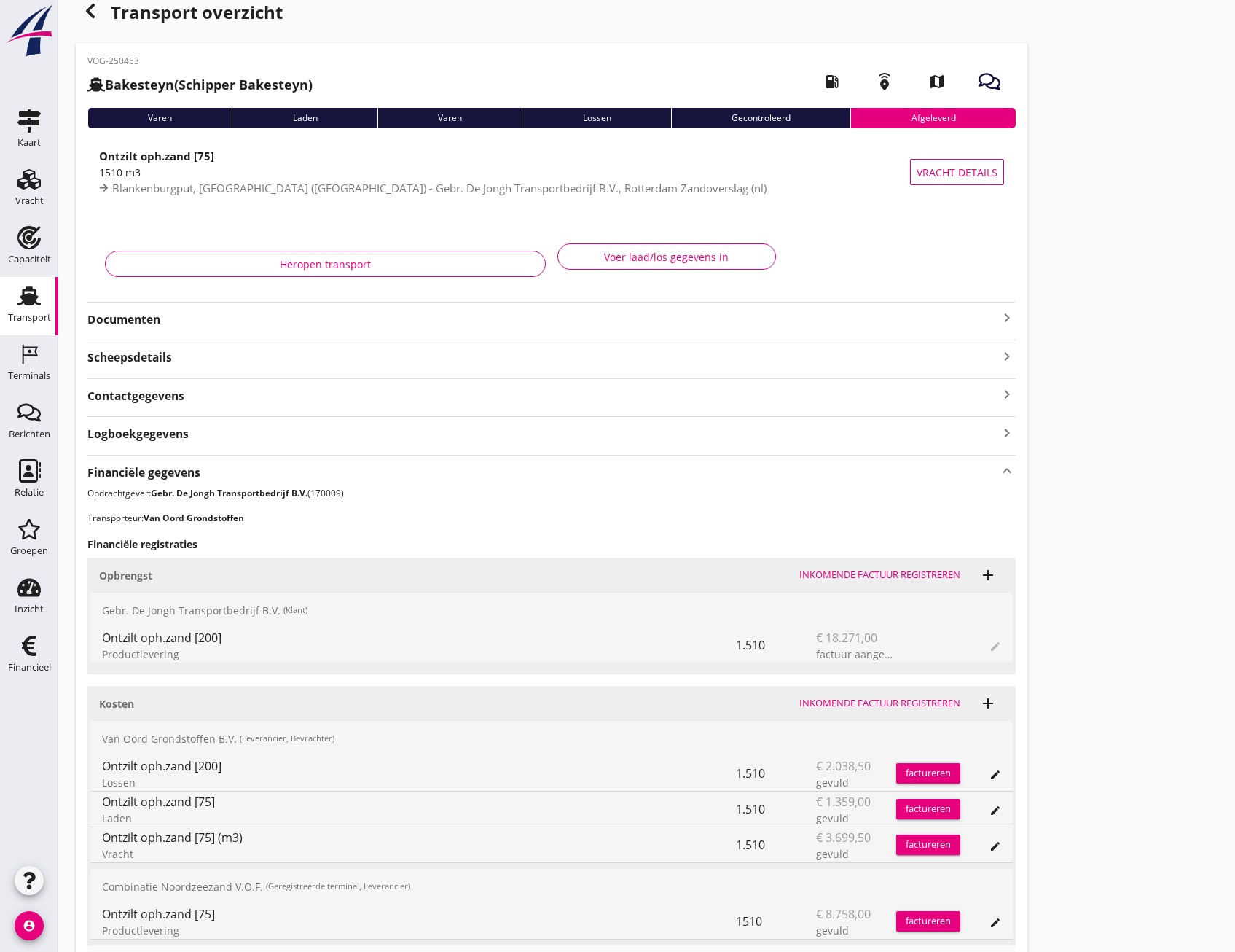
scroll to position [0, 0]
